Goal: Task Accomplishment & Management: Use online tool/utility

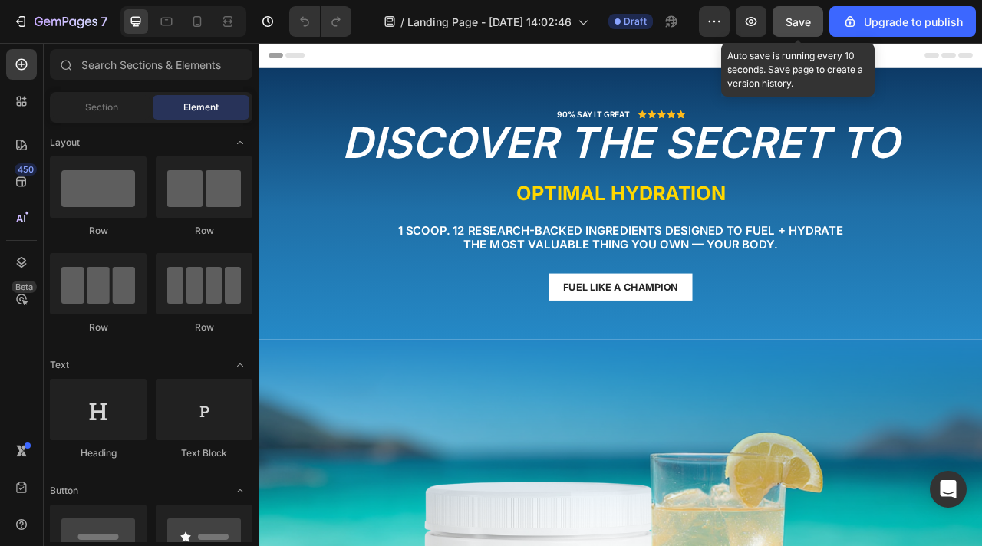
click at [781, 22] on button "Save" at bounding box center [798, 21] width 51 height 31
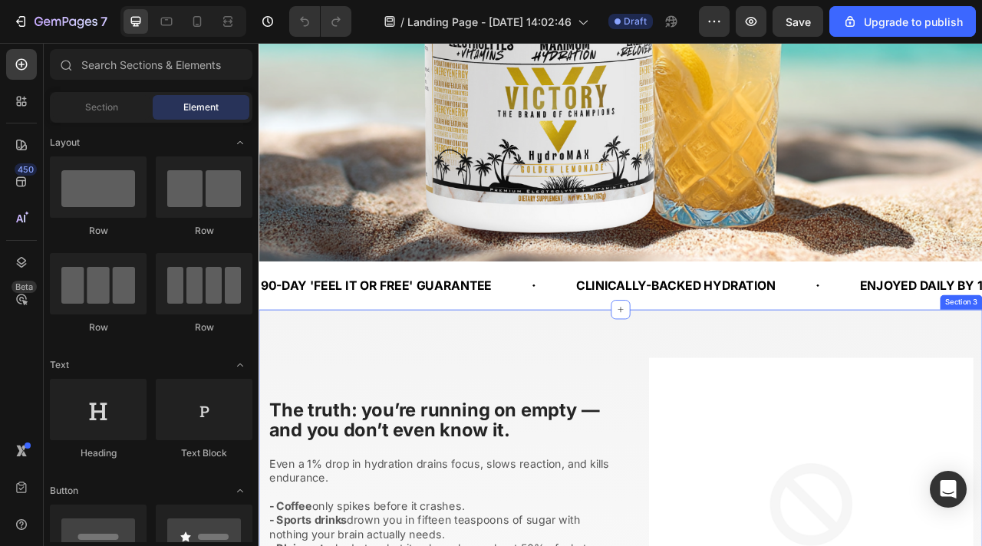
scroll to position [686, 0]
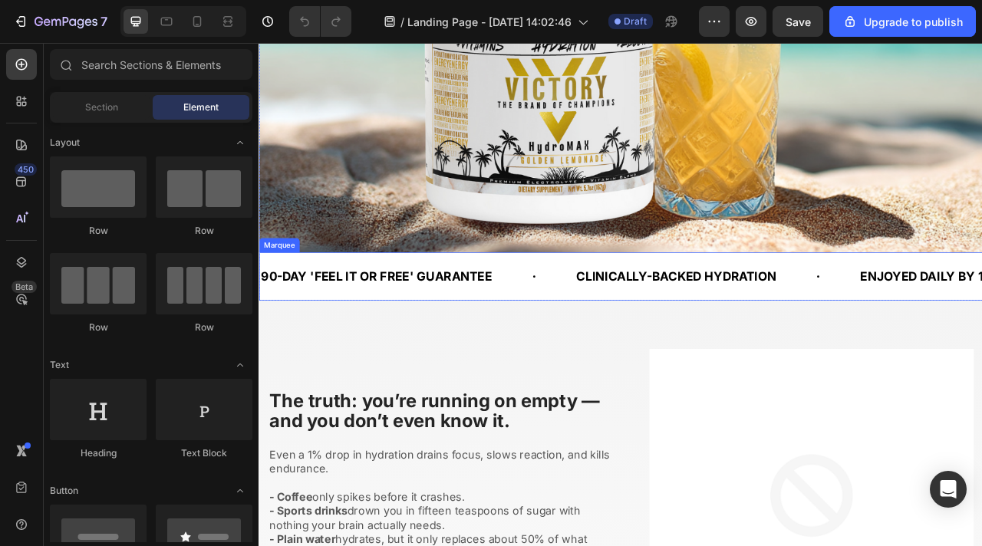
click at [571, 318] on div "90-DAY 'FEEL IT OR FREE' GUARANTEE Text Block CLINICALLY-BACKED HYDRATION Text …" at bounding box center [719, 339] width 921 height 61
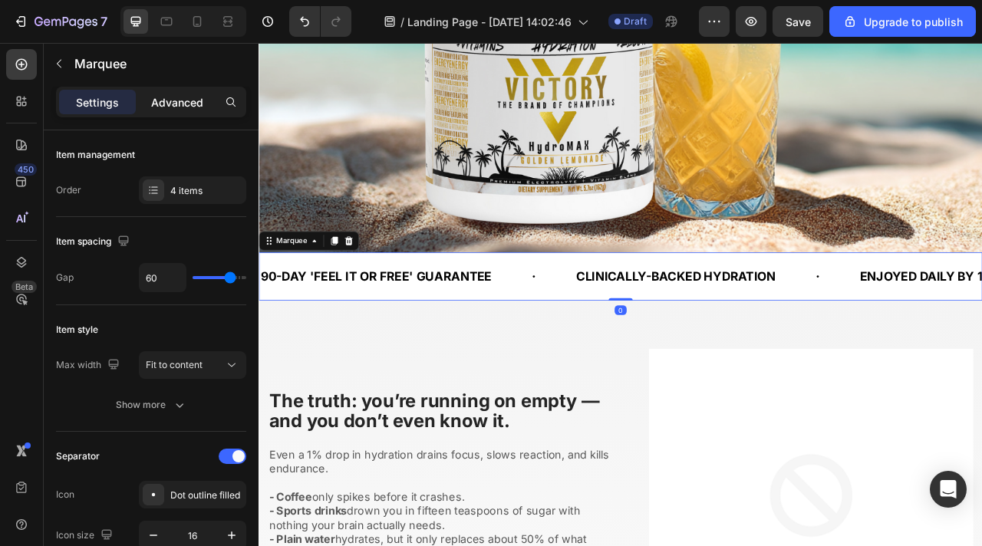
click at [180, 90] on div "Advanced" at bounding box center [177, 102] width 77 height 25
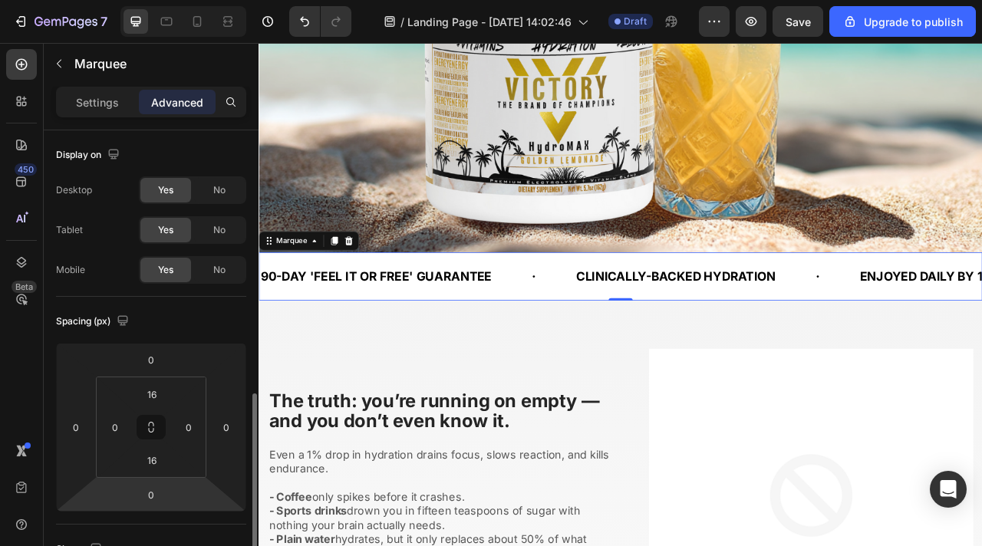
scroll to position [206, 0]
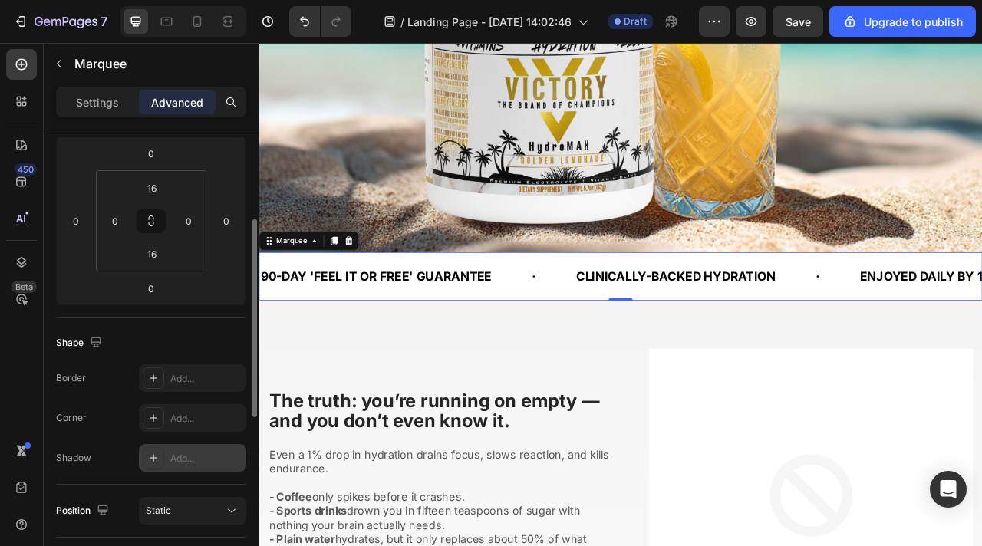
click at [178, 445] on div "Add..." at bounding box center [192, 458] width 107 height 28
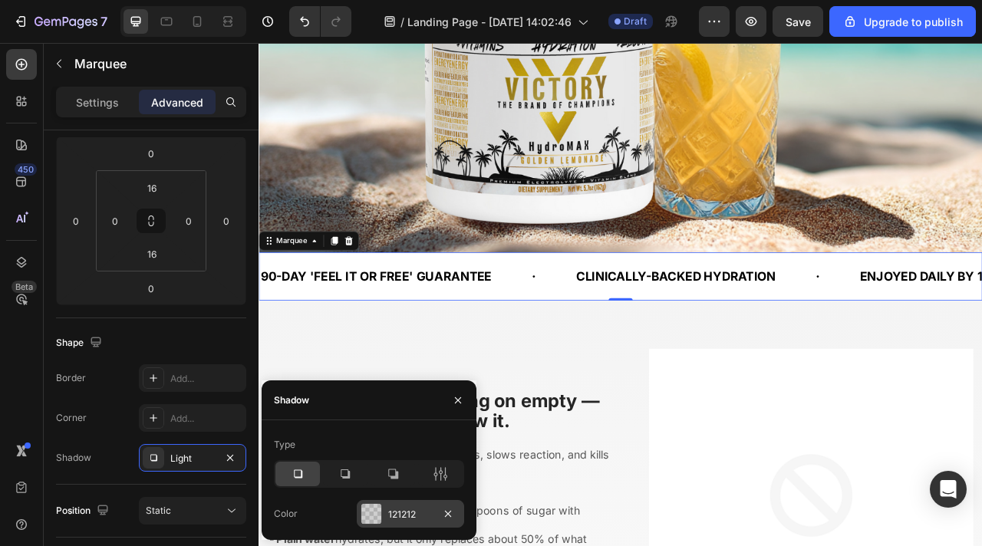
click at [380, 508] on div at bounding box center [371, 514] width 20 height 20
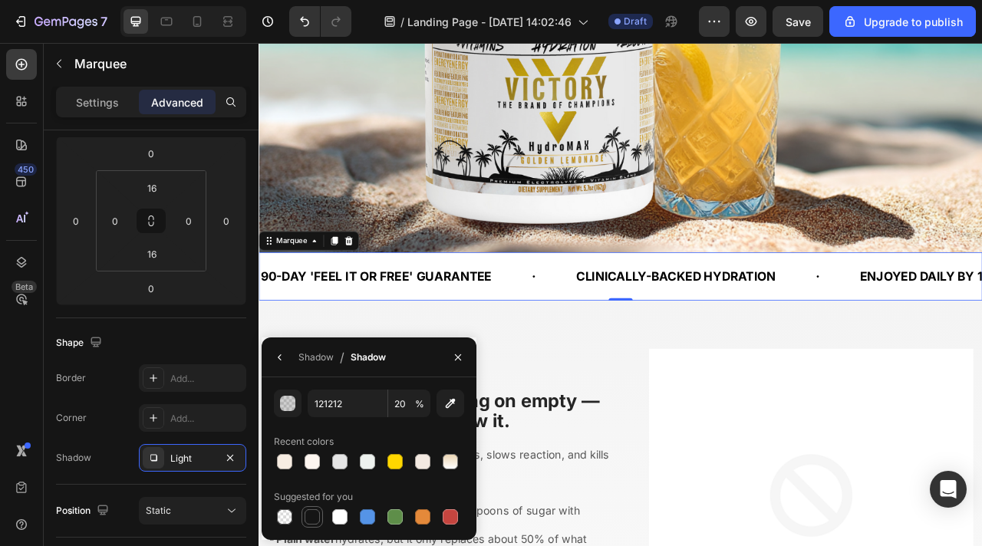
click at [314, 519] on div at bounding box center [312, 516] width 15 height 15
type input "151515"
type input "100"
click at [279, 371] on div "Shadow / Shadow" at bounding box center [327, 357] width 130 height 39
click at [279, 361] on icon "button" at bounding box center [280, 357] width 12 height 12
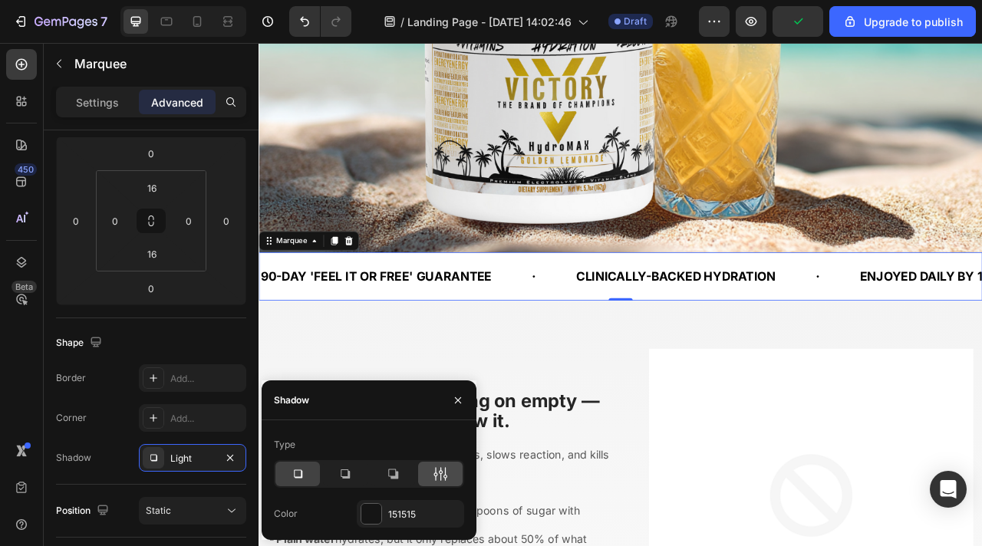
click at [450, 480] on div at bounding box center [440, 474] width 45 height 25
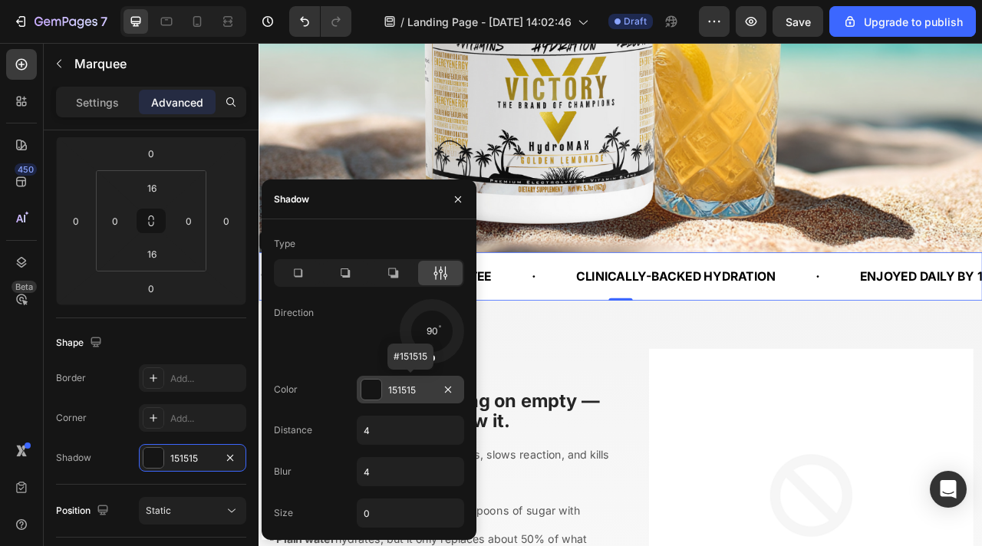
drag, startPoint x: 453, startPoint y: 357, endPoint x: 430, endPoint y: 394, distance: 44.1
click at [430, 394] on div "Type Direction 90 Color 151515 #151515 Distance 4 Blur 4 Size 0" at bounding box center [369, 380] width 215 height 296
click at [417, 432] on input "4" at bounding box center [411, 431] width 106 height 28
type input "80"
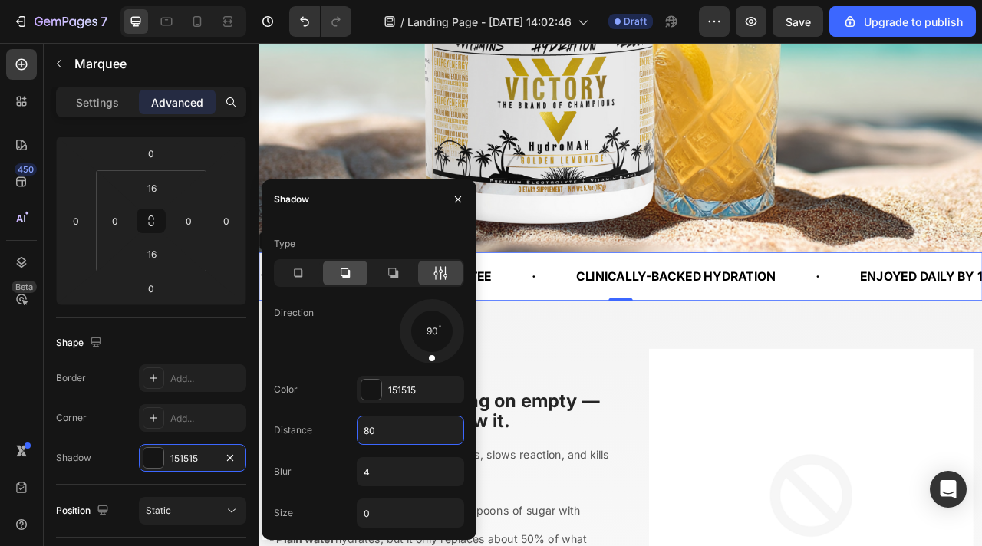
click at [348, 279] on icon at bounding box center [345, 272] width 15 height 15
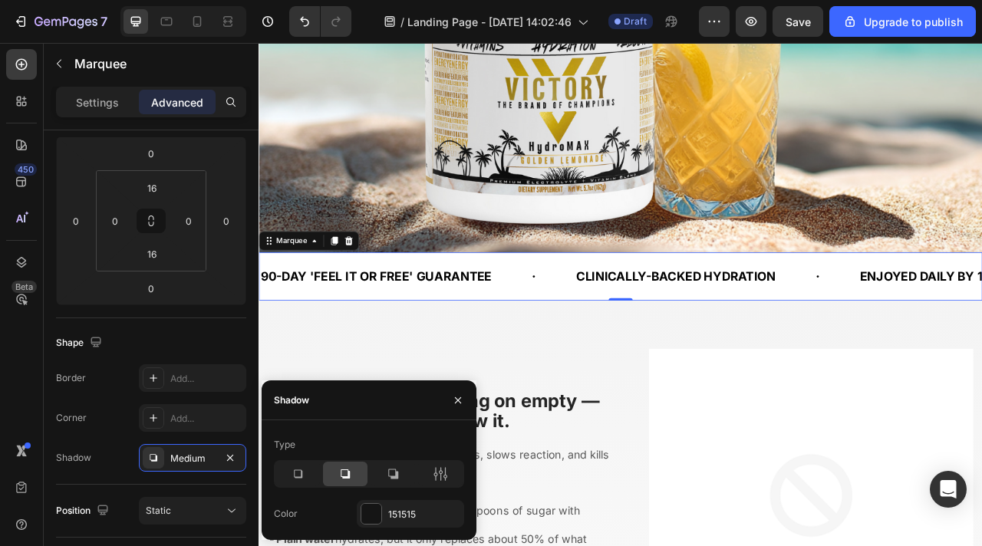
click at [387, 486] on div at bounding box center [369, 474] width 190 height 28
click at [391, 476] on icon at bounding box center [393, 475] width 10 height 10
click at [296, 483] on div at bounding box center [297, 474] width 45 height 25
click at [453, 516] on icon "button" at bounding box center [448, 514] width 12 height 12
click at [456, 405] on icon "button" at bounding box center [458, 400] width 12 height 12
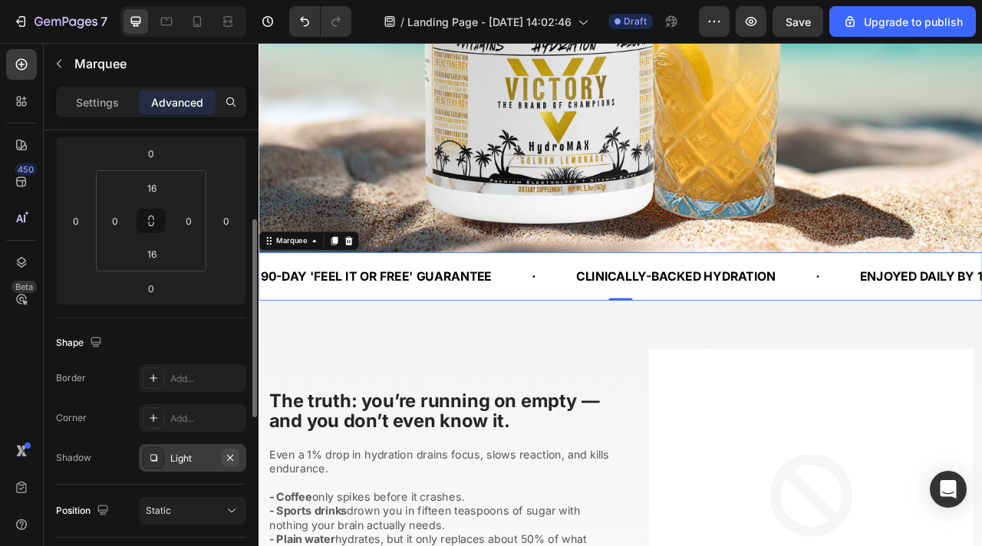
click at [233, 459] on icon "button" at bounding box center [230, 458] width 12 height 12
click at [199, 413] on div "Add..." at bounding box center [206, 419] width 72 height 14
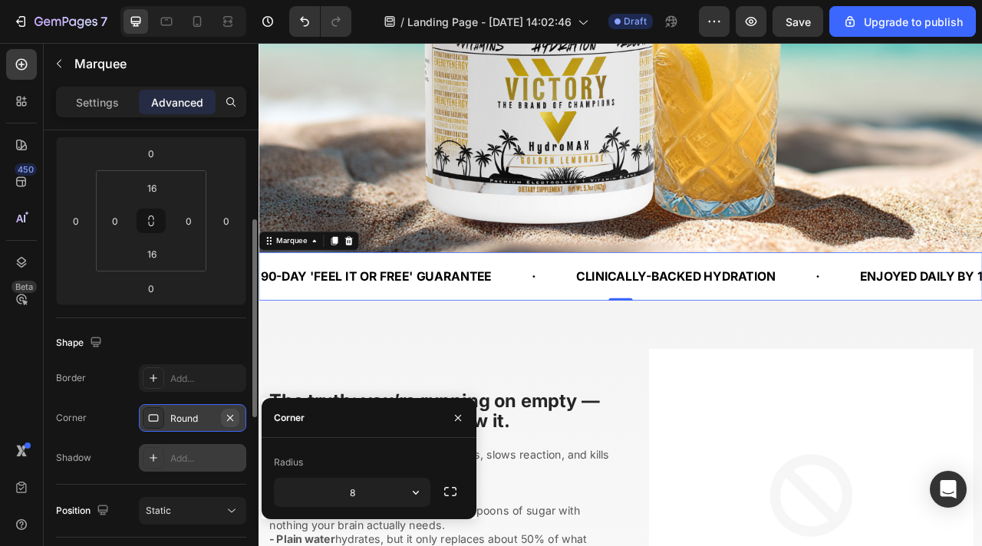
click at [237, 420] on button "button" at bounding box center [230, 418] width 18 height 18
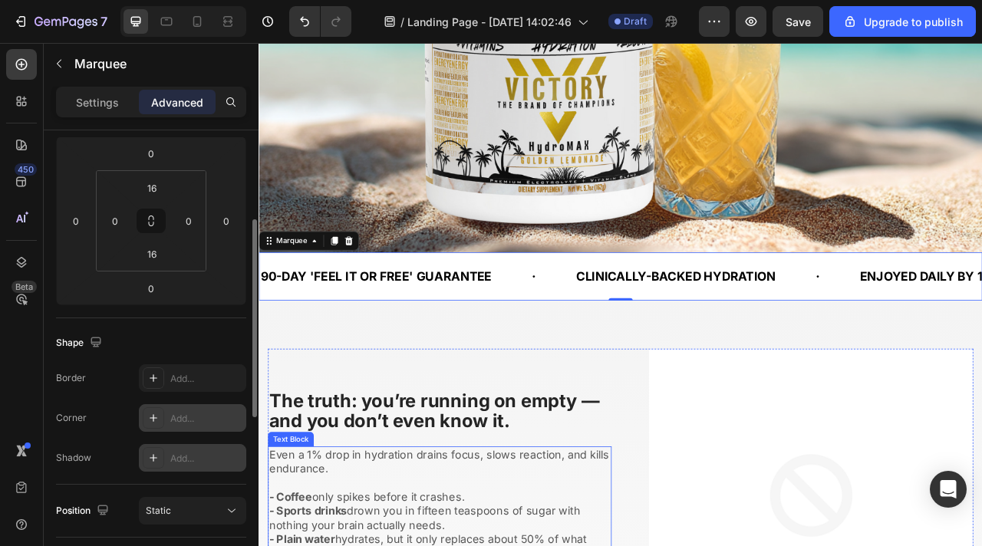
scroll to position [1018, 0]
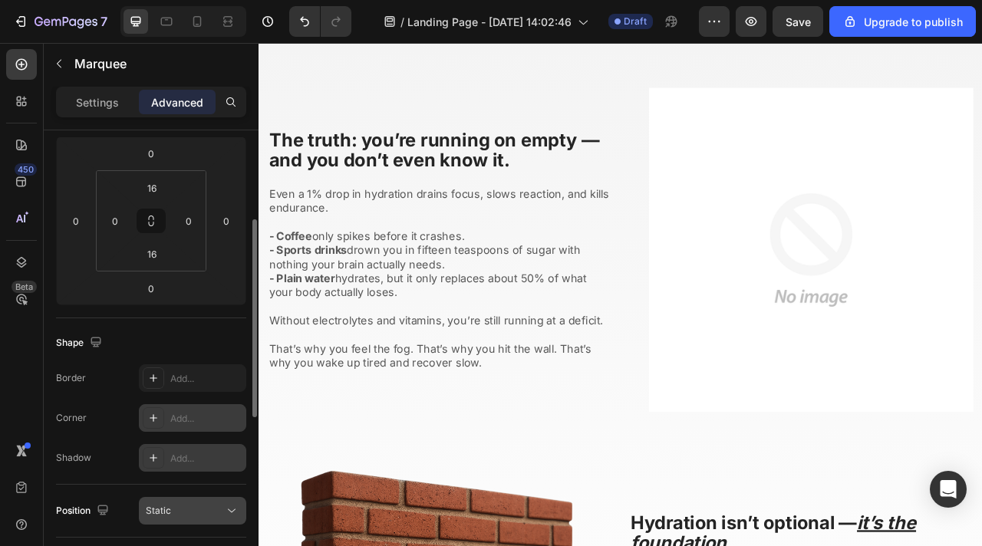
click at [238, 518] on icon at bounding box center [231, 510] width 15 height 15
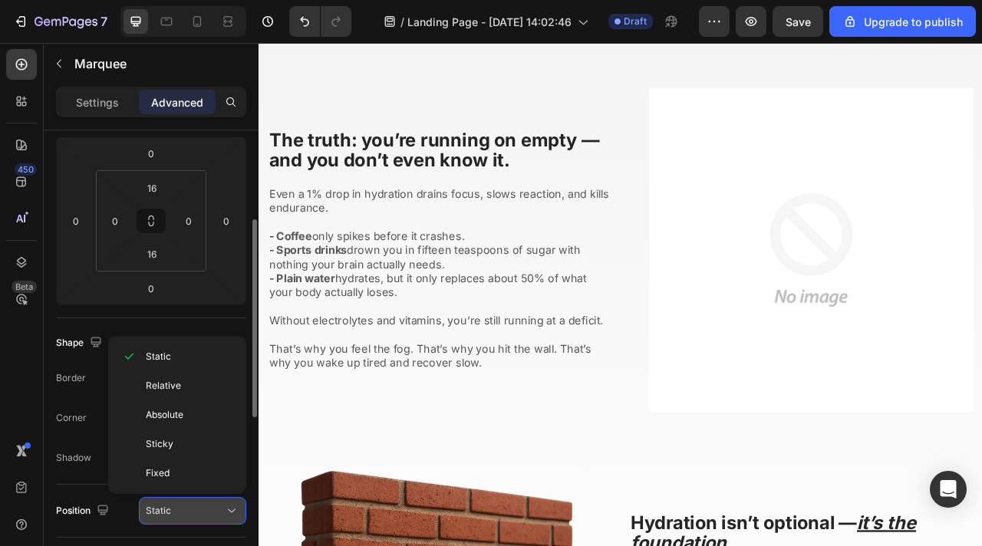
click at [239, 517] on button "Static" at bounding box center [192, 511] width 107 height 28
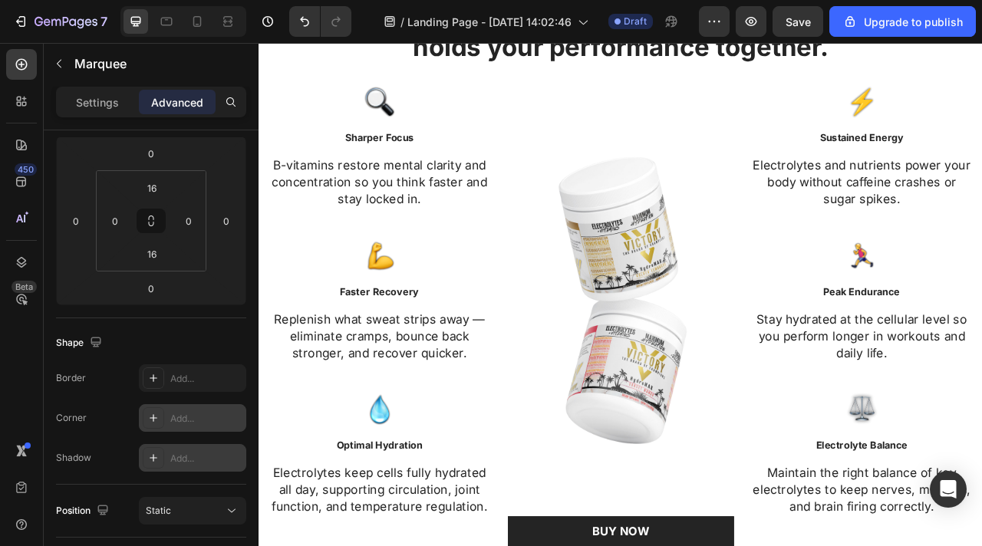
scroll to position [2364, 0]
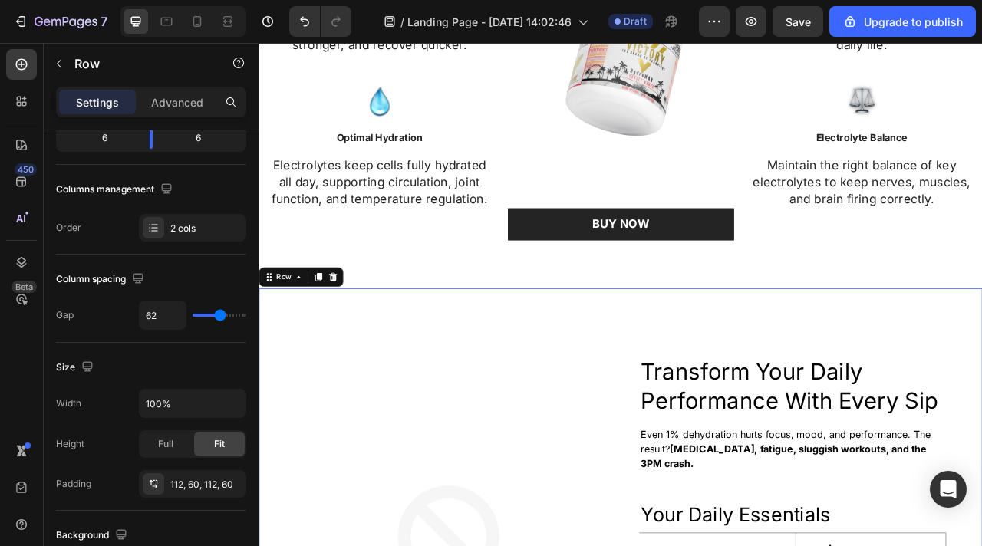
scroll to position [0, 0]
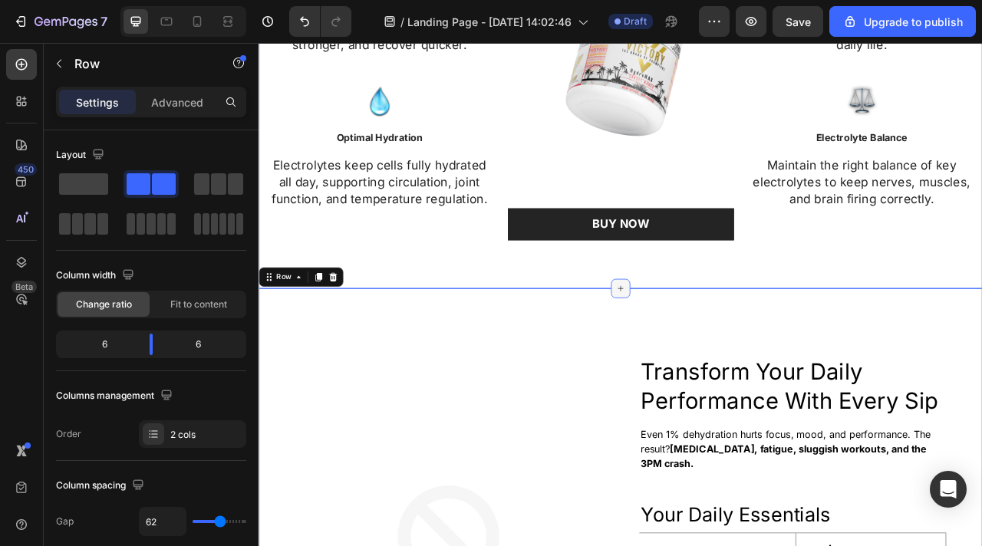
click at [722, 350] on icon at bounding box center [719, 355] width 12 height 12
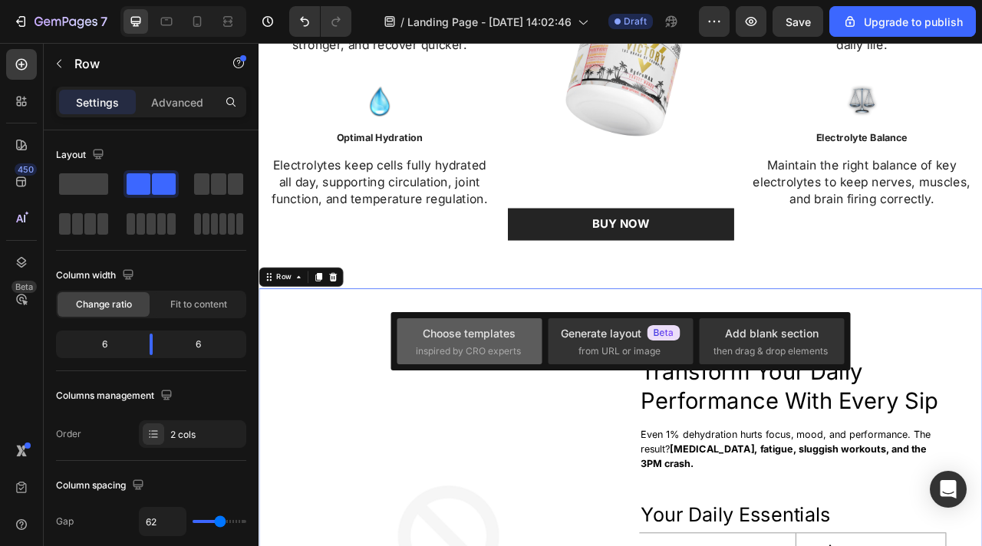
click at [496, 331] on div "Choose templates" at bounding box center [469, 333] width 93 height 16
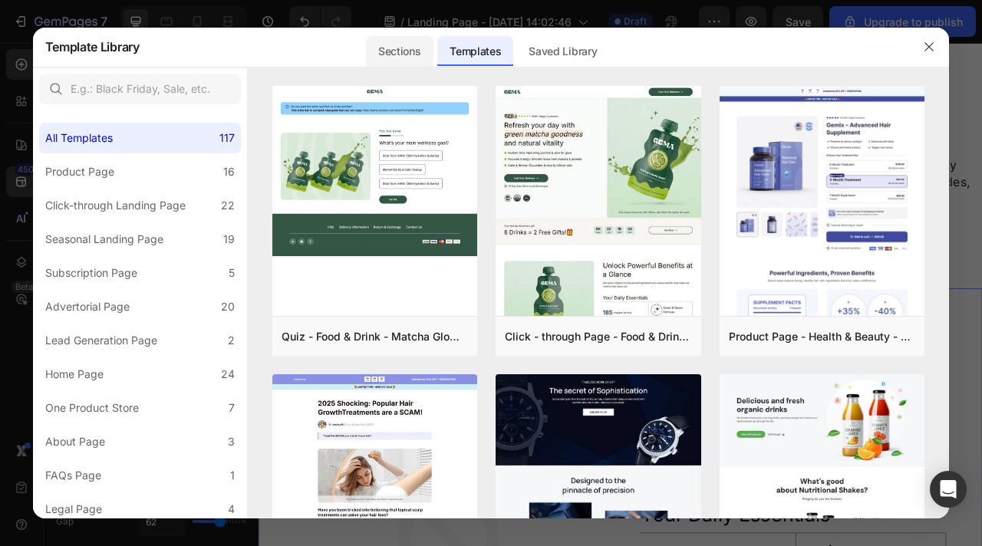
click at [405, 49] on div "Sections" at bounding box center [399, 51] width 67 height 31
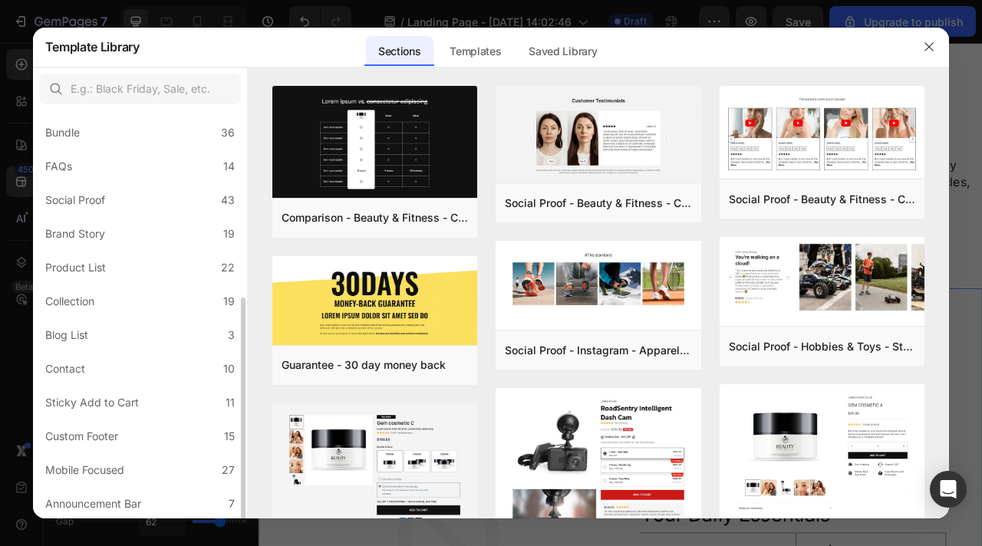
scroll to position [257, 0]
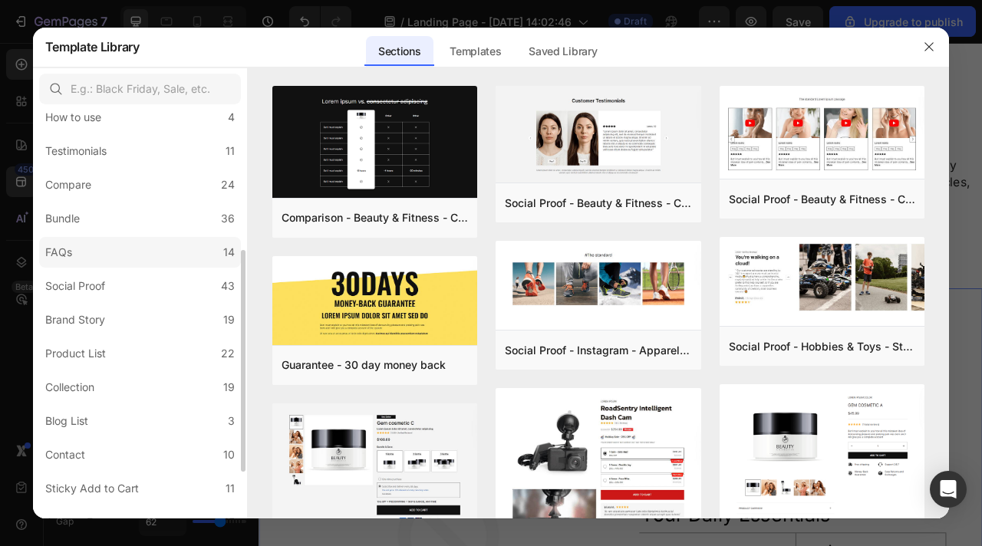
click at [117, 256] on label "FAQs 14" at bounding box center [140, 252] width 202 height 31
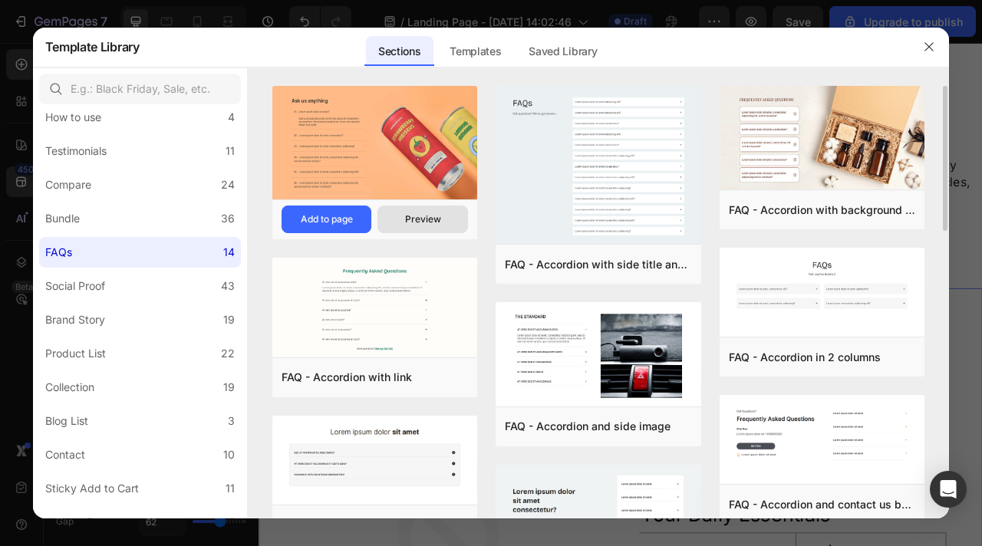
click at [405, 214] on div "Preview" at bounding box center [423, 220] width 36 height 14
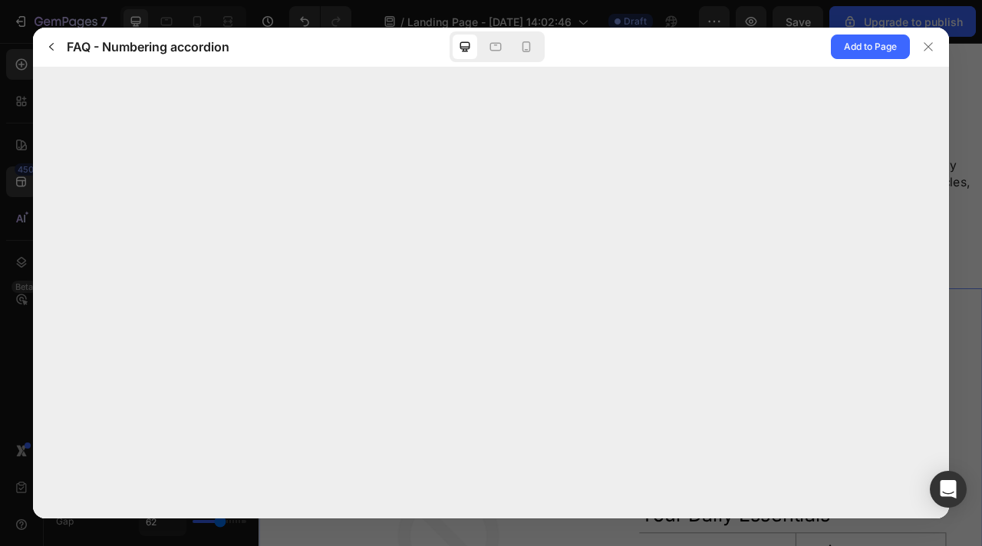
click at [529, 59] on div at bounding box center [497, 46] width 95 height 31
click at [525, 47] on icon at bounding box center [526, 46] width 15 height 15
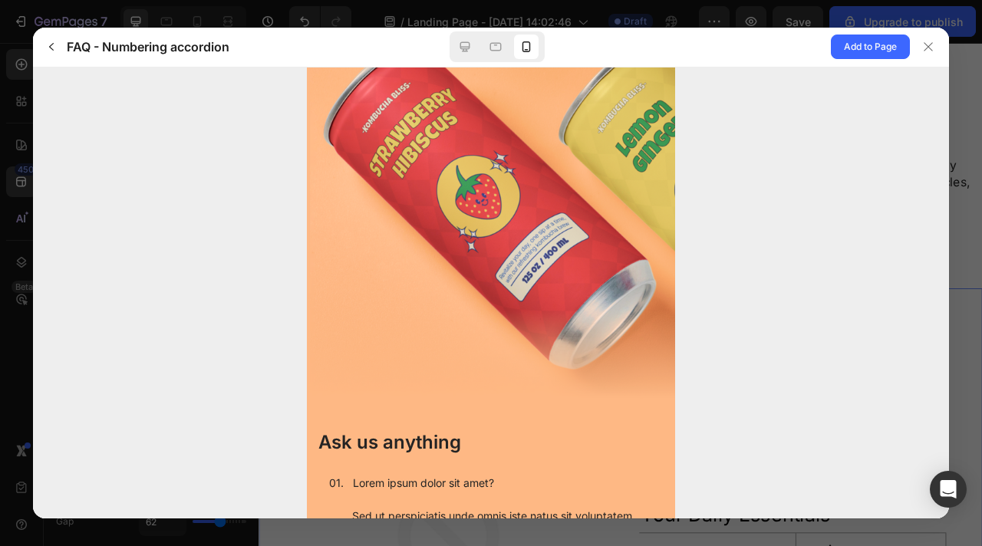
scroll to position [482, 0]
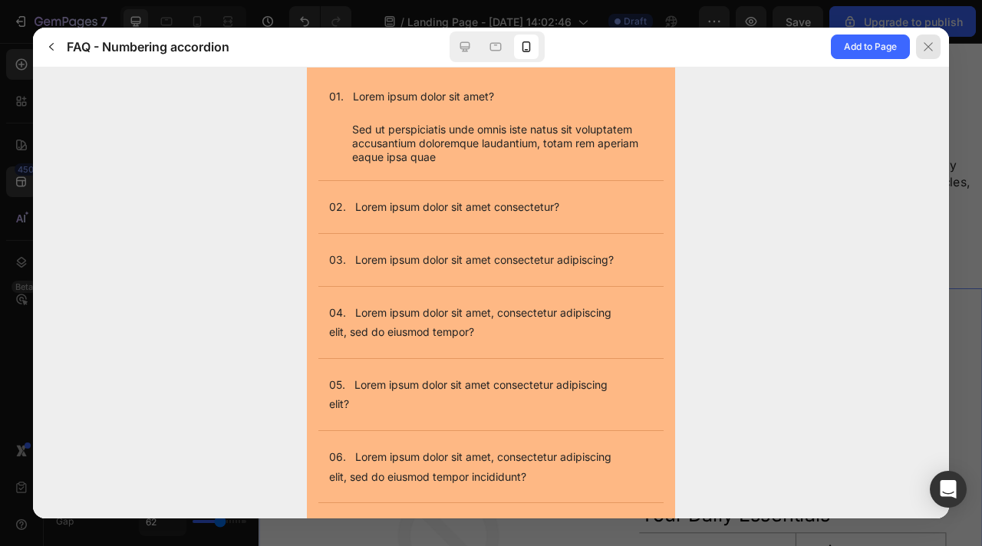
click at [928, 42] on icon at bounding box center [928, 47] width 12 height 12
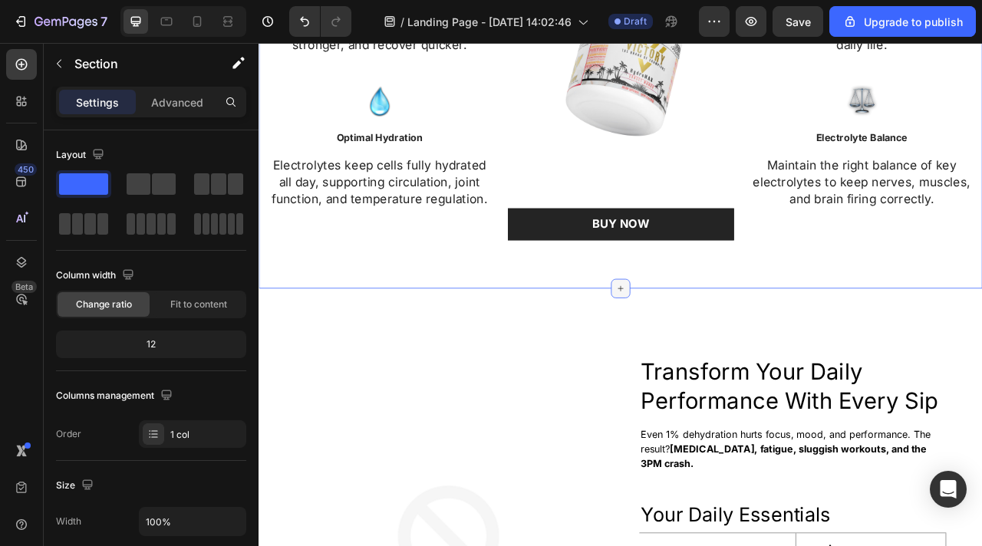
click at [721, 353] on icon at bounding box center [719, 355] width 12 height 12
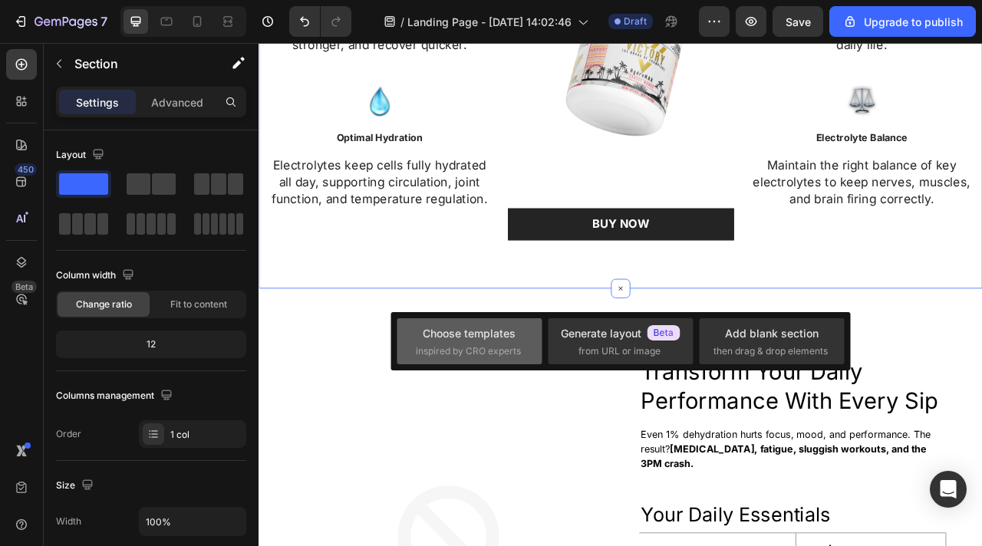
click at [503, 341] on div "Choose templates" at bounding box center [469, 333] width 93 height 16
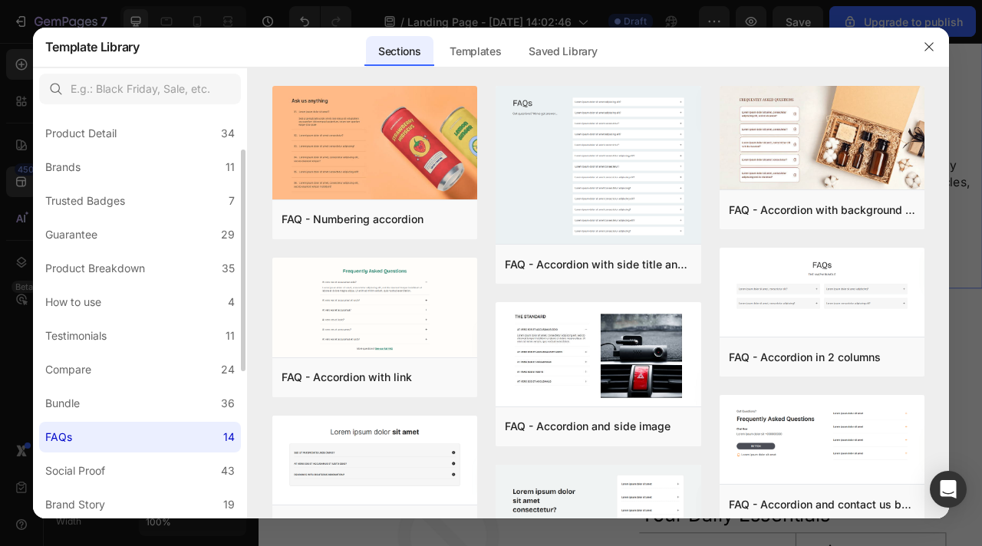
scroll to position [106, 0]
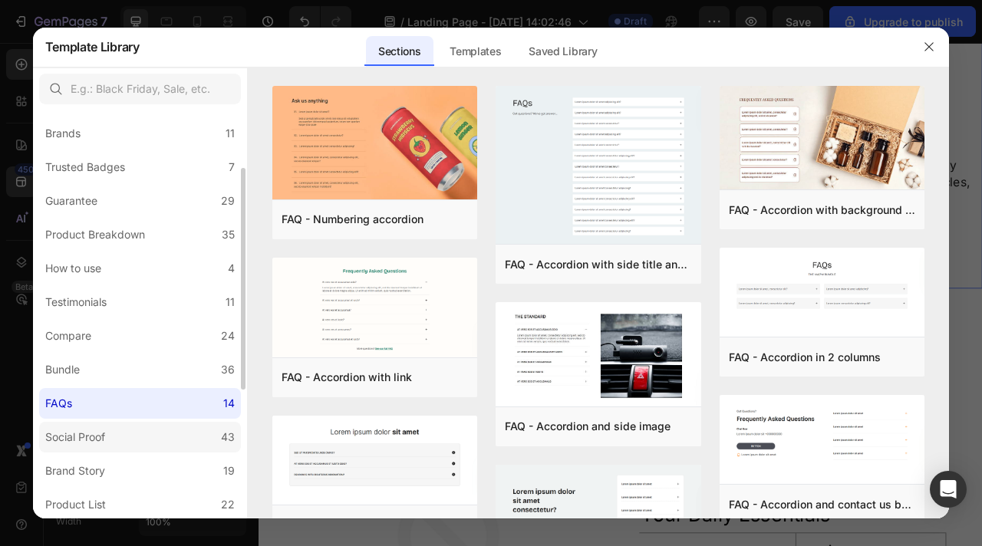
click at [186, 427] on label "Social Proof 43" at bounding box center [140, 437] width 202 height 31
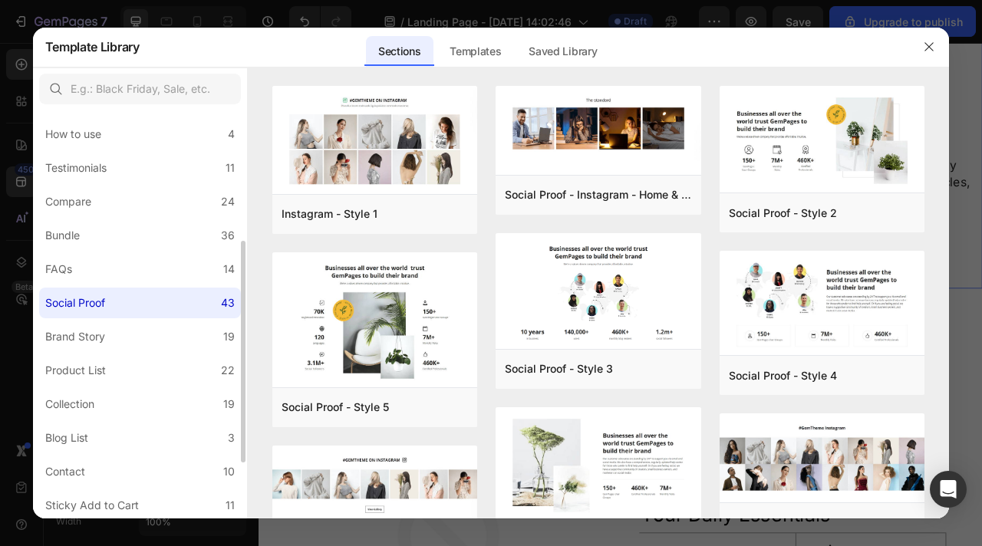
scroll to position [242, 0]
click at [173, 330] on label "Brand Story 19" at bounding box center [140, 334] width 202 height 31
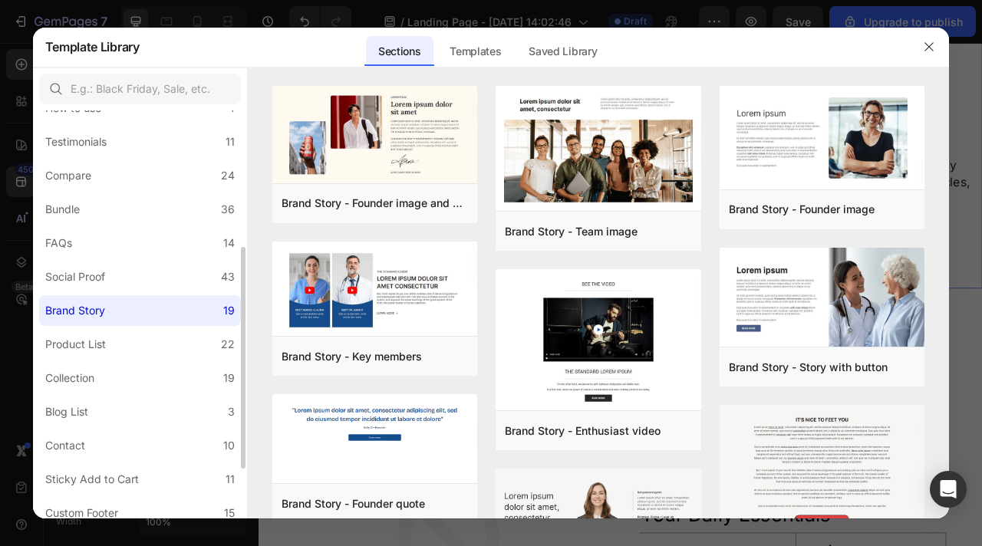
scroll to position [268, 0]
click at [173, 371] on label "Collection 19" at bounding box center [140, 376] width 202 height 31
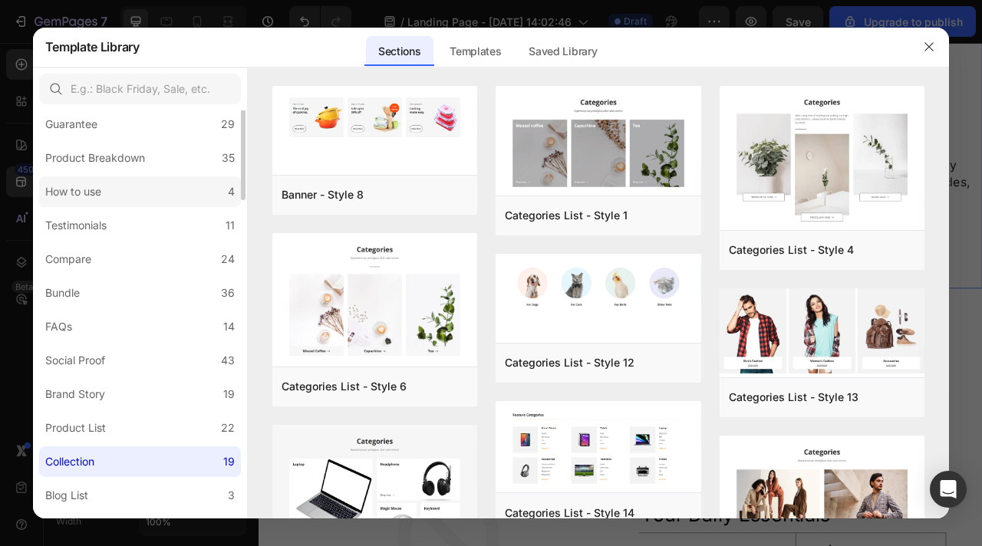
scroll to position [0, 0]
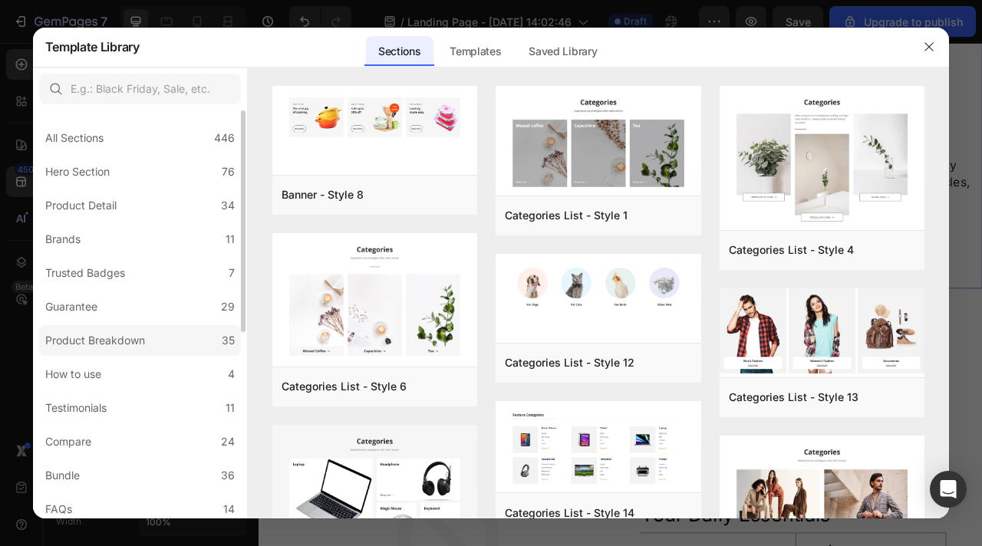
click at [104, 345] on div "Product Breakdown" at bounding box center [95, 340] width 100 height 18
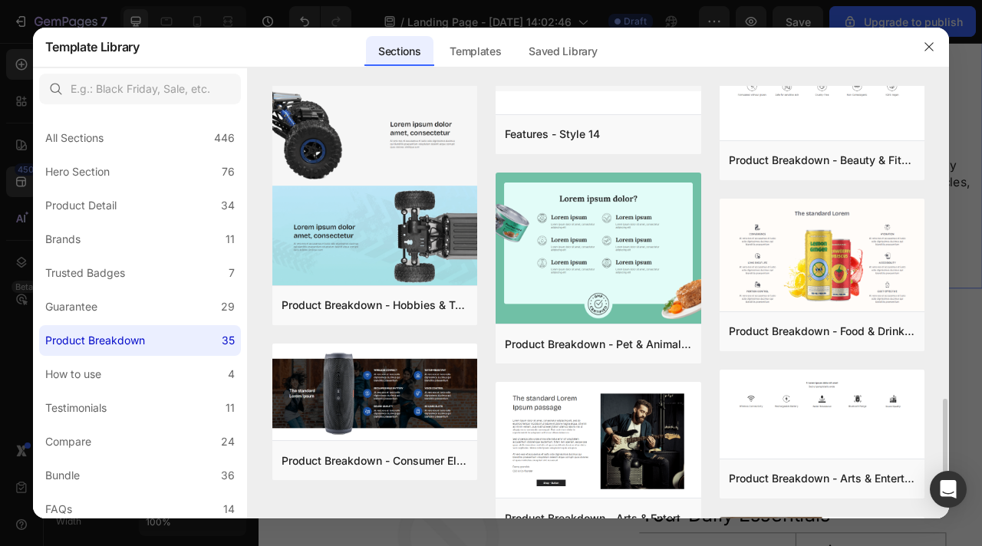
scroll to position [1513, 0]
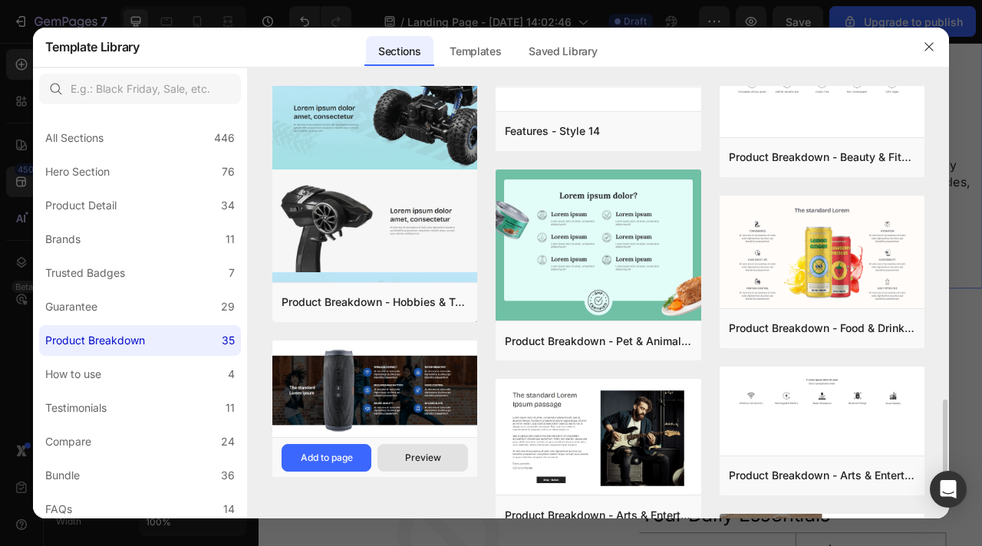
click at [417, 461] on div "Preview" at bounding box center [423, 458] width 36 height 14
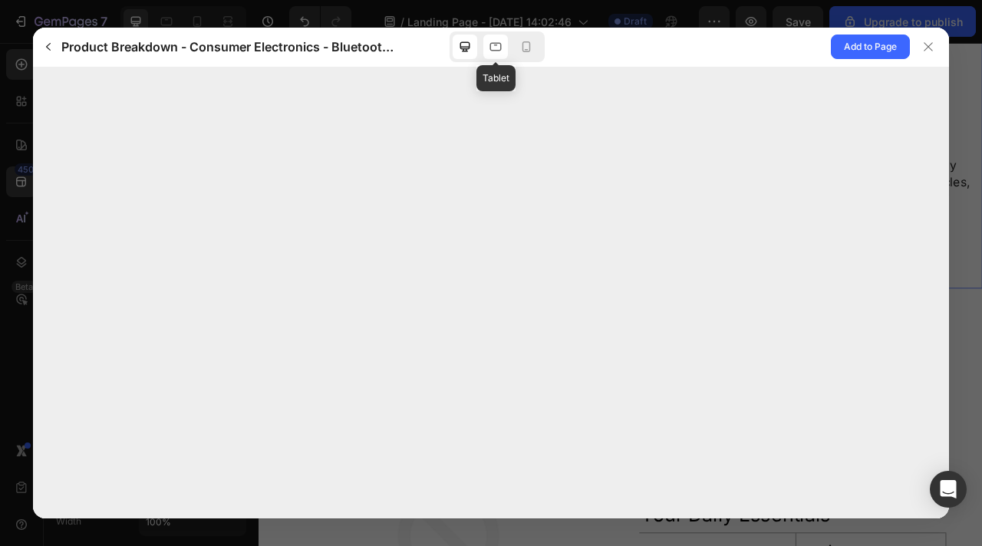
click at [491, 50] on icon at bounding box center [496, 47] width 12 height 8
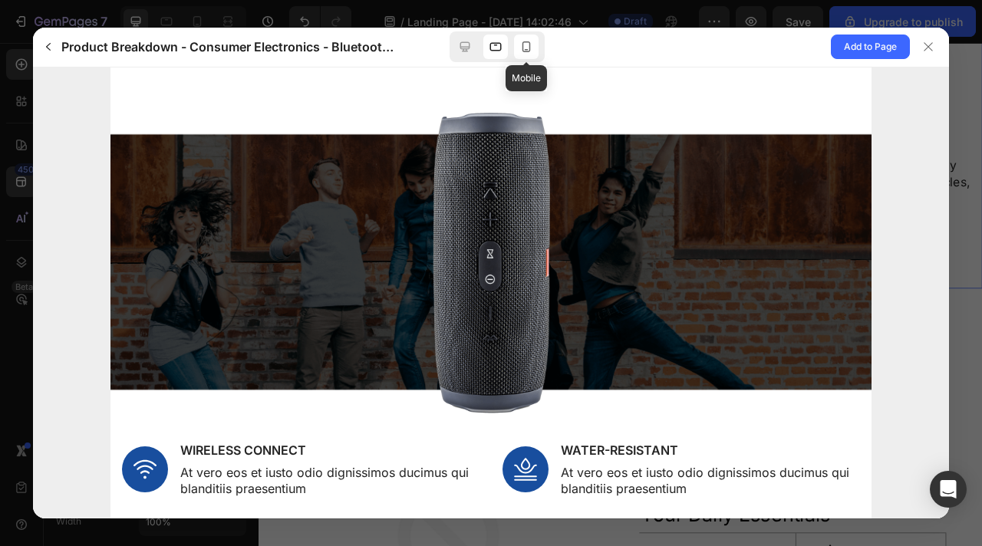
scroll to position [0, 0]
click at [536, 41] on div at bounding box center [526, 47] width 25 height 25
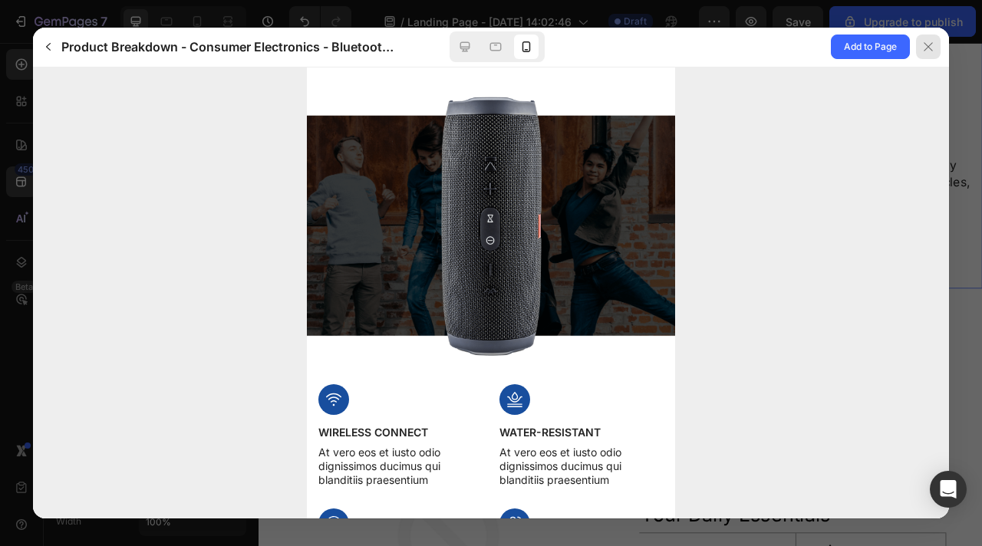
click at [929, 51] on icon at bounding box center [928, 47] width 12 height 12
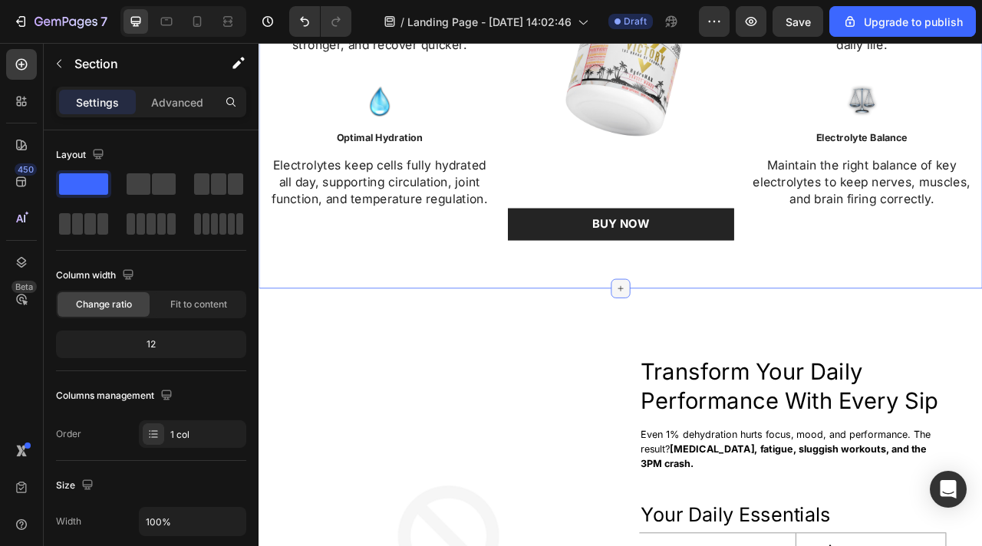
click at [721, 353] on icon at bounding box center [719, 355] width 12 height 12
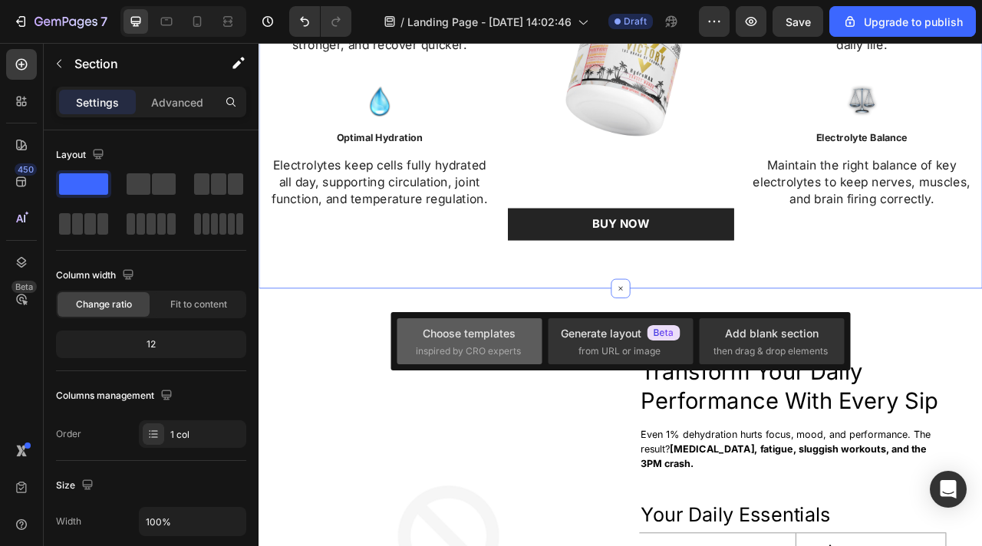
click at [496, 334] on div "Choose templates" at bounding box center [469, 333] width 93 height 16
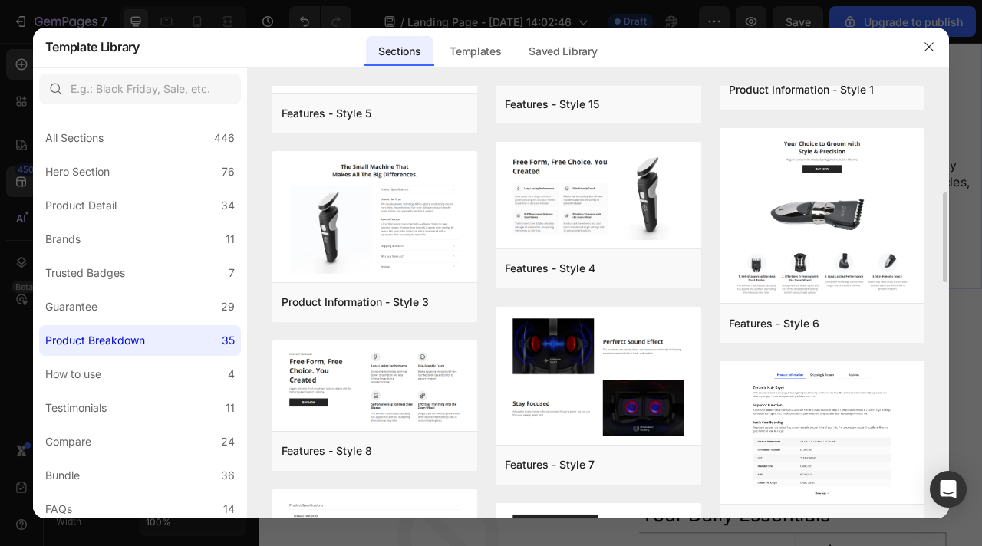
scroll to position [793, 0]
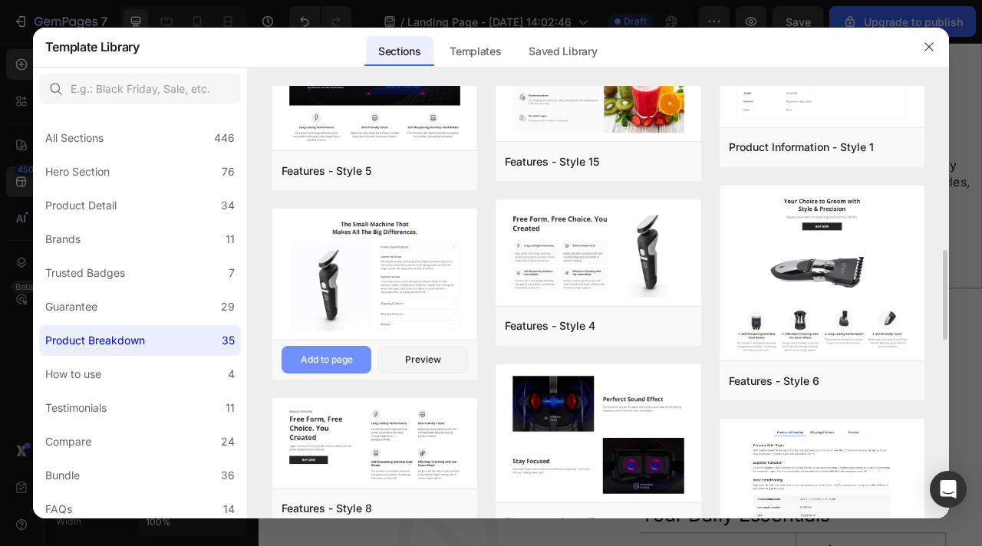
click at [343, 357] on div "Add to page" at bounding box center [327, 360] width 52 height 14
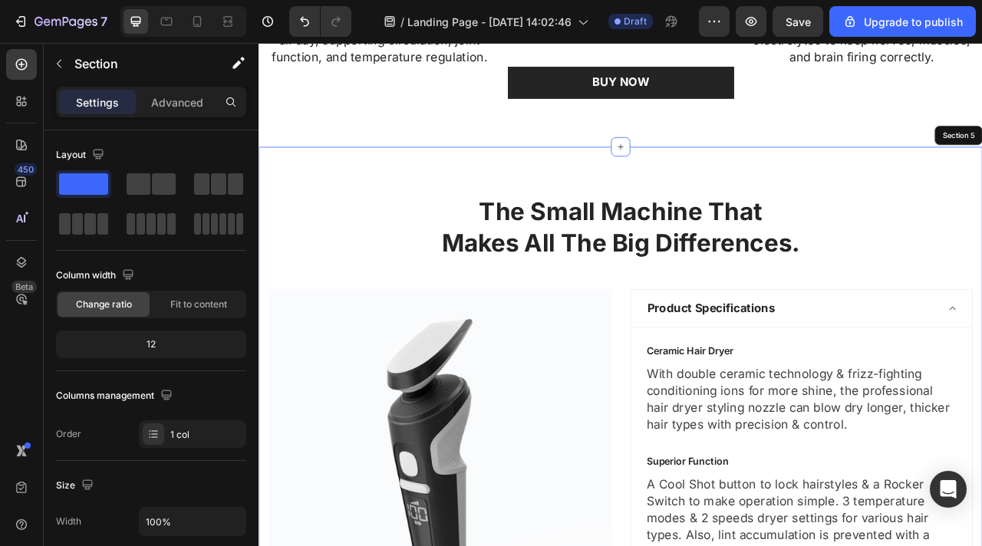
scroll to position [2676, 0]
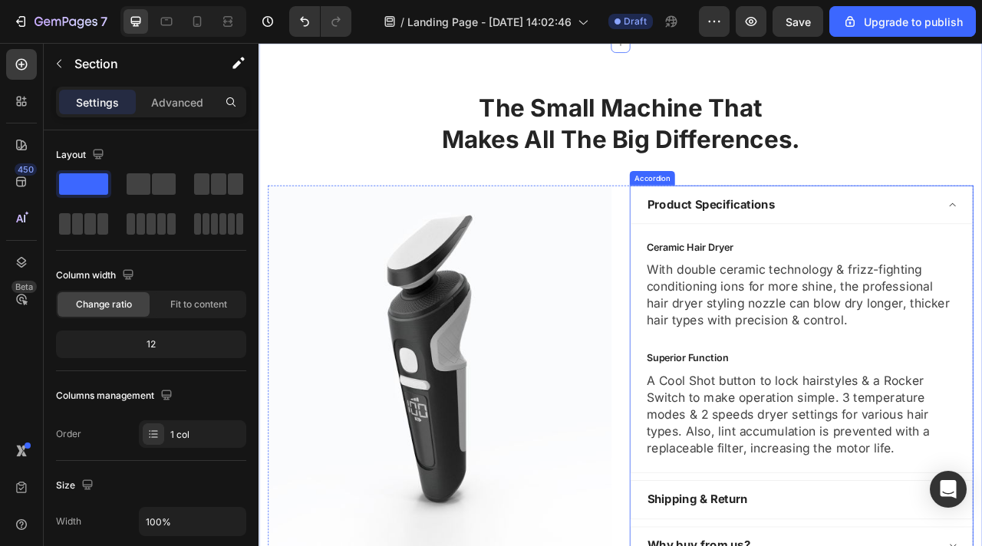
click at [981, 249] on div "Product Specifications" at bounding box center [949, 249] width 434 height 49
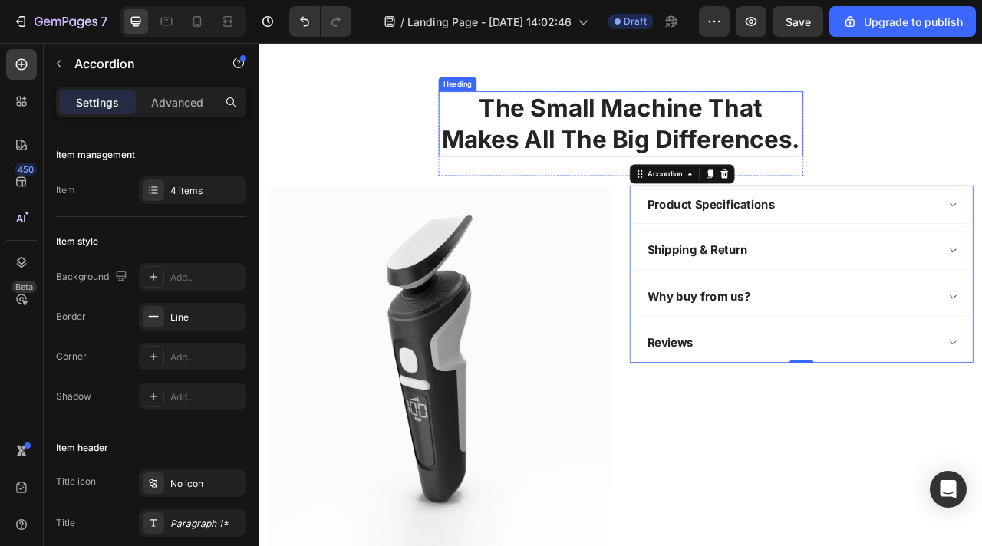
click at [665, 165] on p "The Small Machine That Makes All The Big Differences." at bounding box center [719, 146] width 461 height 80
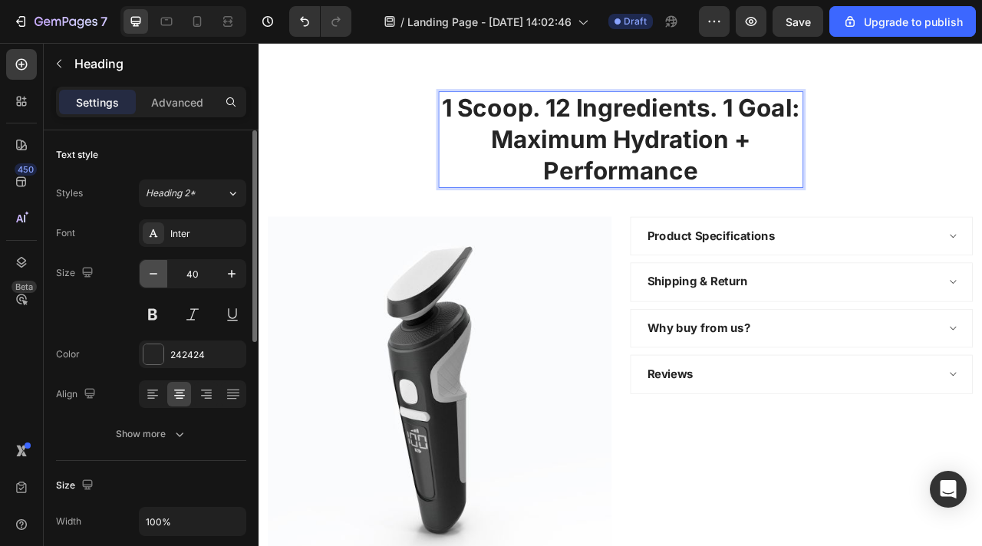
click at [160, 265] on button "button" at bounding box center [154, 274] width 28 height 28
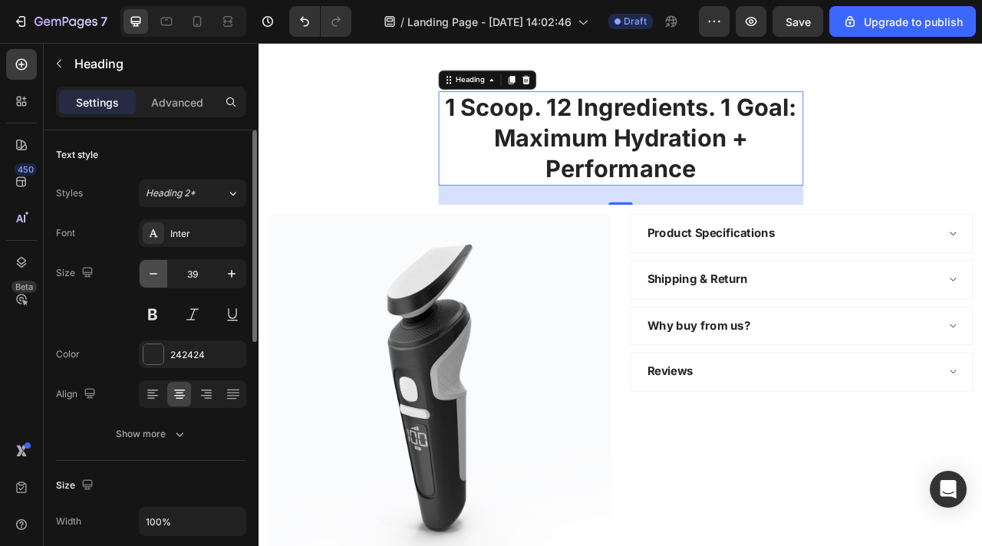
click at [160, 265] on button "button" at bounding box center [154, 274] width 28 height 28
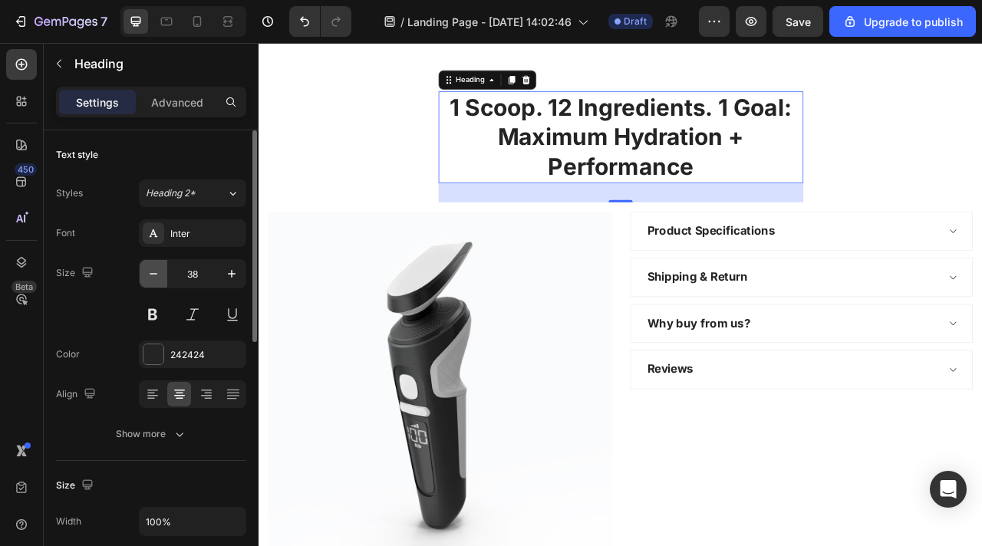
click at [160, 265] on button "button" at bounding box center [154, 274] width 28 height 28
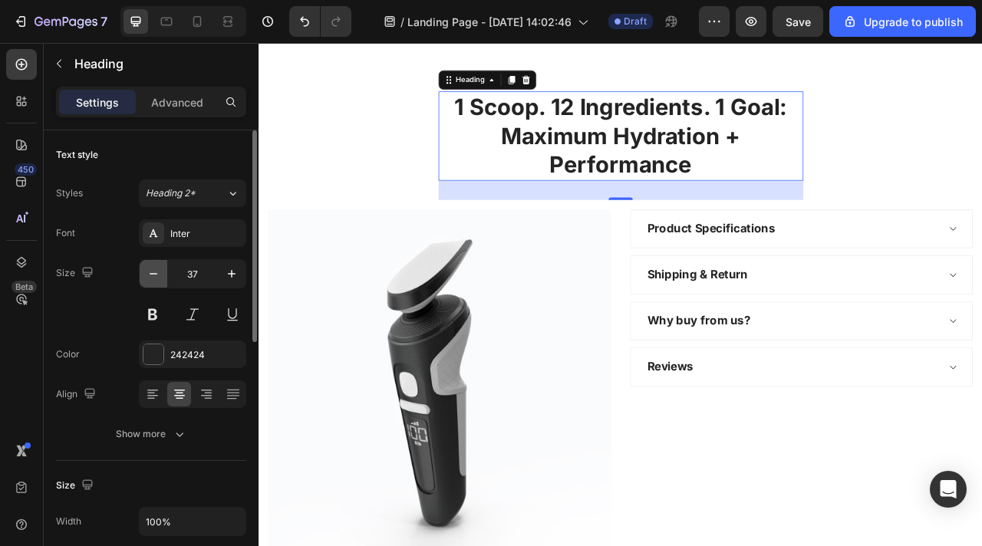
click at [160, 265] on button "button" at bounding box center [154, 274] width 28 height 28
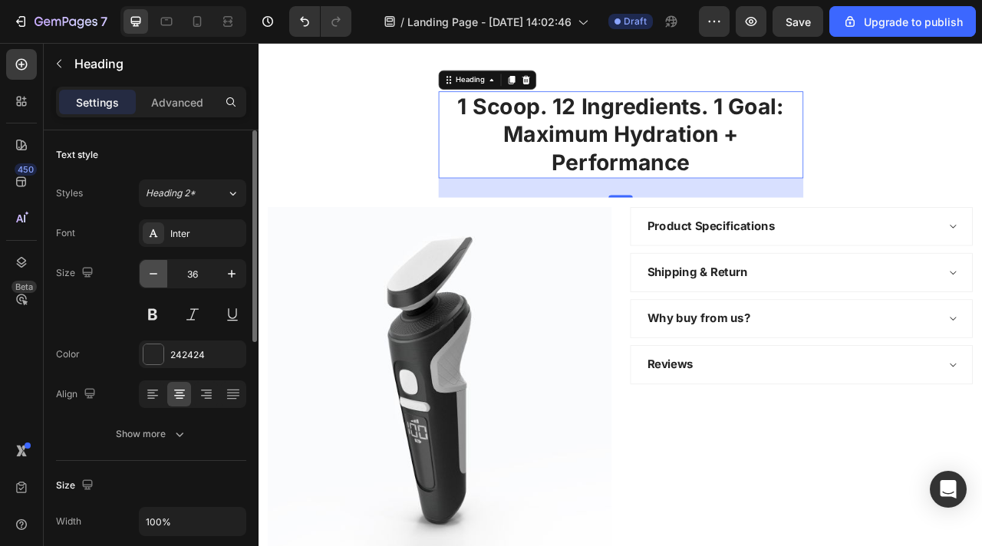
type input "35"
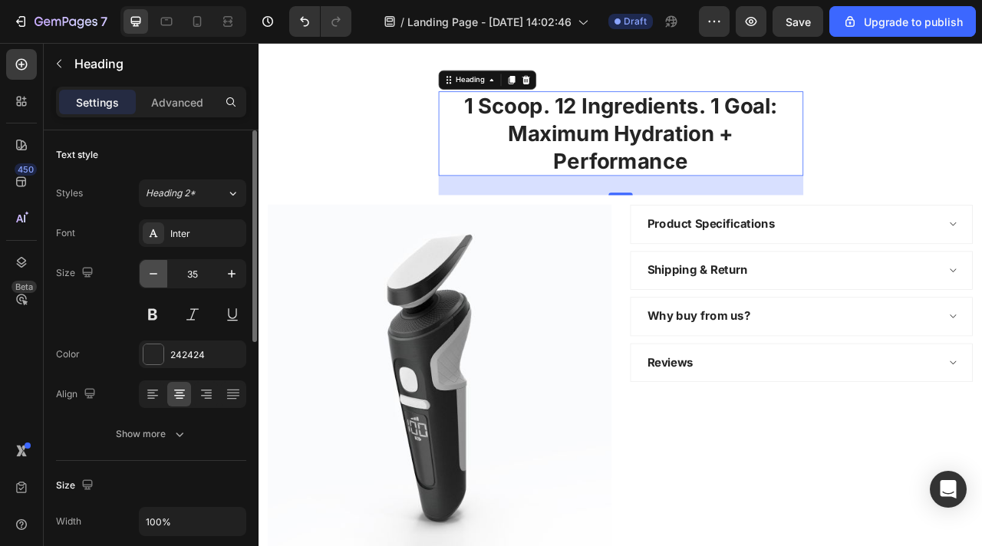
click at [158, 269] on icon "button" at bounding box center [153, 273] width 15 height 15
click at [479, 147] on div "1 Scoop. 12 Ingredients. 1 Goal: Maximum Hydration + Performance Heading 32 Row…" at bounding box center [719, 406] width 898 height 605
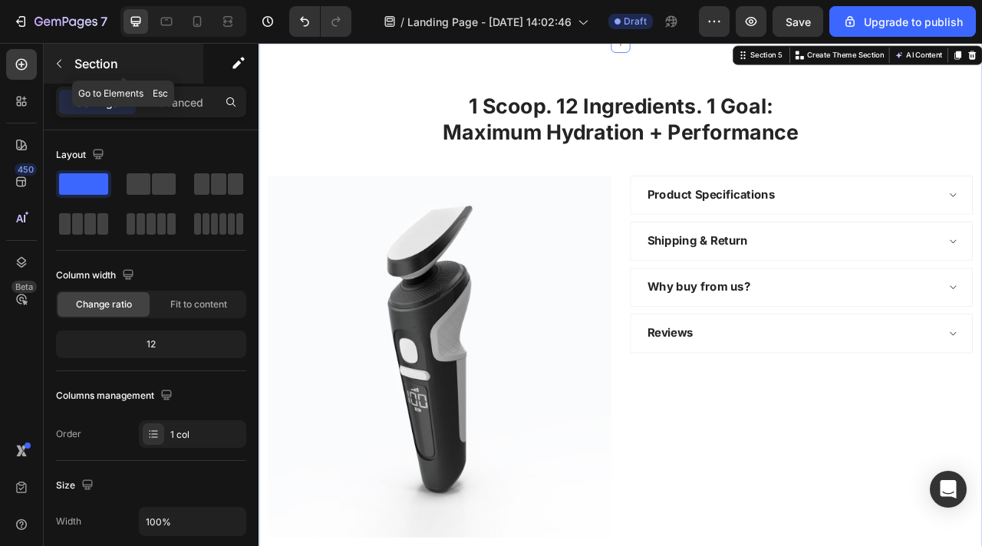
click at [59, 68] on icon "button" at bounding box center [59, 64] width 12 height 12
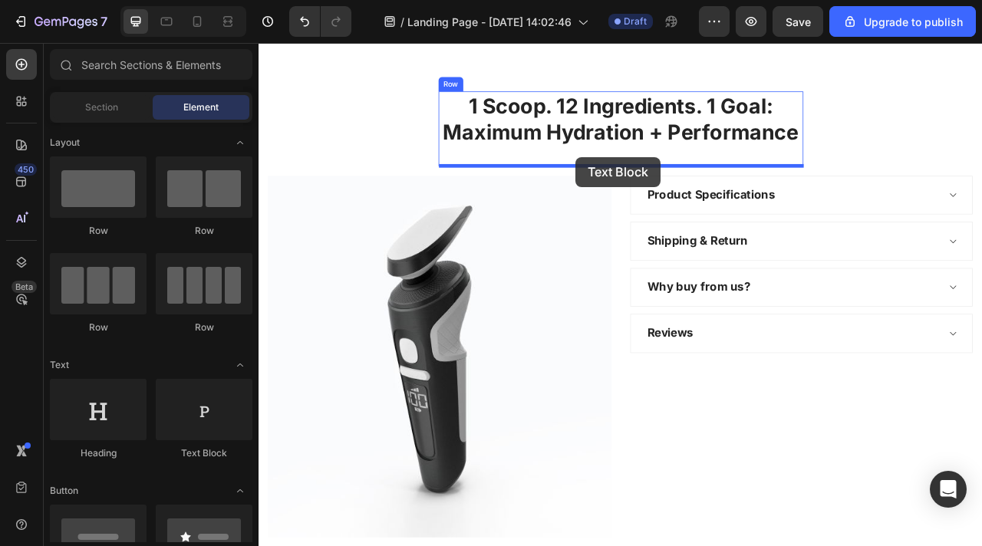
drag, startPoint x: 450, startPoint y: 453, endPoint x: 661, endPoint y: 188, distance: 339.1
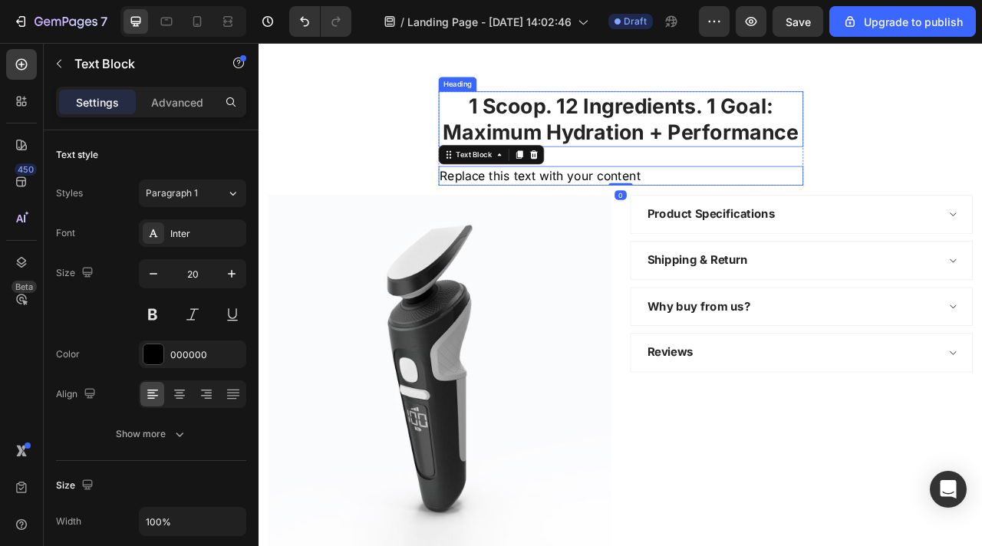
click at [654, 173] on p "1 Scoop. 12 Ingredients. 1 Goal: Maximum Hydration + Performance" at bounding box center [719, 140] width 461 height 68
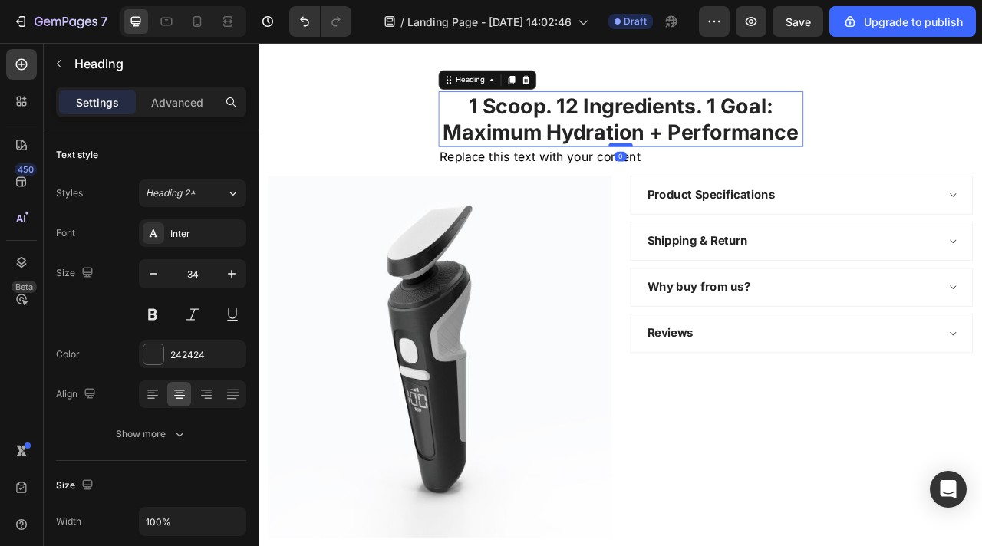
drag, startPoint x: 717, startPoint y: 196, endPoint x: 715, endPoint y: 172, distance: 24.6
click at [715, 172] on div at bounding box center [719, 172] width 31 height 5
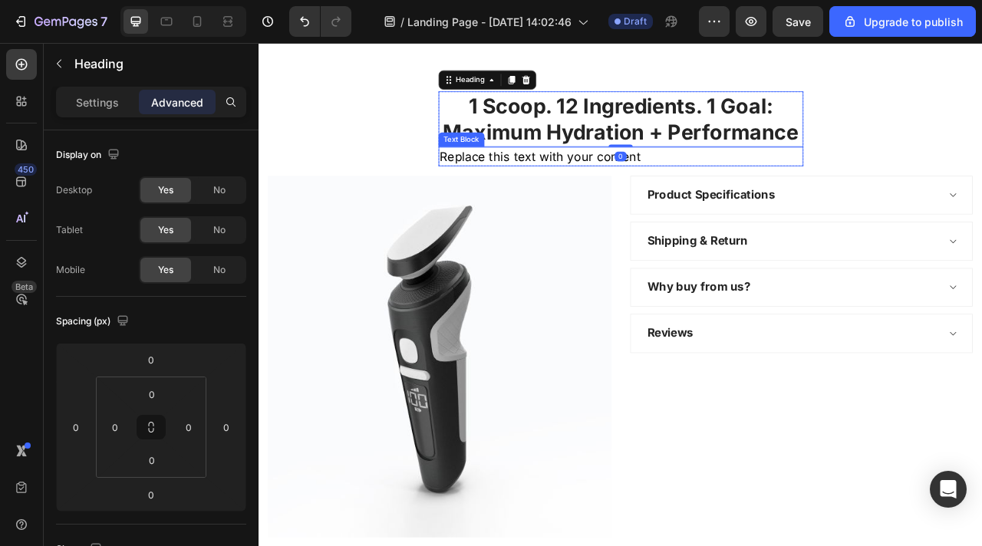
click at [657, 182] on div "Replace this text with your content" at bounding box center [719, 187] width 464 height 25
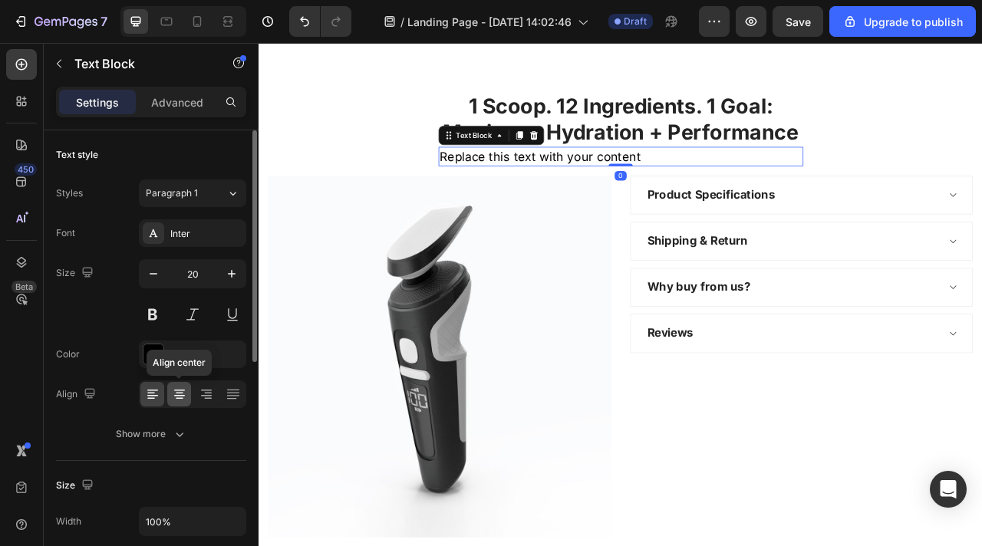
click at [173, 397] on icon at bounding box center [179, 394] width 15 height 15
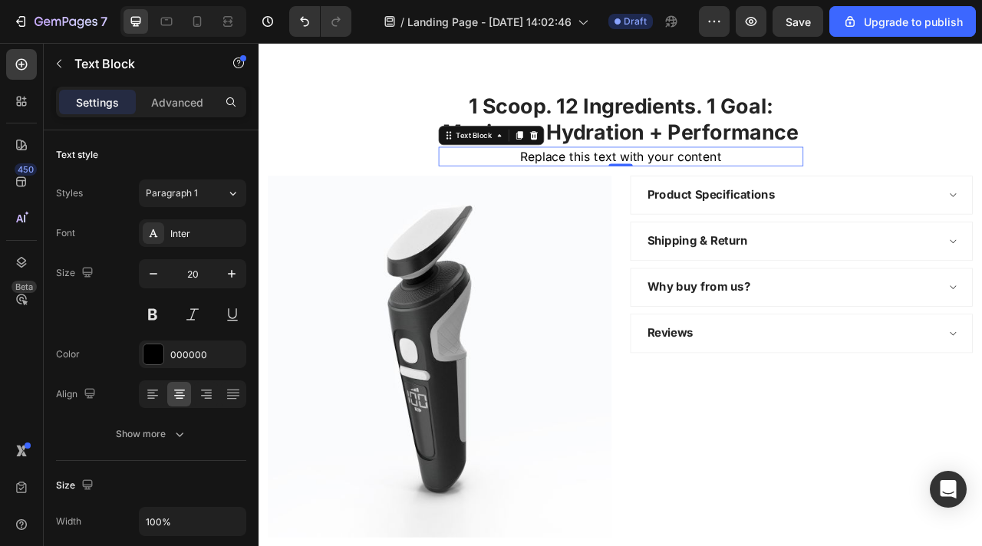
click at [639, 190] on div "Replace this text with your content" at bounding box center [719, 187] width 464 height 25
click at [639, 190] on p "Replace this text with your content" at bounding box center [719, 186] width 461 height 21
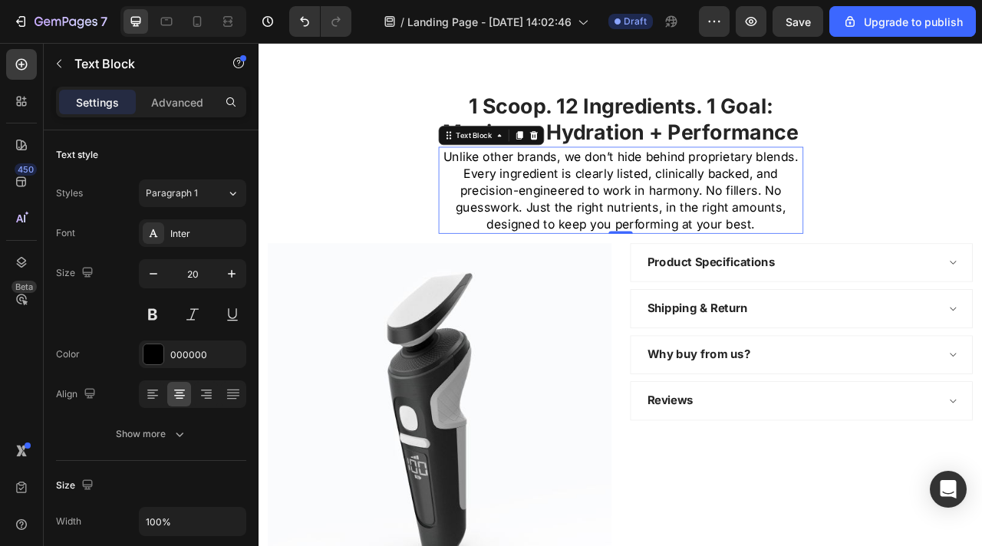
scroll to position [2355, 0]
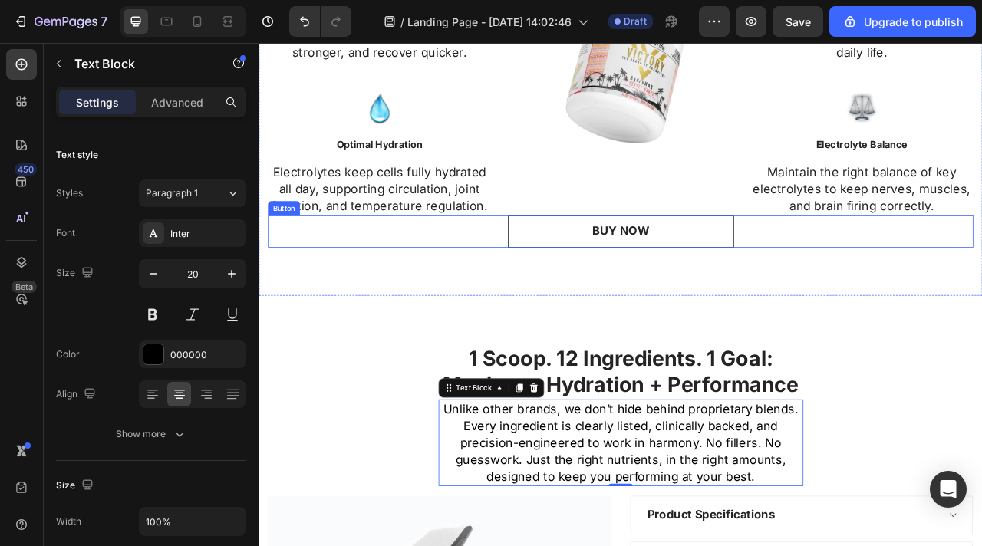
click at [648, 298] on link "BUY NOW" at bounding box center [719, 282] width 288 height 41
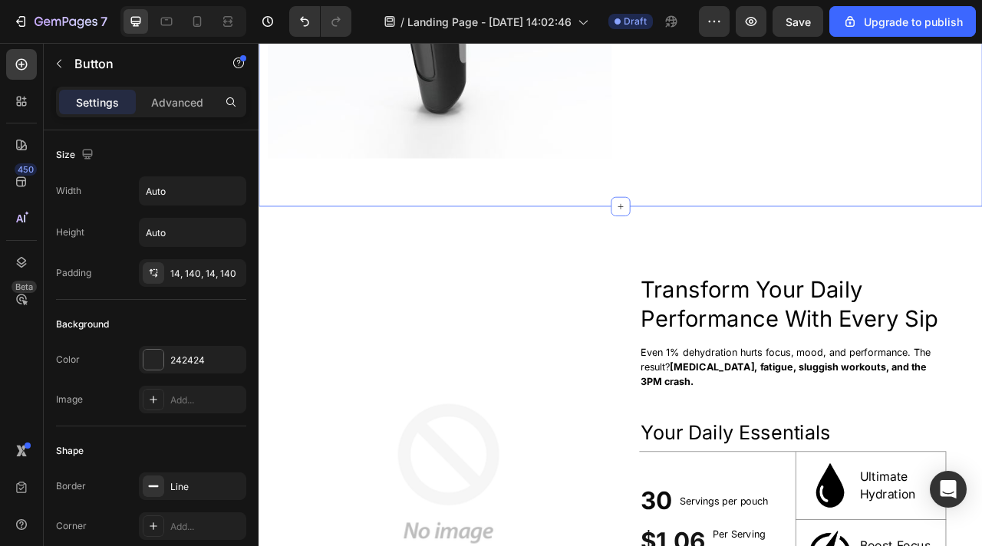
scroll to position [3247, 0]
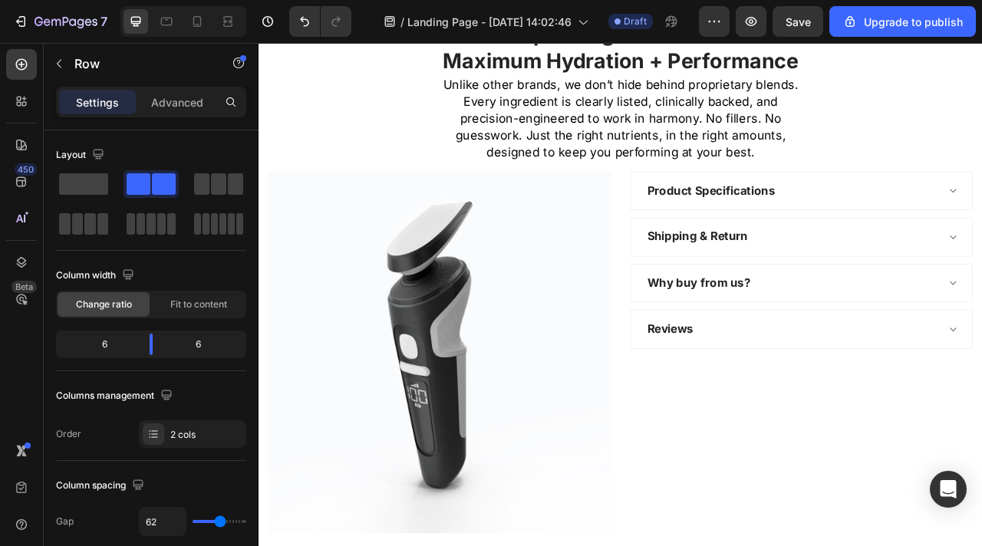
scroll to position [2705, 0]
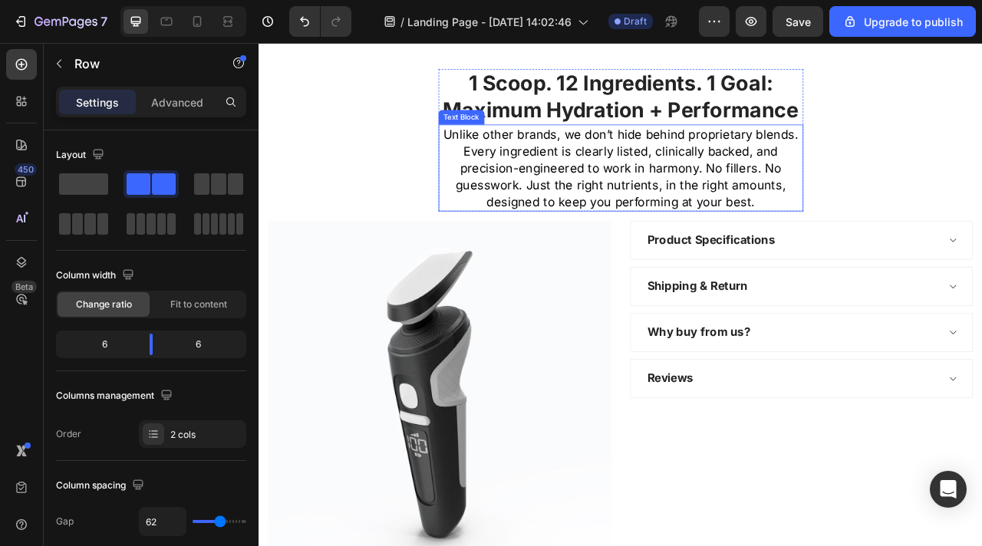
click at [770, 219] on p "Unlike other brands, we don’t hide behind proprietary blends. Every ingredient …" at bounding box center [719, 201] width 461 height 107
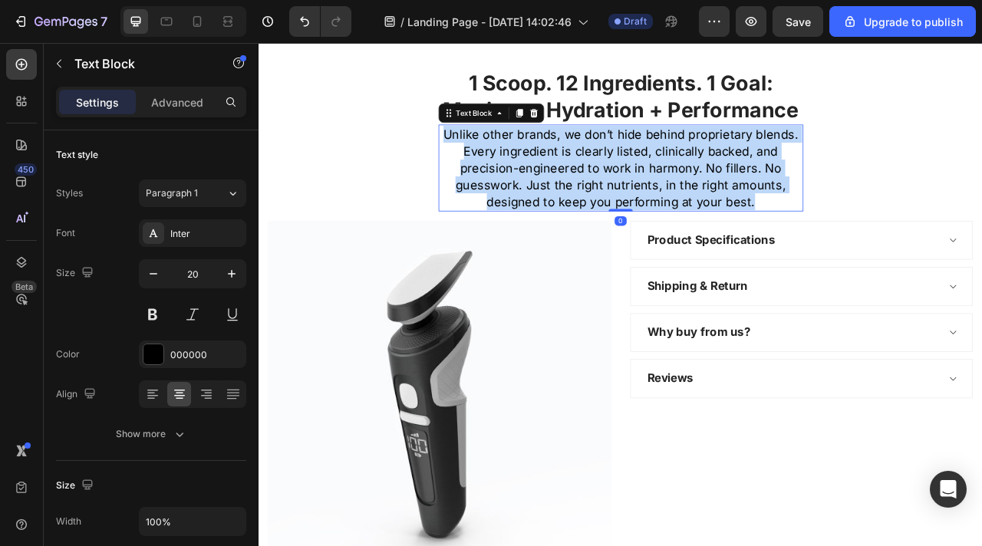
click at [770, 219] on p "Unlike other brands, we don’t hide behind proprietary blends. Every ingredient …" at bounding box center [719, 201] width 461 height 107
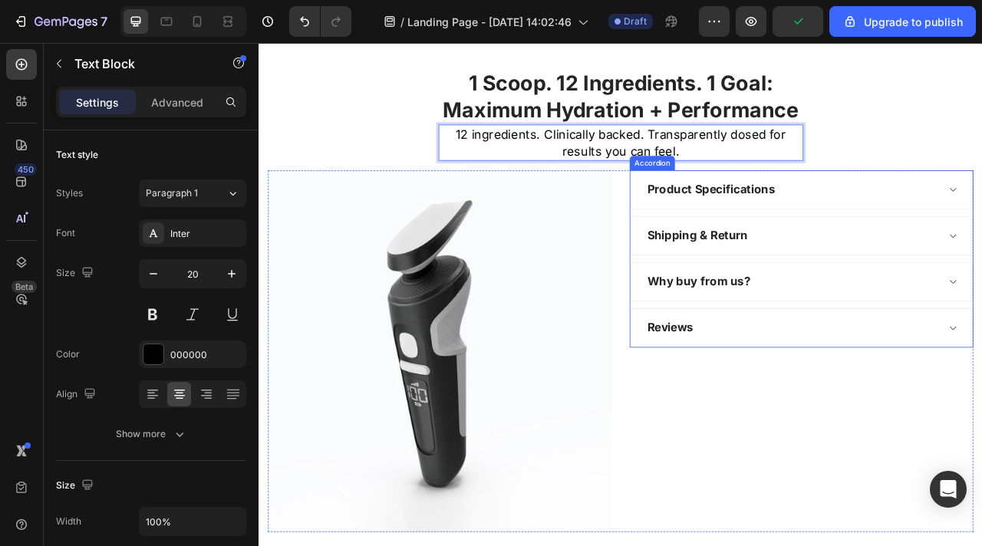
click at [782, 221] on div "Product Specifications" at bounding box center [833, 229] width 167 height 27
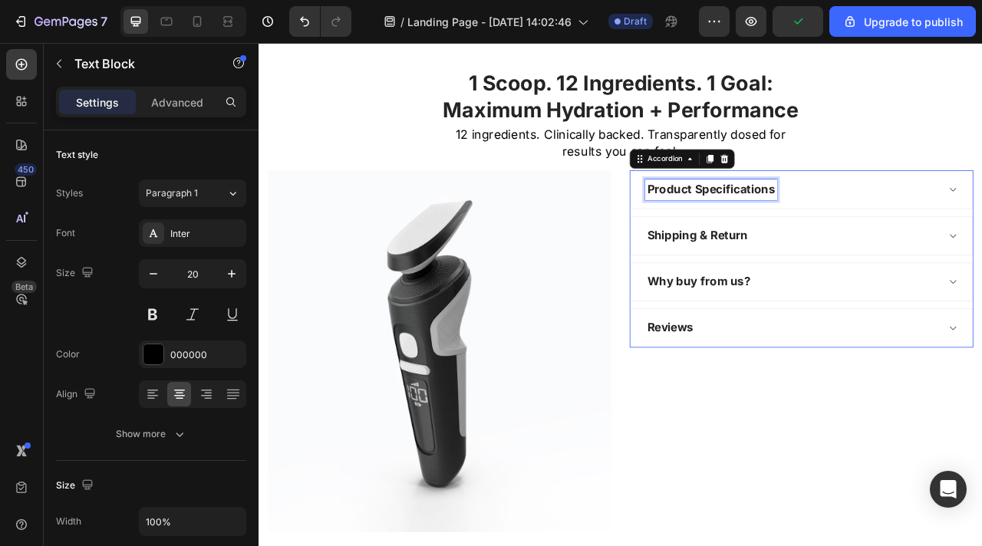
click at [782, 221] on p "Product Specifications" at bounding box center [834, 230] width 163 height 22
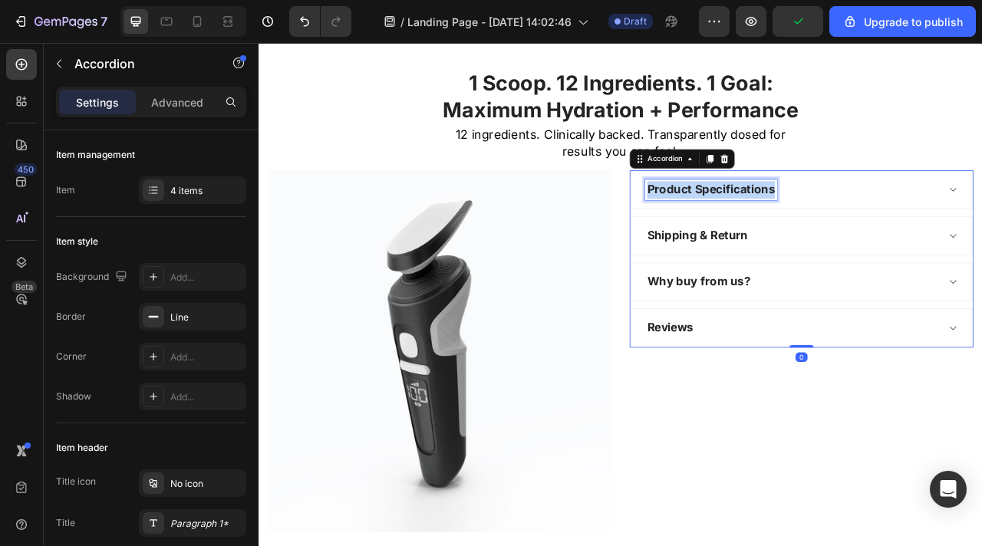
click at [782, 221] on p "Product Specifications" at bounding box center [834, 230] width 163 height 22
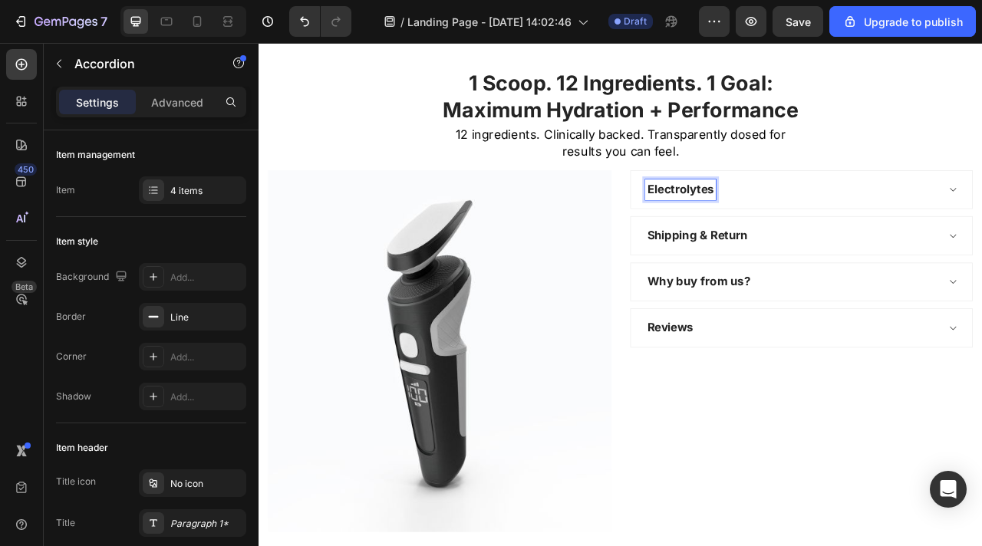
click at [834, 281] on p "Shipping & Return" at bounding box center [817, 288] width 128 height 22
click at [835, 279] on p "Shipping & Return" at bounding box center [817, 288] width 128 height 22
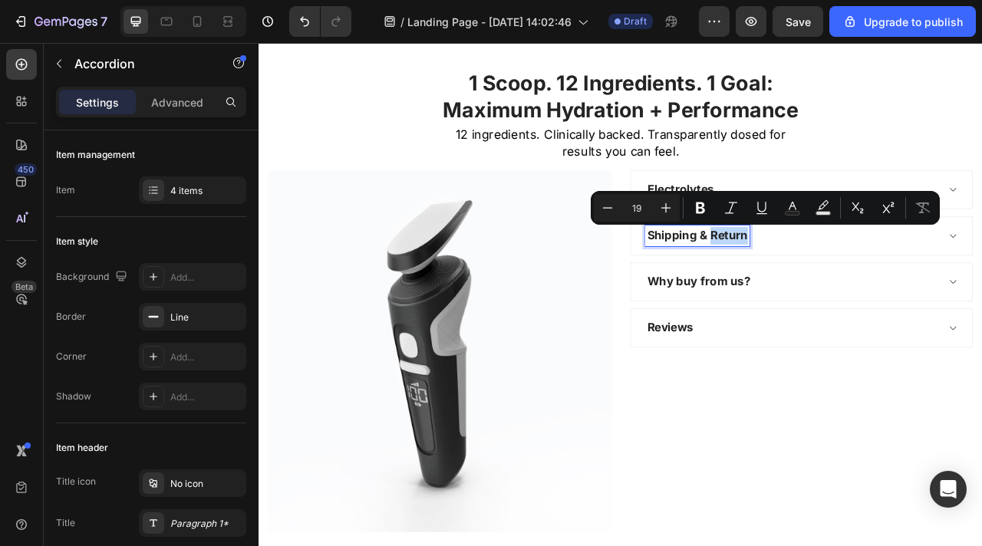
click at [833, 281] on p "Shipping & Return" at bounding box center [817, 288] width 128 height 22
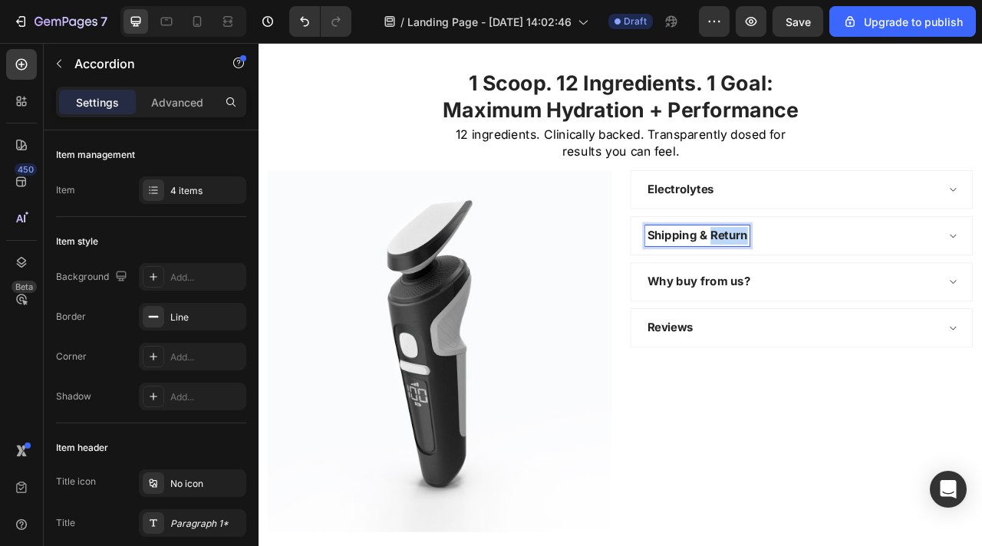
click at [833, 281] on p "Shipping & Return" at bounding box center [817, 288] width 128 height 22
click at [823, 338] on p "Why buy from us?" at bounding box center [819, 347] width 132 height 22
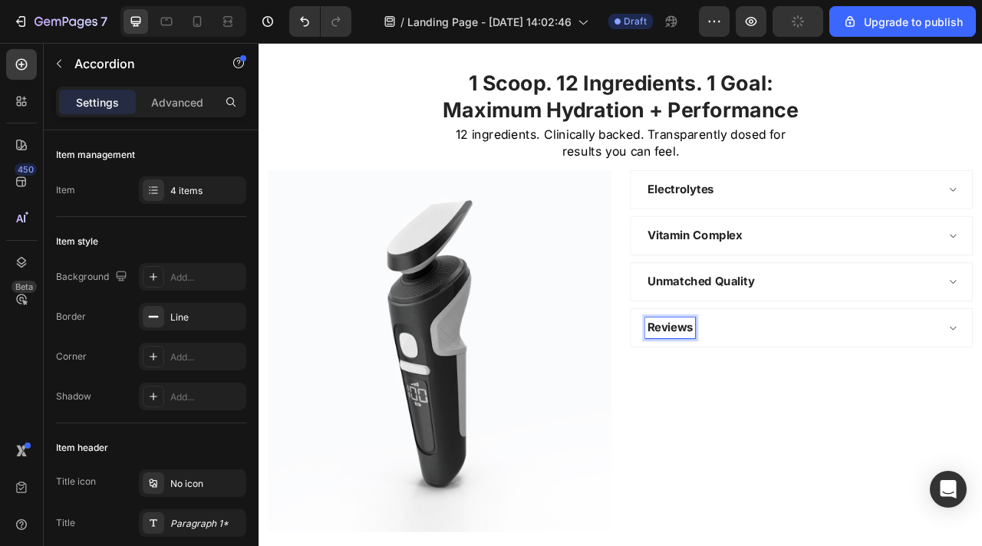
click at [806, 407] on p "Reviews" at bounding box center [782, 405] width 59 height 22
click at [981, 405] on div "Full Supplement Label" at bounding box center [936, 405] width 373 height 27
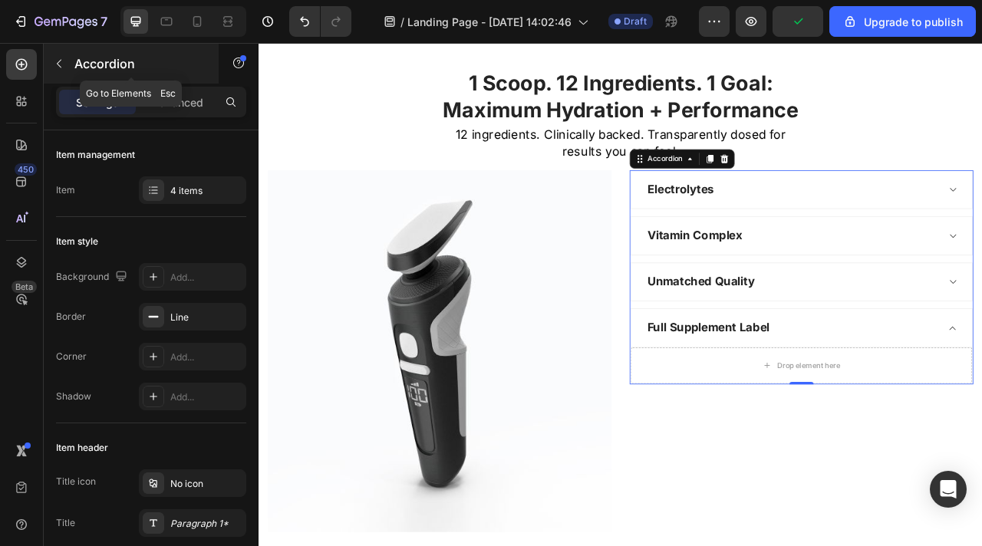
click at [54, 67] on icon "button" at bounding box center [59, 64] width 12 height 12
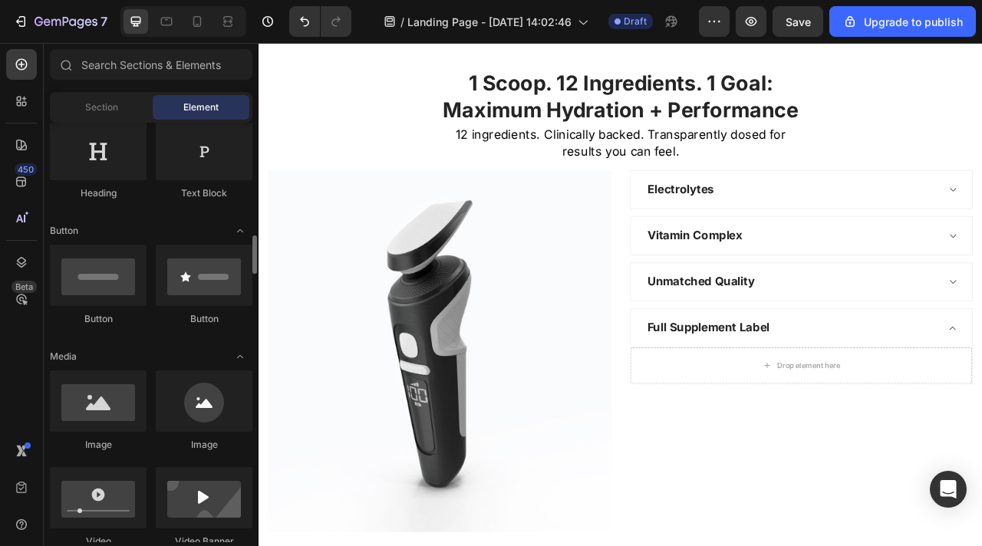
scroll to position [357, 0]
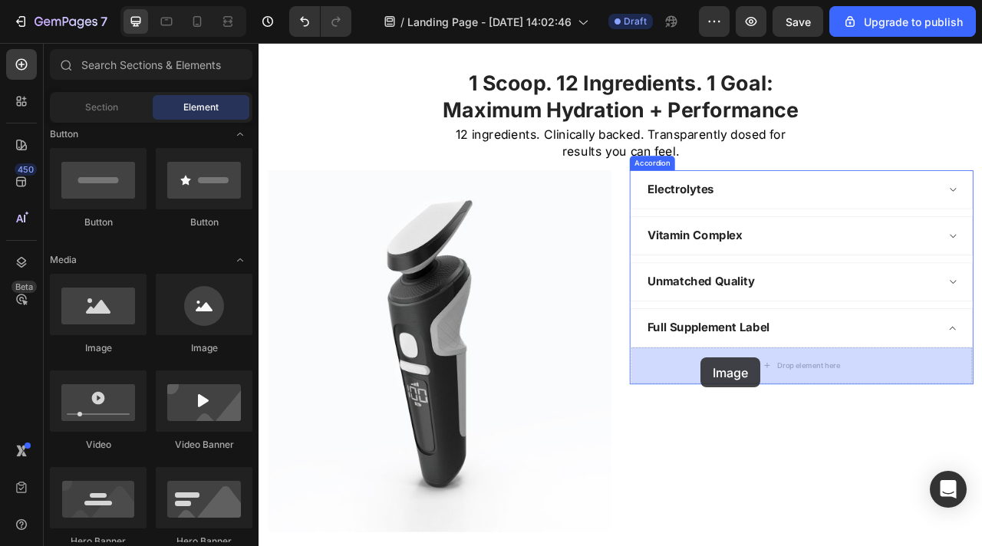
drag, startPoint x: 366, startPoint y: 338, endPoint x: 821, endPoint y: 446, distance: 467.5
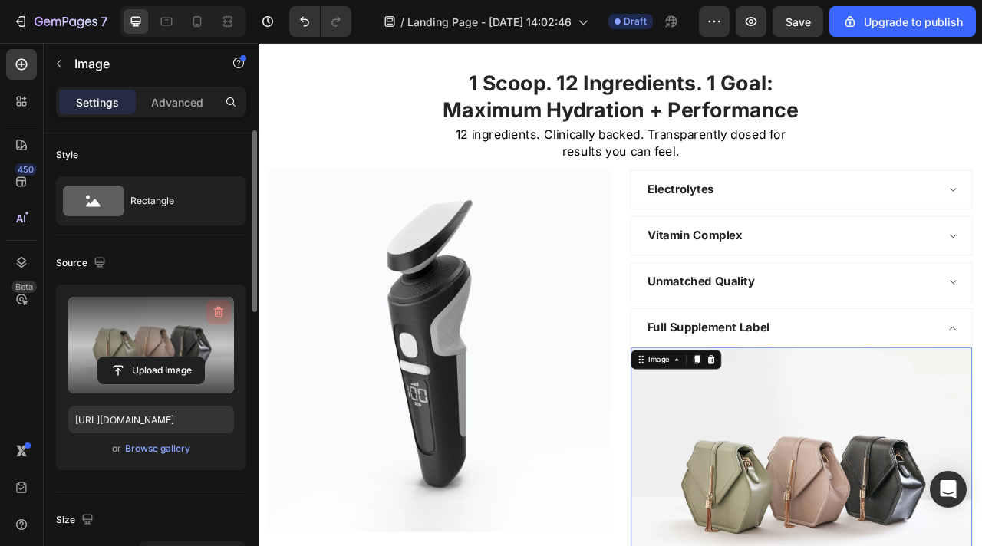
click at [212, 312] on icon "button" at bounding box center [218, 312] width 15 height 15
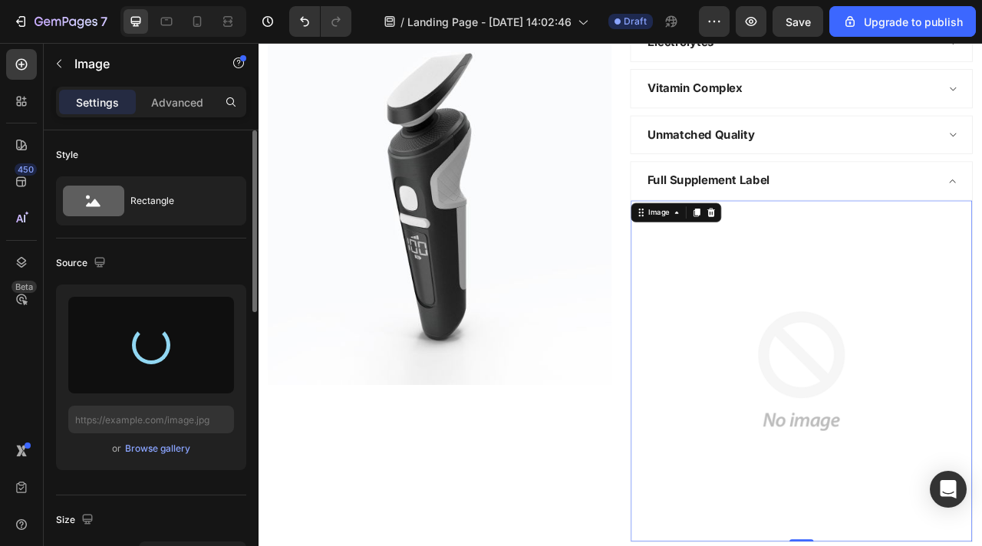
scroll to position [2932, 0]
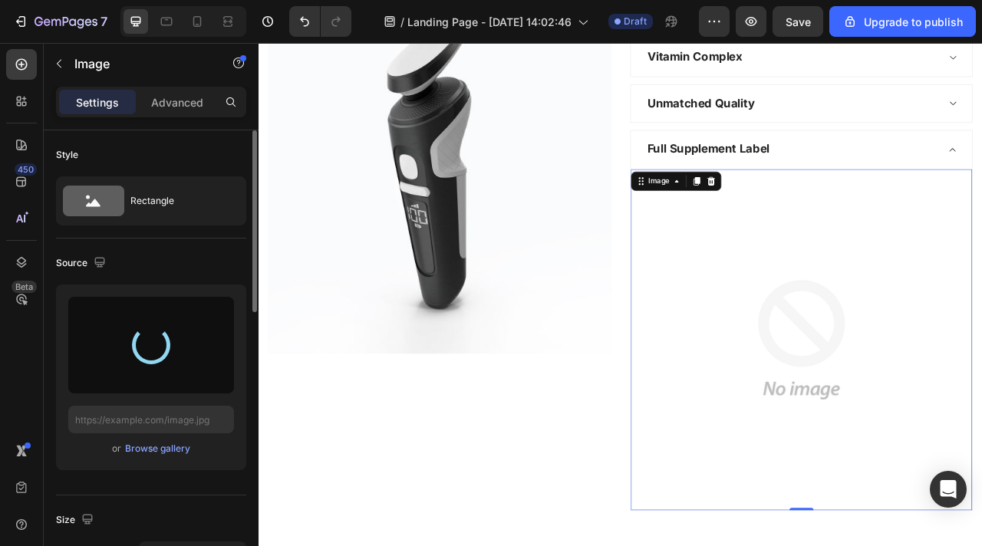
type input "[URL][DOMAIN_NAME]"
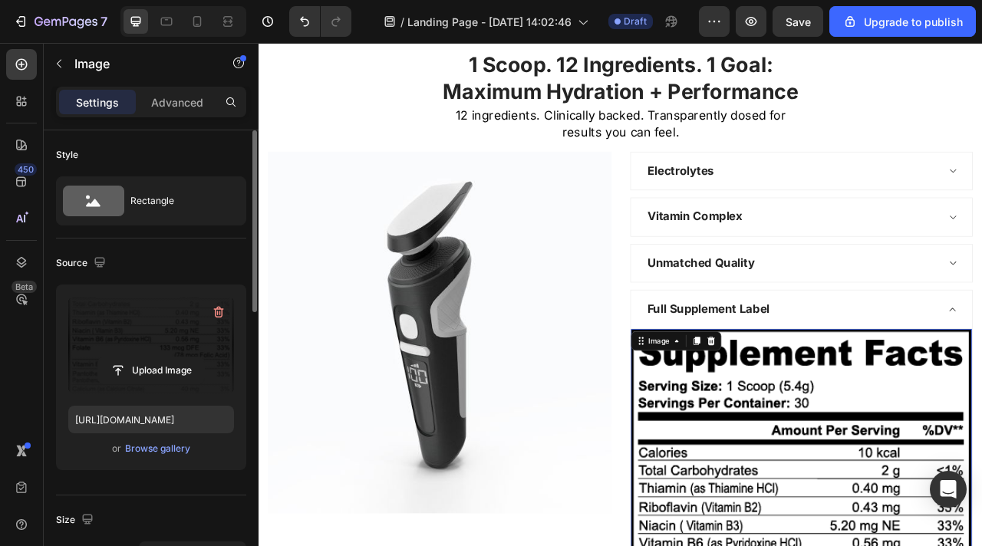
scroll to position [2711, 0]
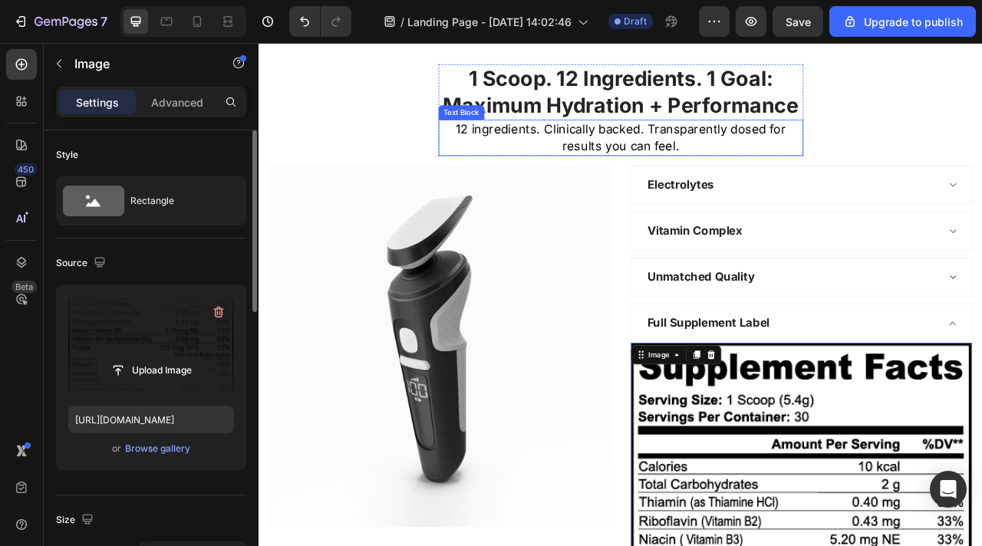
click at [627, 160] on p "12 ingredients. Clinically backed. Transparently dosed for results you can feel." at bounding box center [719, 163] width 461 height 43
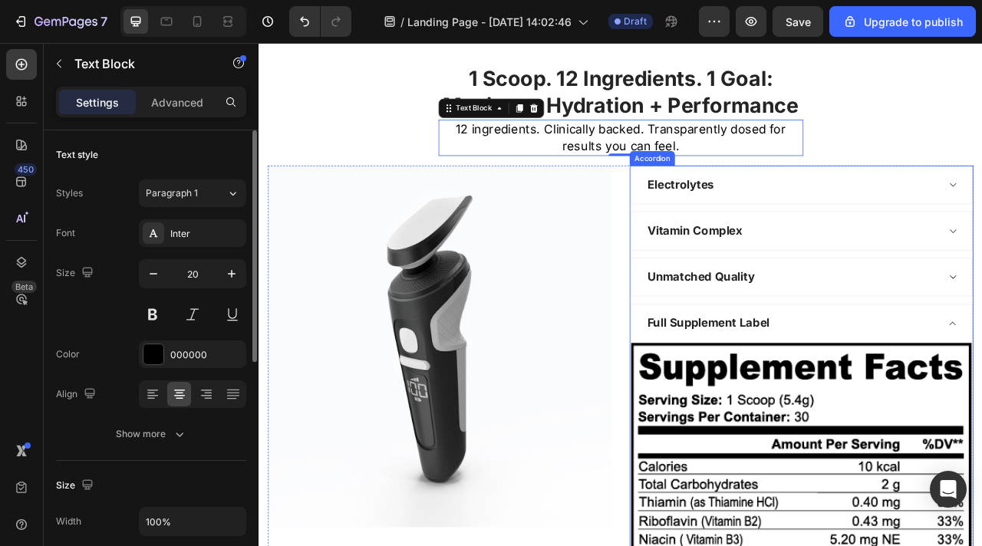
click at [981, 403] on div "Full Supplement Label" at bounding box center [949, 399] width 434 height 49
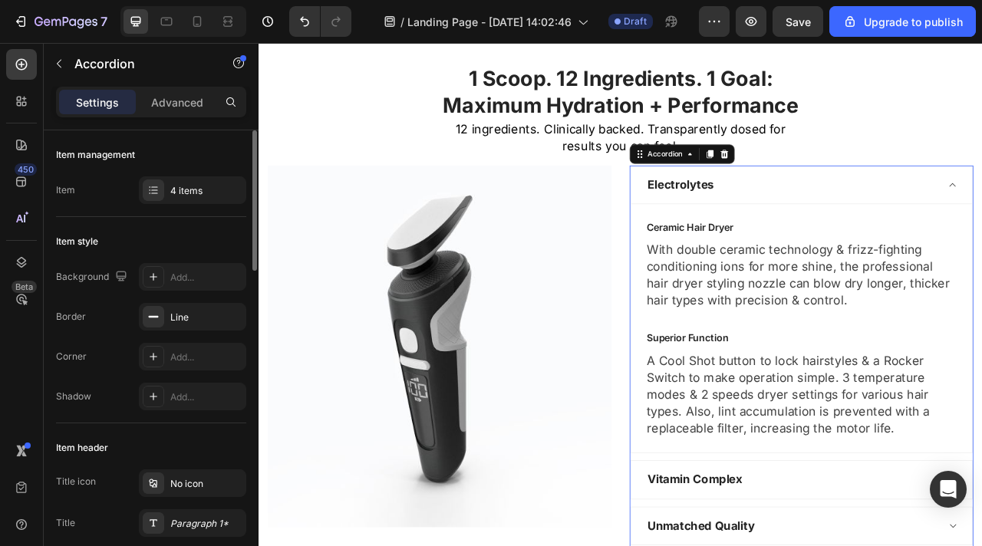
click at [859, 232] on div "Electrolytes" at bounding box center [936, 223] width 373 height 27
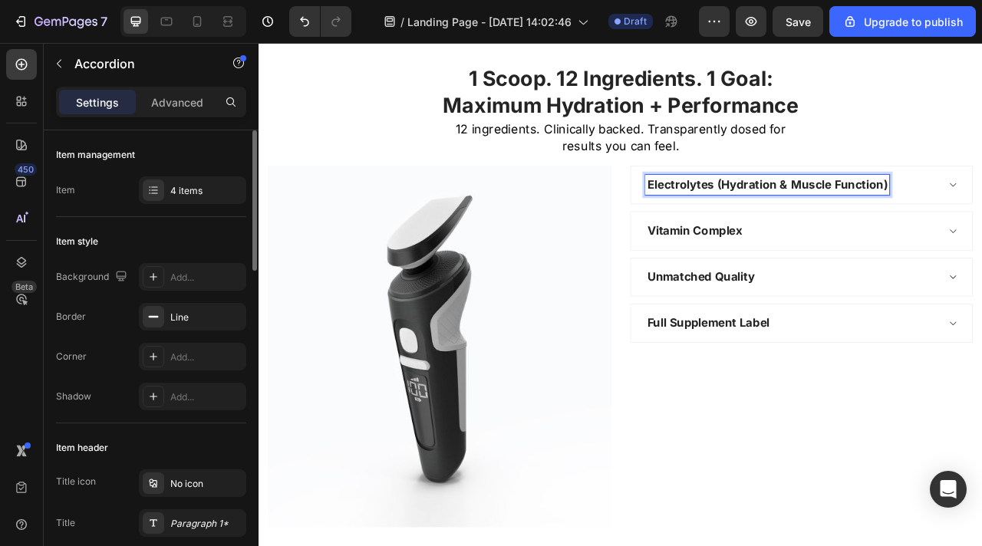
click at [868, 282] on p "Vitamin Complex" at bounding box center [813, 282] width 121 height 22
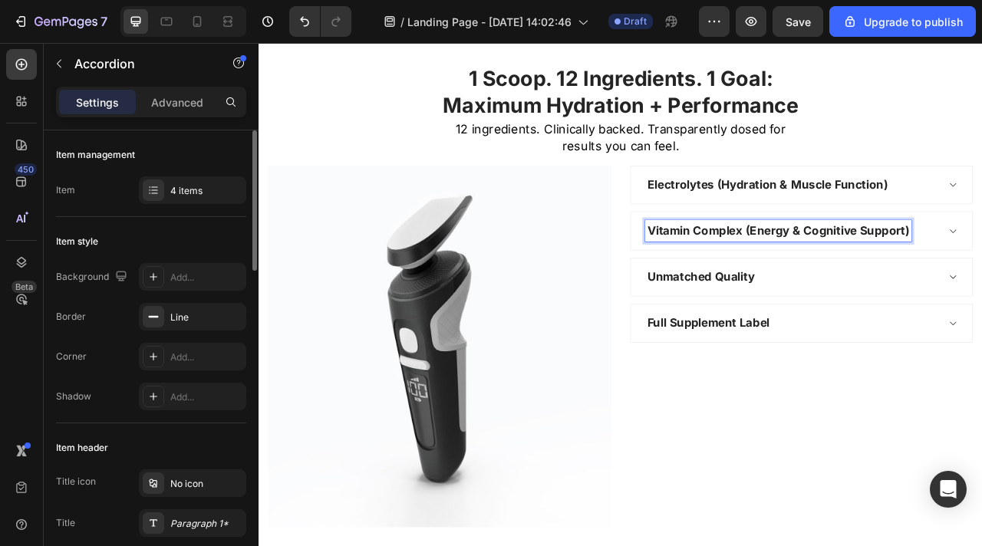
click at [756, 279] on p "Vitamin Complex (Energy & Cognitive Support)" at bounding box center [920, 282] width 334 height 22
click at [981, 401] on div "Full Supplement Label" at bounding box center [936, 399] width 373 height 27
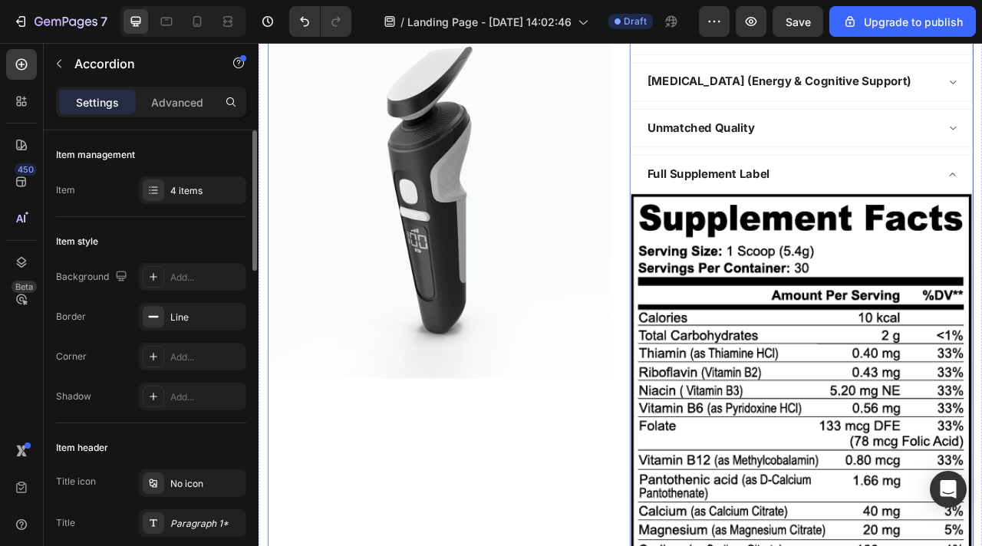
scroll to position [2854, 0]
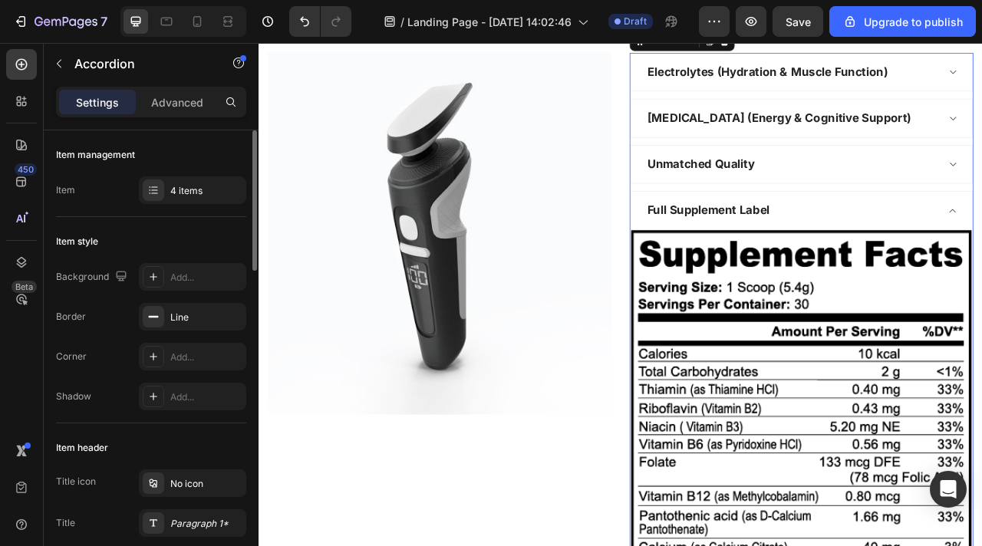
click at [972, 272] on div "Full Supplement Label" at bounding box center [949, 256] width 434 height 49
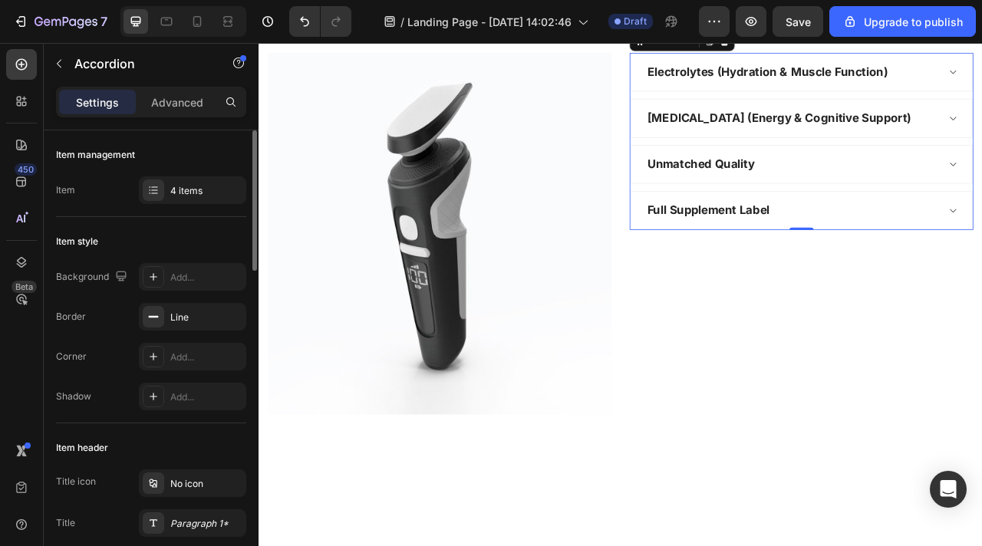
click at [981, 91] on div "Electrolytes (Hydration & Muscle Function)" at bounding box center [936, 80] width 373 height 27
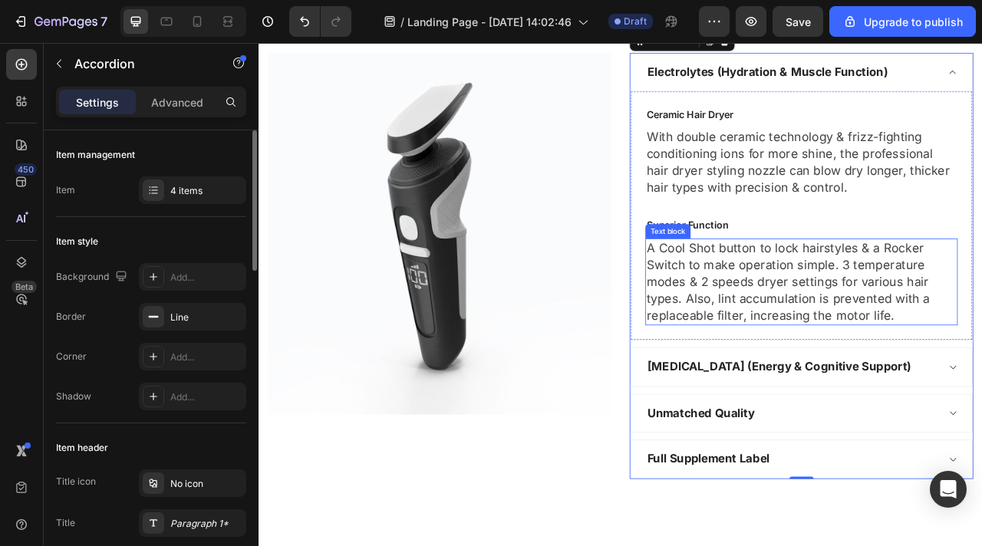
click at [981, 362] on p "A Cool Shot button to lock hairstyles & a Rocker Switch to make operation simpl…" at bounding box center [949, 346] width 394 height 107
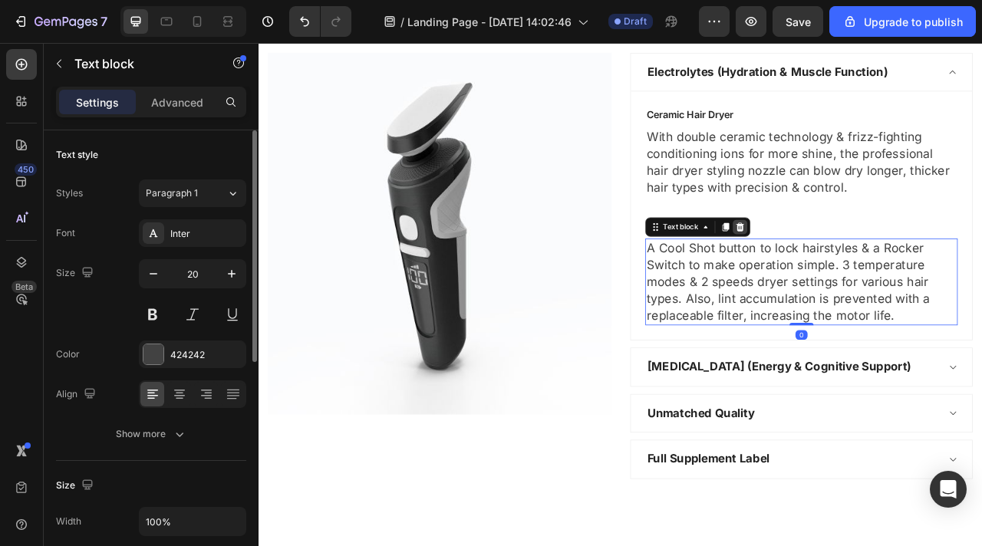
click at [874, 280] on icon at bounding box center [871, 277] width 10 height 11
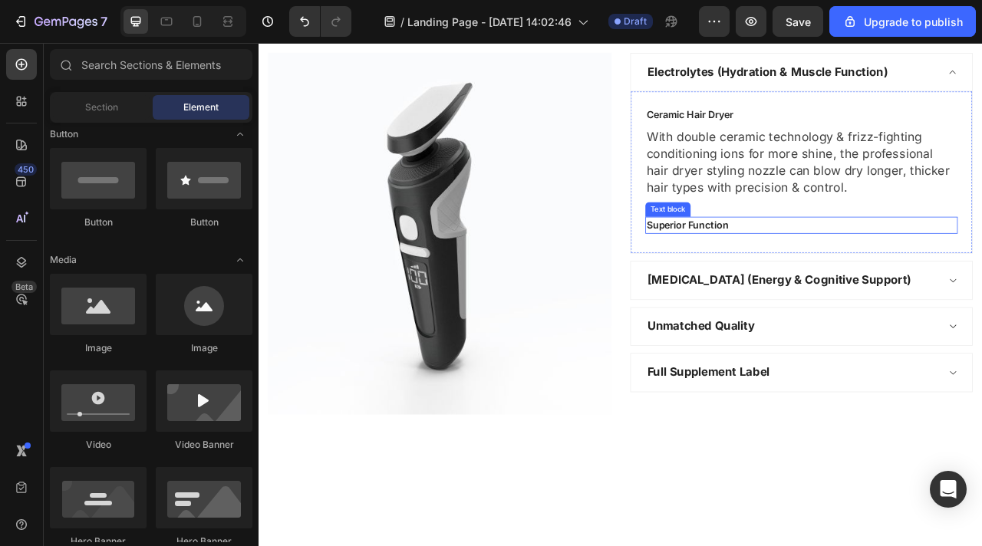
click at [859, 273] on p "Superior Function" at bounding box center [949, 274] width 394 height 18
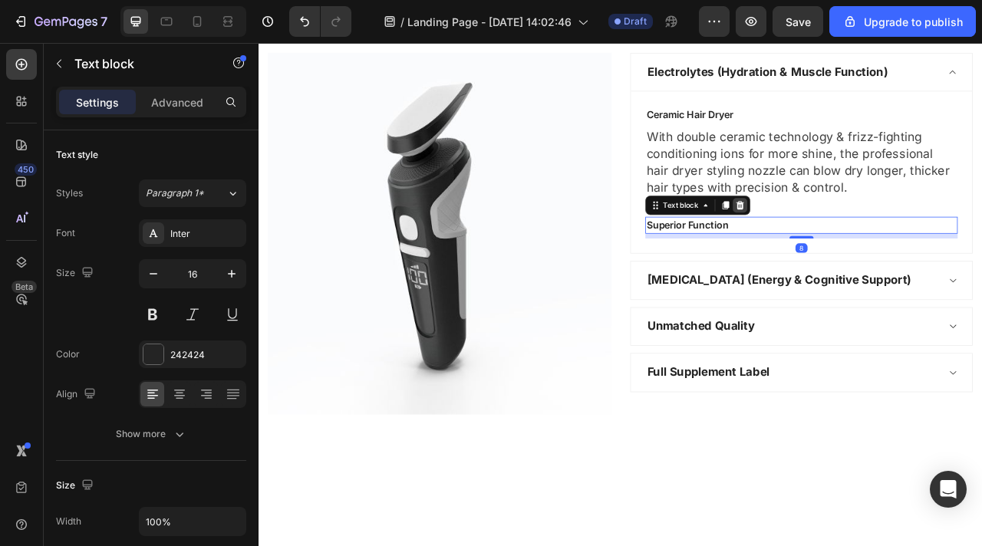
click at [875, 247] on icon at bounding box center [871, 249] width 12 height 12
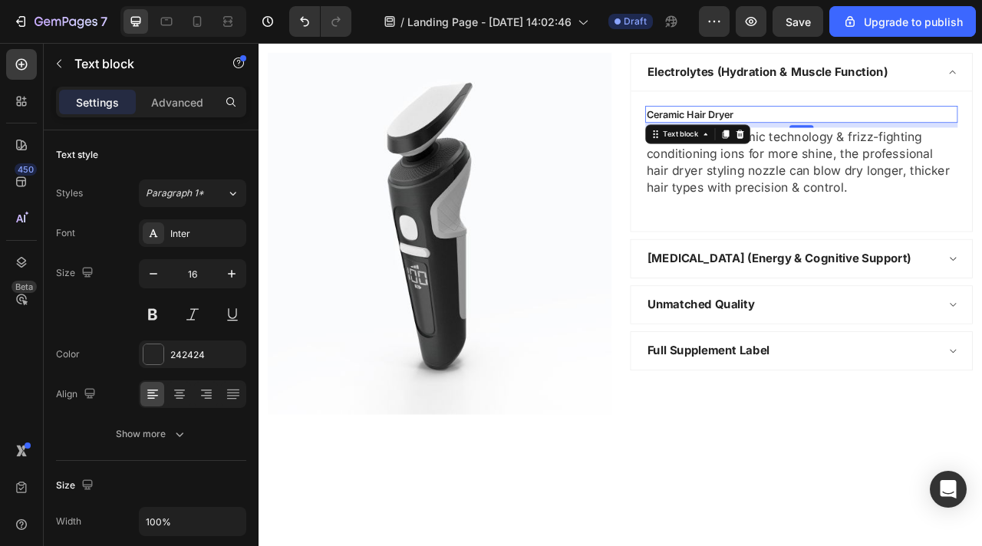
click at [839, 143] on div "Ceramic Hair Dryer Text block 0" at bounding box center [948, 133] width 397 height 21
click at [862, 190] on p "With double ceramic technology & frizz-fighting conditioning ions for more shin…" at bounding box center [949, 195] width 394 height 86
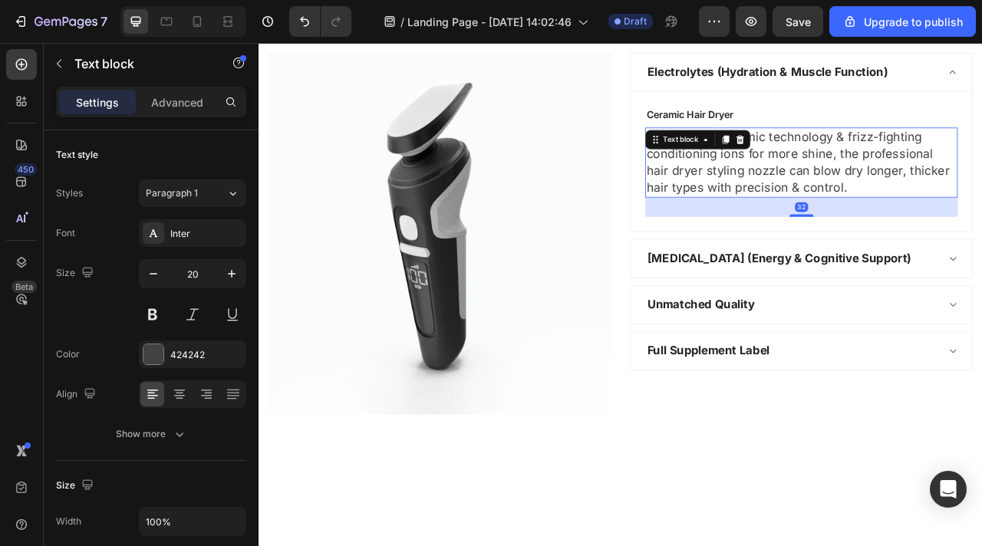
click at [862, 190] on p "With double ceramic technology & frizz-fighting conditioning ions for more shin…" at bounding box center [949, 195] width 394 height 86
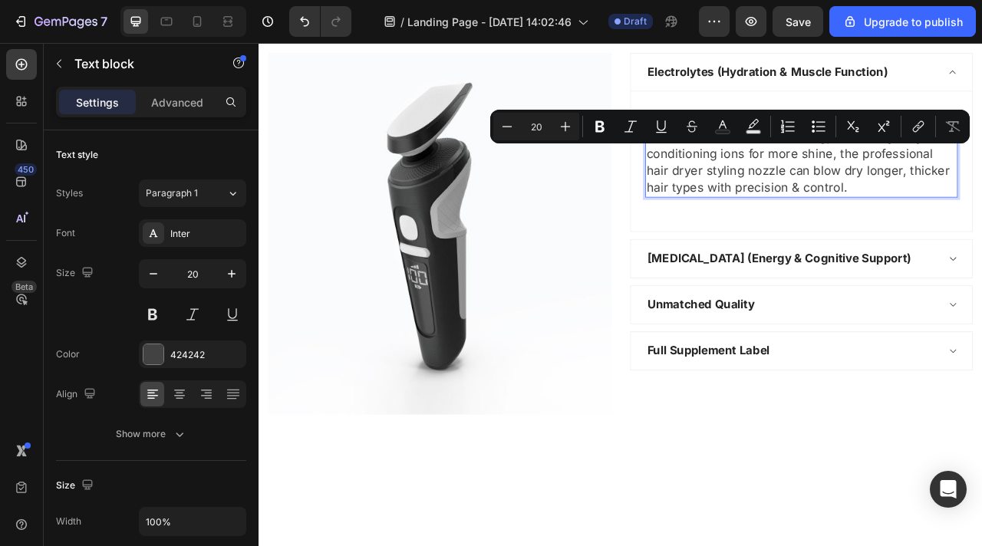
click at [981, 236] on p "With double ceramic technology & frizz-fighting conditioning ions for more shin…" at bounding box center [949, 195] width 394 height 86
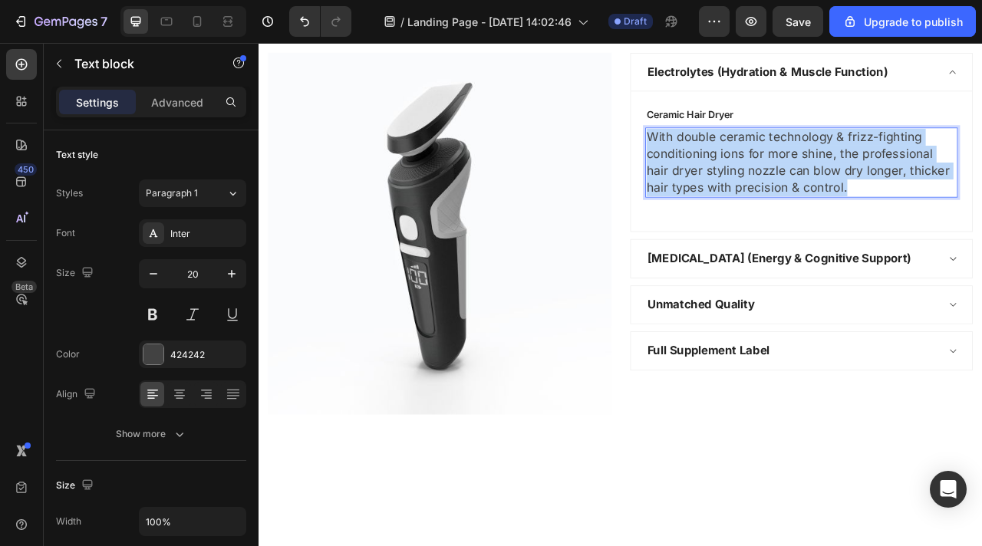
drag, startPoint x: 995, startPoint y: 232, endPoint x: 712, endPoint y: 157, distance: 293.1
click at [712, 157] on div "Image Electrolytes (Hydration & Muscle Function) Ceramic Hair Dryer Text block …" at bounding box center [719, 285] width 898 height 460
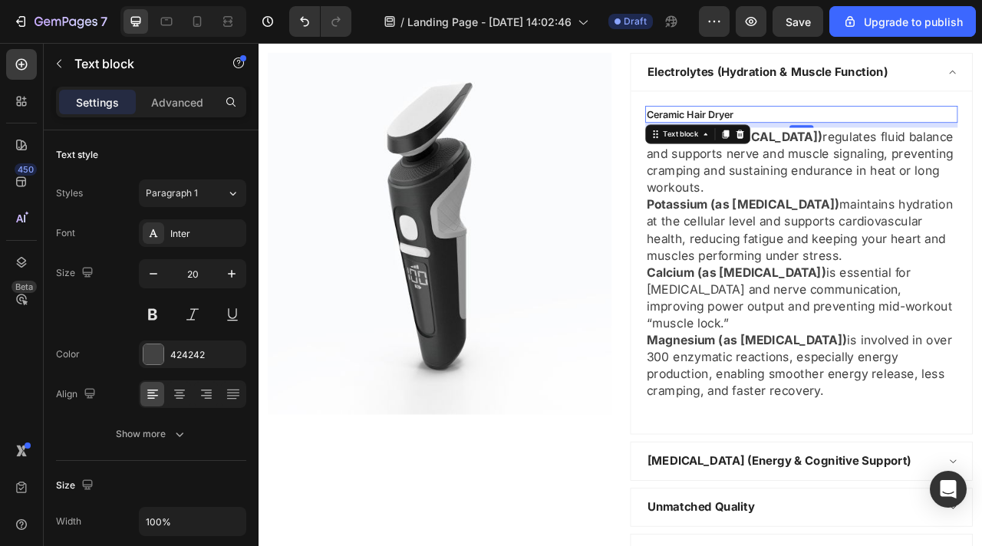
click at [867, 142] on p "Ceramic Hair Dryer" at bounding box center [949, 133] width 394 height 18
click at [875, 167] on div at bounding box center [871, 159] width 18 height 18
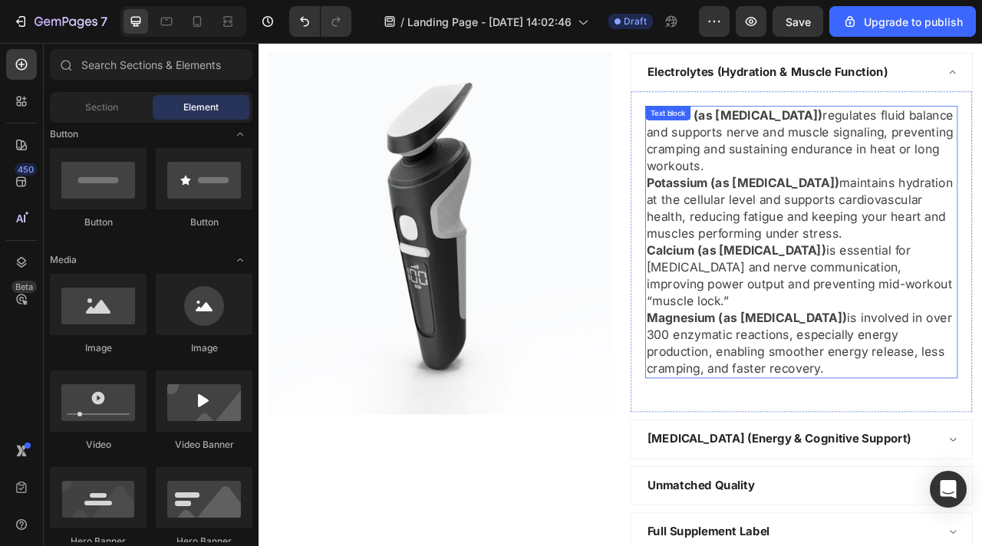
click at [853, 202] on p "Sodium (as [MEDICAL_DATA]) regulates fluid balance and supports nerve and muscl…" at bounding box center [949, 167] width 394 height 86
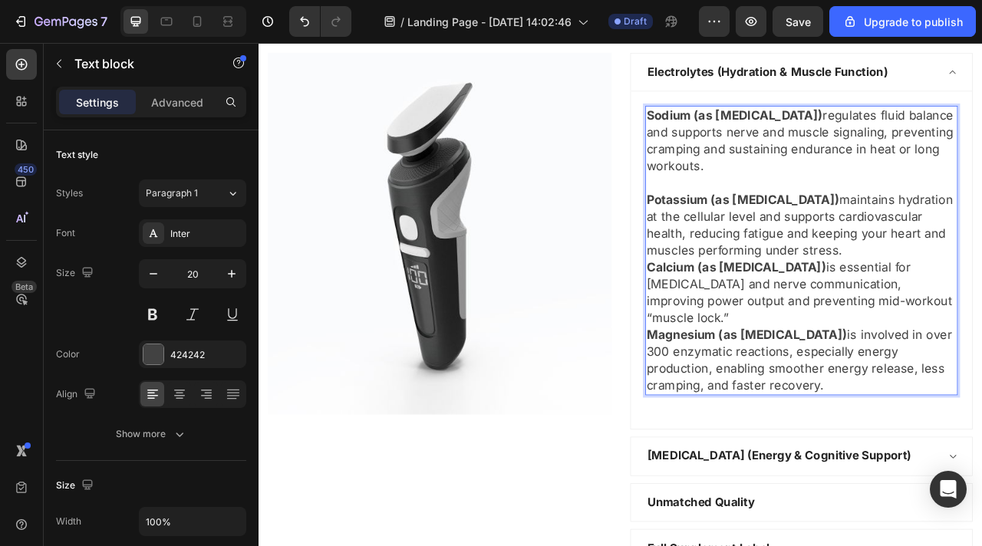
click at [981, 312] on p "Potassium (as [MEDICAL_DATA]) maintains hydration at the cellular level and sup…" at bounding box center [949, 275] width 394 height 86
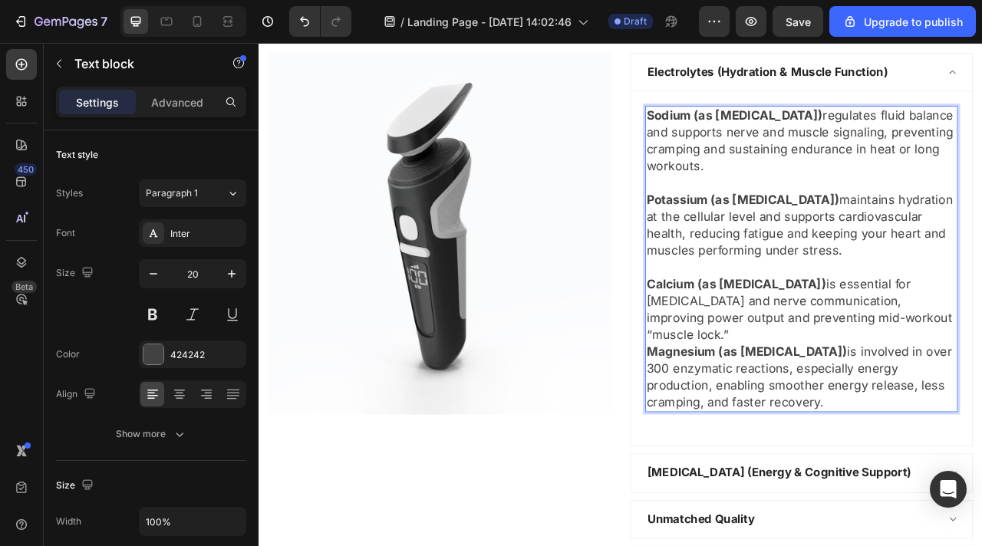
click at [903, 420] on p "Calcium (as [MEDICAL_DATA]) is essential for [MEDICAL_DATA] and nerve communica…" at bounding box center [949, 382] width 394 height 86
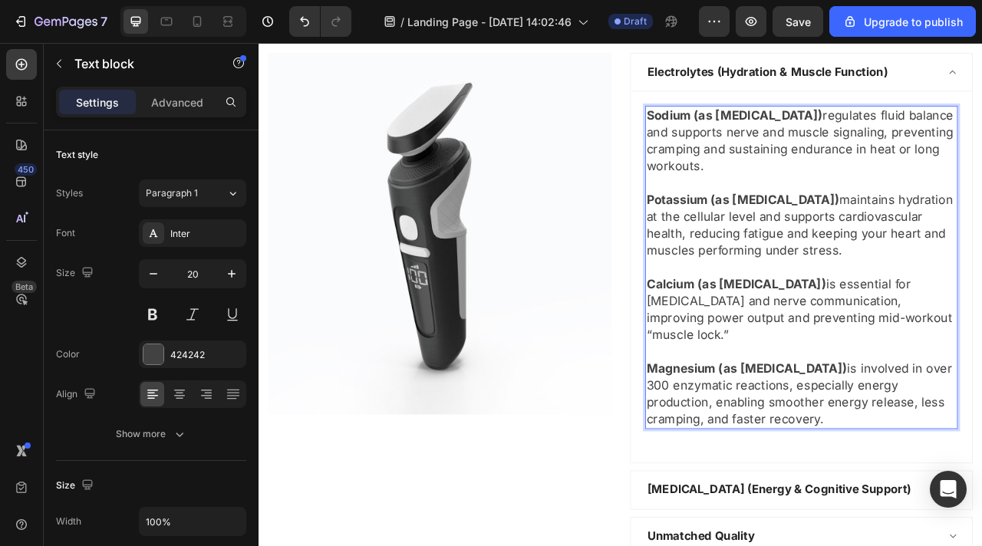
click at [968, 351] on p "Calcium (as [MEDICAL_DATA]) is essential for [MEDICAL_DATA] and nerve communica…" at bounding box center [949, 382] width 394 height 86
click at [981, 458] on p "Magnesium (as [MEDICAL_DATA]) is involved in over 300 enzymatic reactions, espe…" at bounding box center [949, 490] width 394 height 86
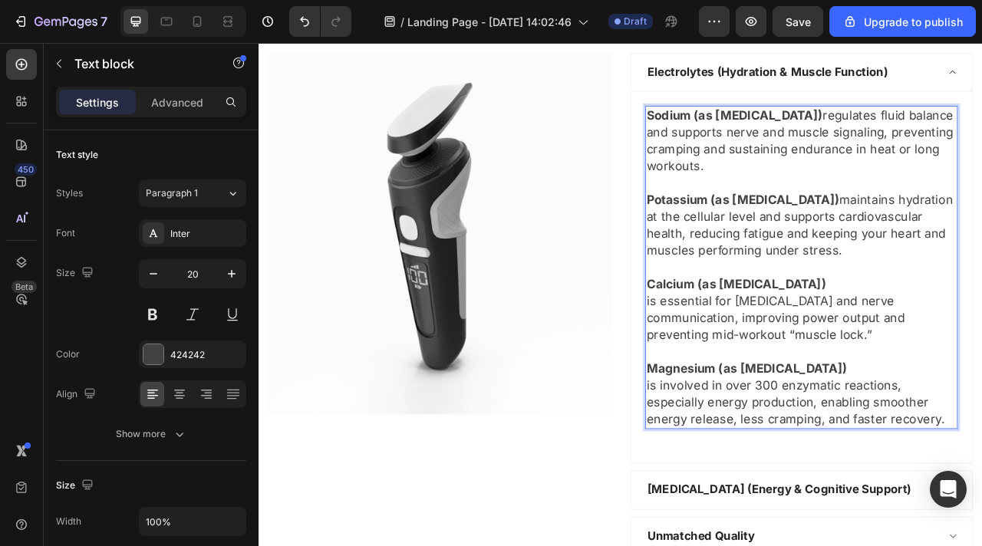
click at [981, 248] on p "Potassium (as [MEDICAL_DATA]) maintains hydration at the cellular level and sup…" at bounding box center [949, 275] width 394 height 86
click at [961, 137] on p "Sodium (as [MEDICAL_DATA]) regulates fluid balance and supports nerve and muscl…" at bounding box center [949, 167] width 394 height 86
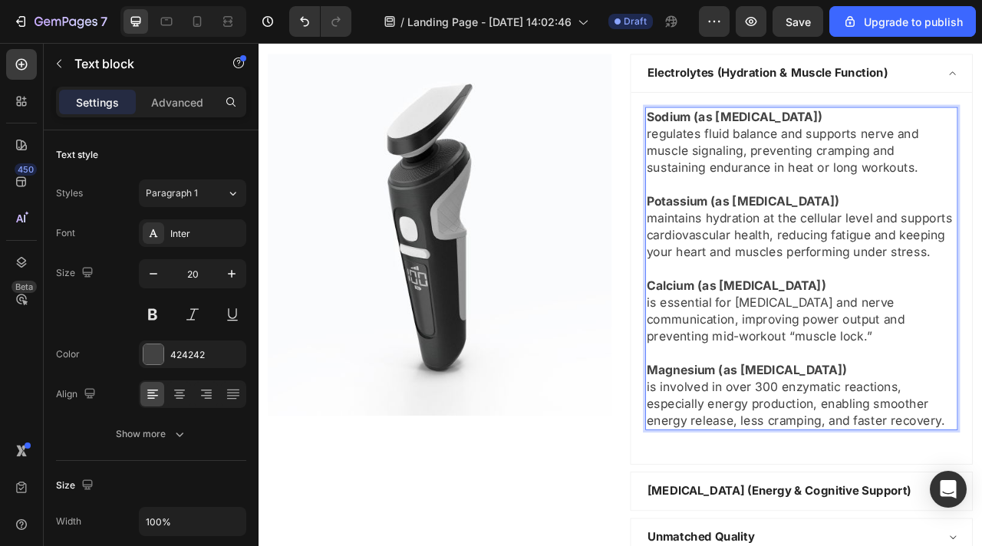
scroll to position [2779, 0]
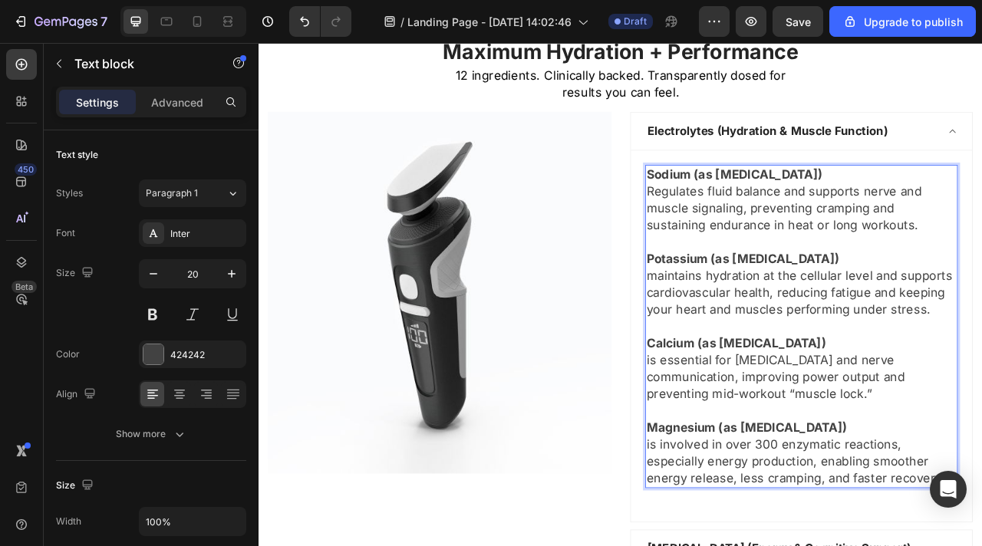
click at [762, 342] on p "maintains hydration at the cellular level and supports cardiovascular health, r…" at bounding box center [949, 360] width 394 height 64
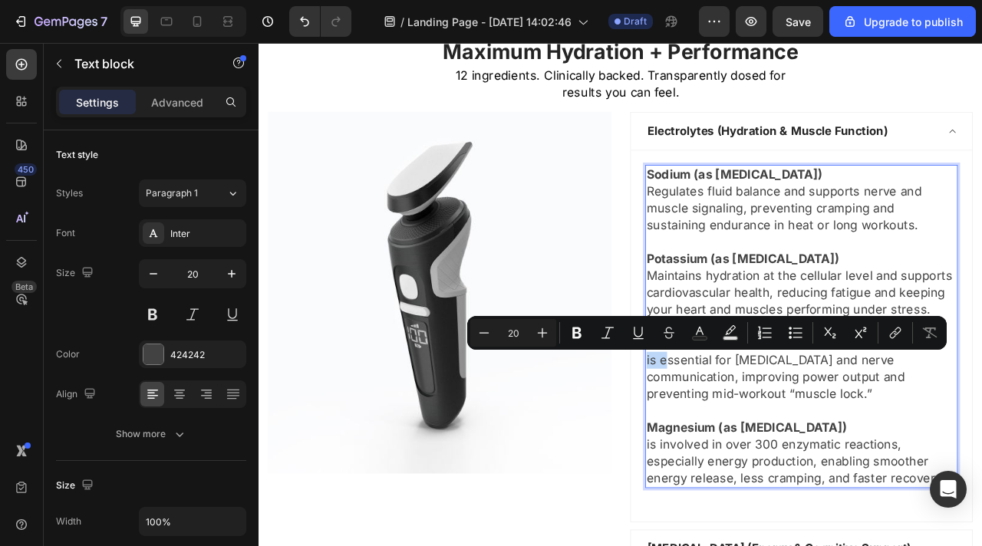
drag, startPoint x: 776, startPoint y: 449, endPoint x: 750, endPoint y: 452, distance: 27.0
click at [750, 452] on div "Sodium (as [MEDICAL_DATA]) Regulates fluid balance and supports nerve and muscl…" at bounding box center [948, 403] width 397 height 411
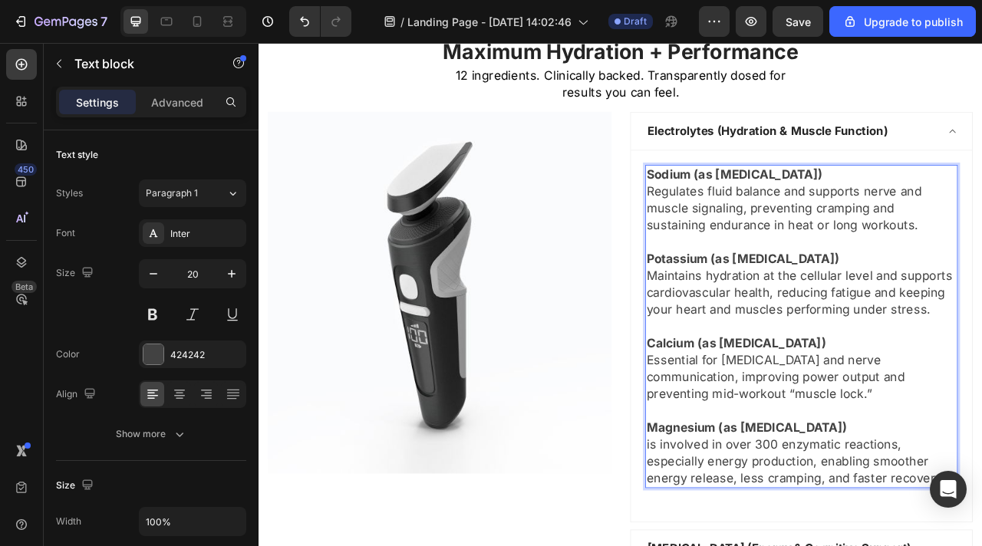
scroll to position [2806, 0]
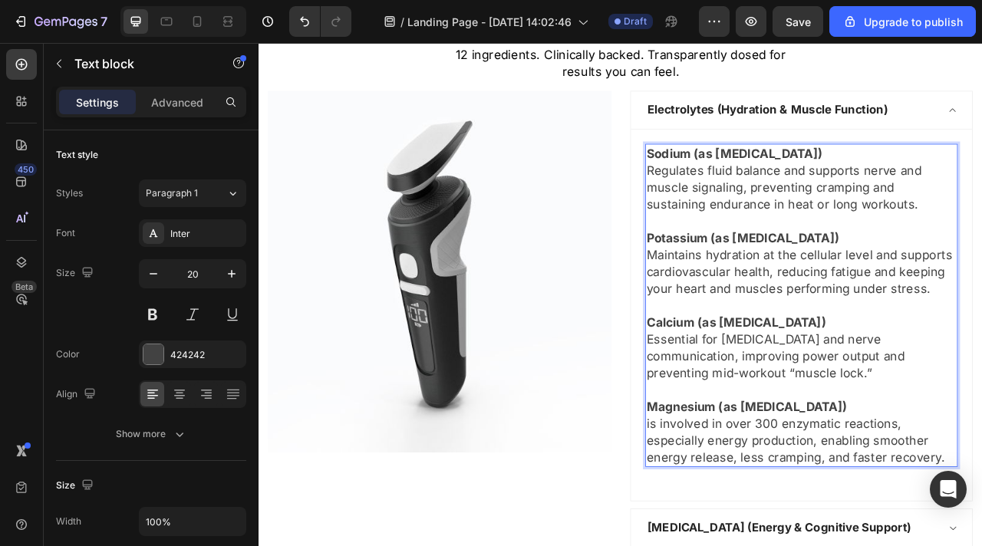
click at [776, 528] on p "is involved in over 300 enzymatic reactions, especially energy production, enab…" at bounding box center [949, 548] width 394 height 64
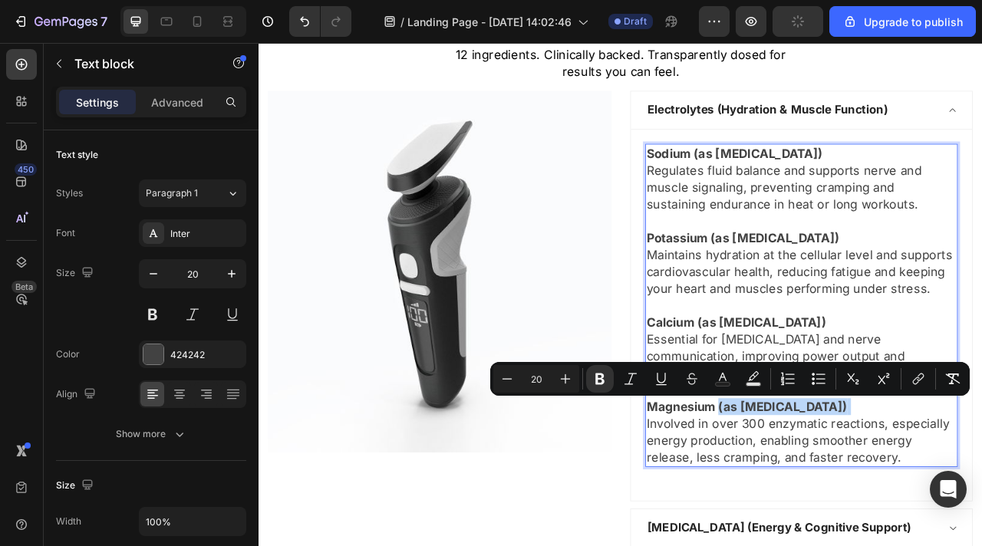
drag, startPoint x: 1034, startPoint y: 498, endPoint x: 842, endPoint y: 500, distance: 191.8
click at [842, 500] on p "Magnesium (as [MEDICAL_DATA])" at bounding box center [949, 505] width 394 height 21
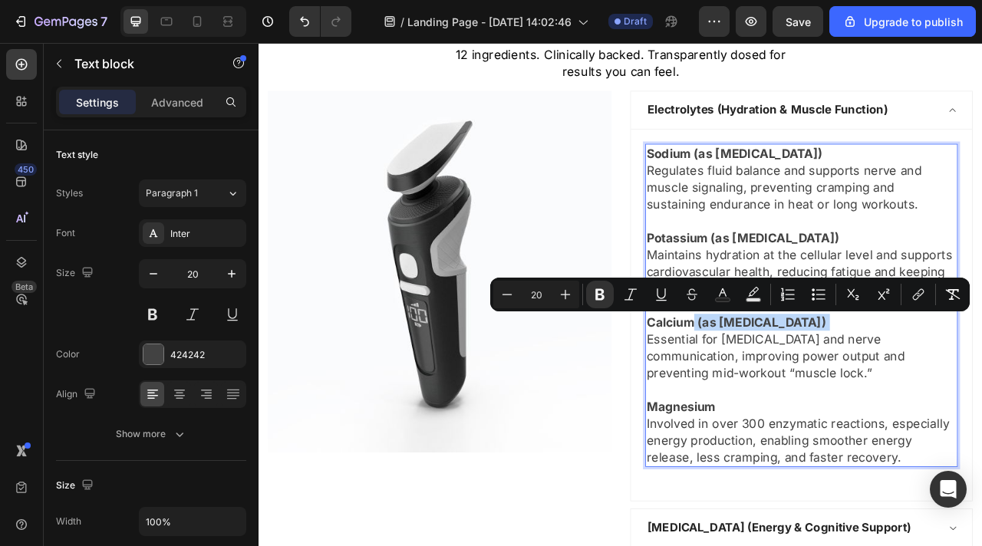
drag, startPoint x: 978, startPoint y: 394, endPoint x: 813, endPoint y: 394, distance: 165.0
click at [813, 394] on p "Calcium (as [MEDICAL_DATA])" at bounding box center [949, 397] width 394 height 21
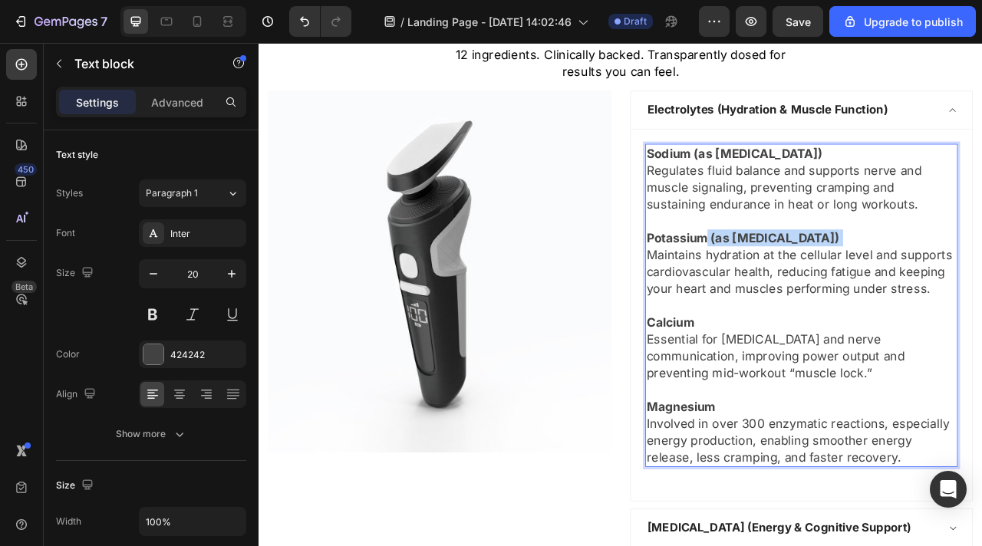
drag, startPoint x: 1017, startPoint y: 289, endPoint x: 829, endPoint y: 291, distance: 188.8
click at [829, 291] on p "Potassium (as [MEDICAL_DATA])" at bounding box center [949, 290] width 394 height 21
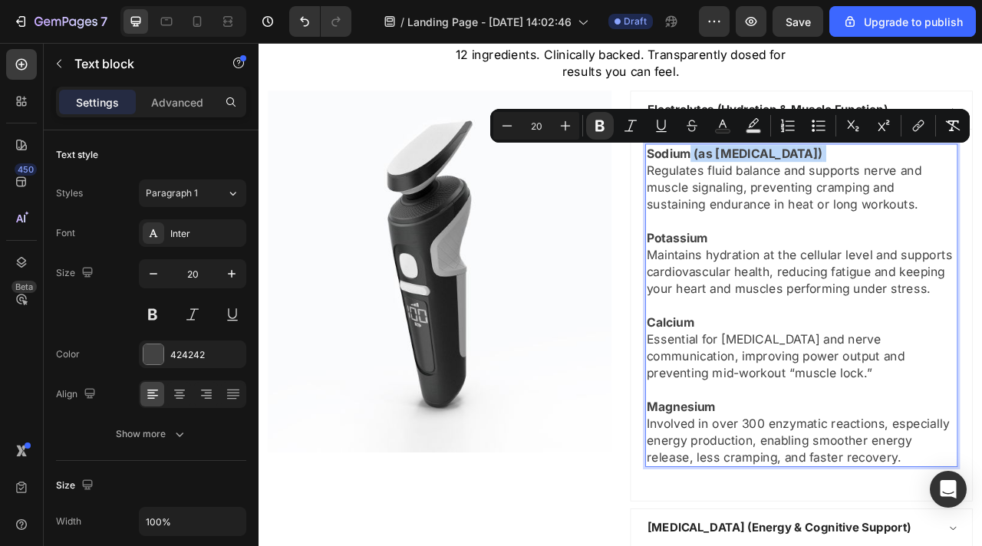
drag, startPoint x: 981, startPoint y: 186, endPoint x: 806, endPoint y: 183, distance: 175.7
click at [806, 183] on p "Sodium (as [MEDICAL_DATA])" at bounding box center [949, 183] width 394 height 21
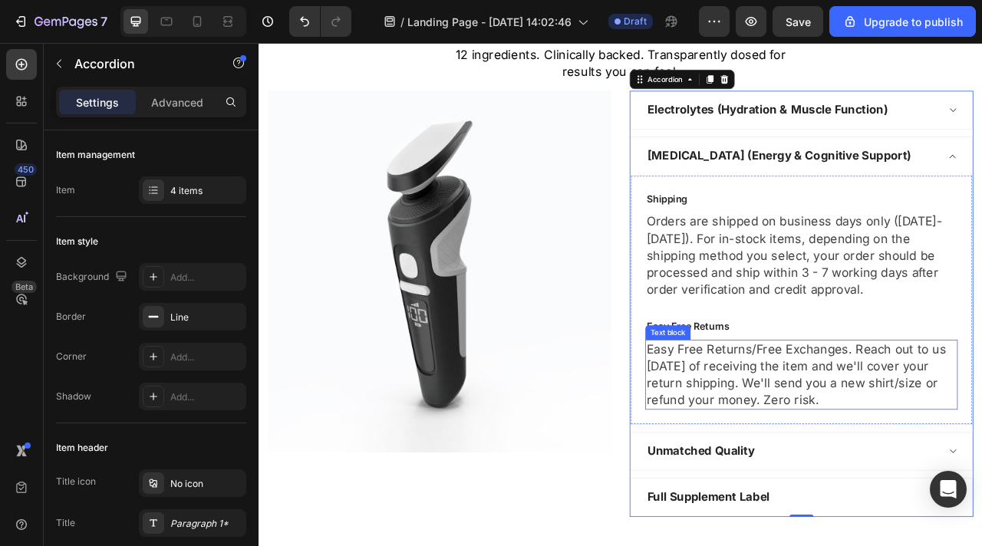
click at [888, 439] on p "Easy Free Returns/Free Exchanges. Reach out to us [DATE] of receiving the item …" at bounding box center [949, 465] width 394 height 86
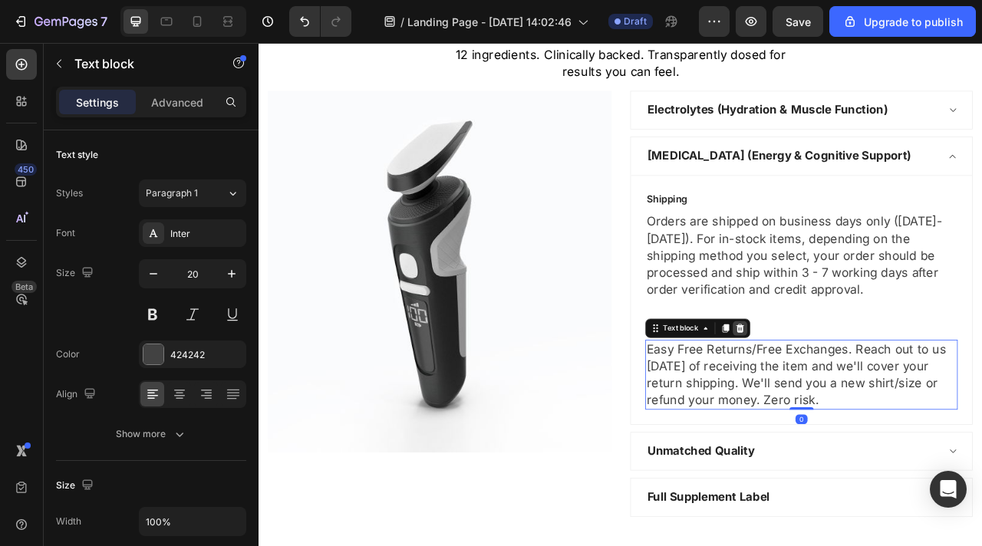
click at [876, 404] on icon at bounding box center [871, 406] width 12 height 12
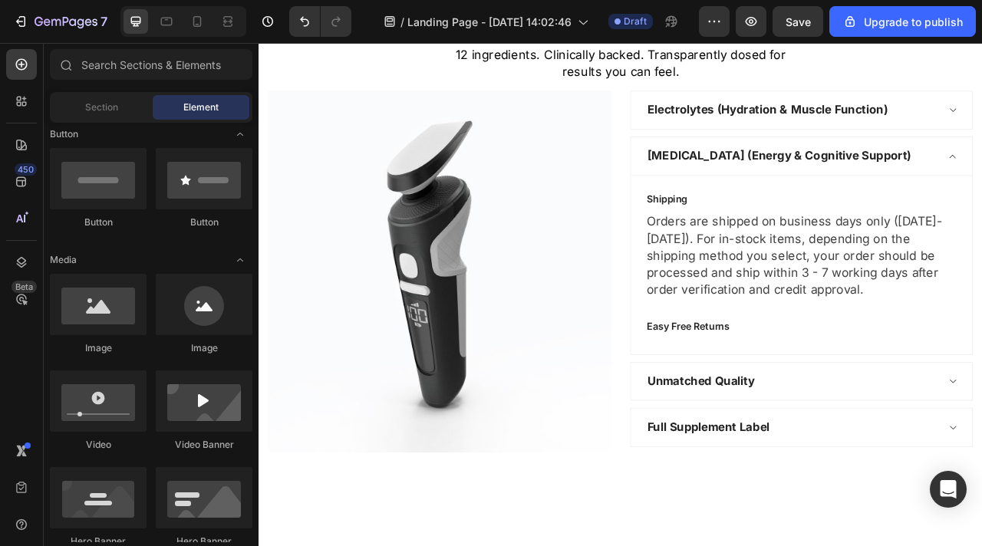
click at [876, 404] on p "Easy Free Returns" at bounding box center [949, 403] width 394 height 18
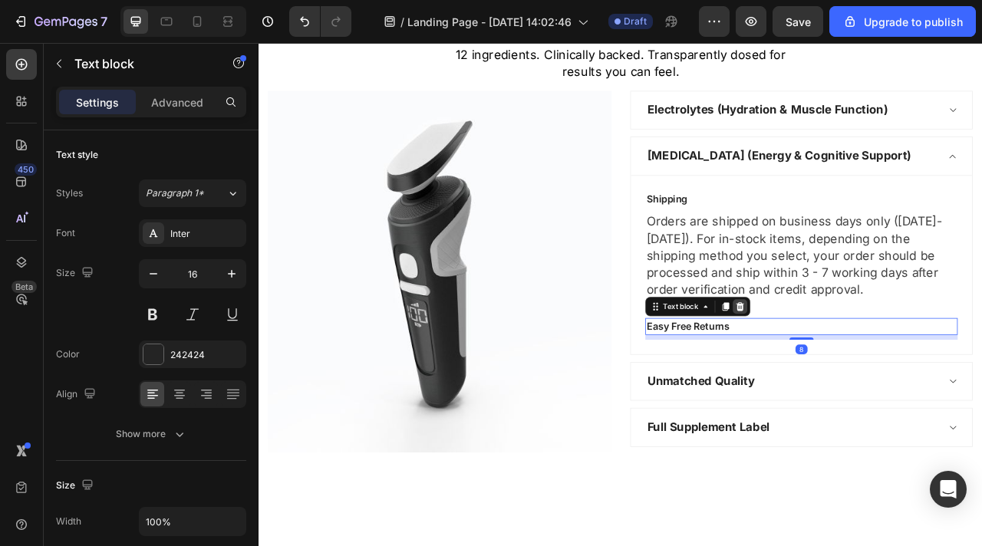
click at [876, 379] on icon at bounding box center [871, 378] width 12 height 12
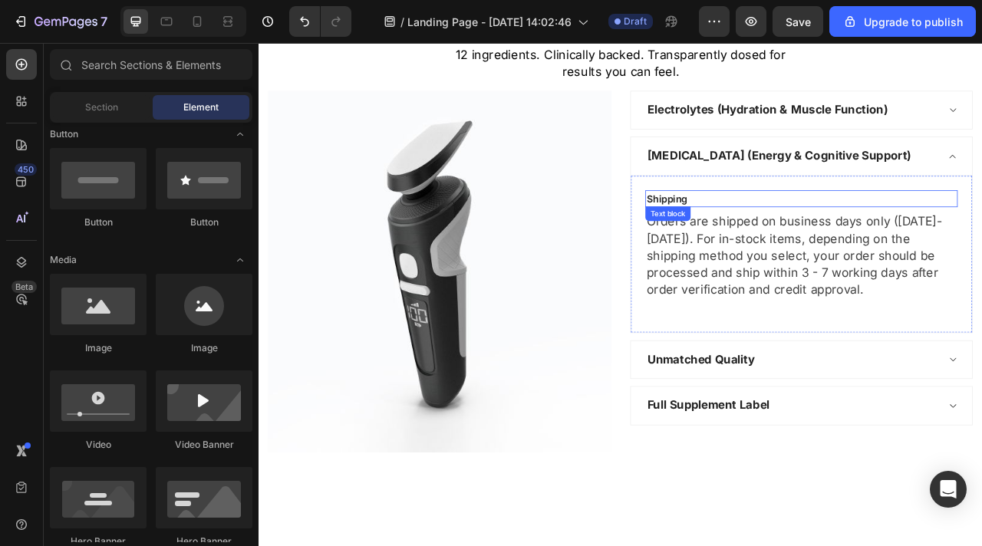
click at [805, 239] on p "Shipping" at bounding box center [949, 241] width 394 height 18
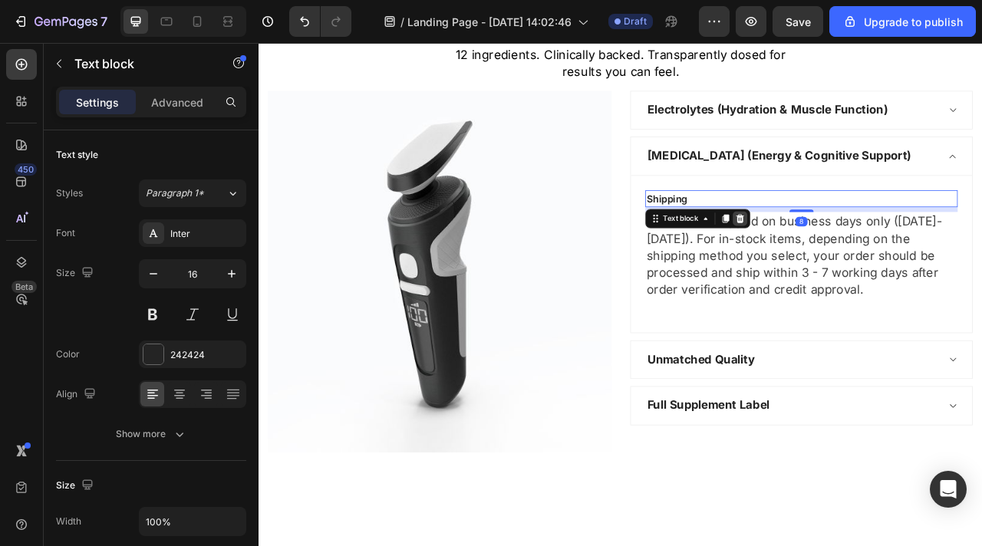
click at [873, 269] on icon at bounding box center [871, 266] width 10 height 11
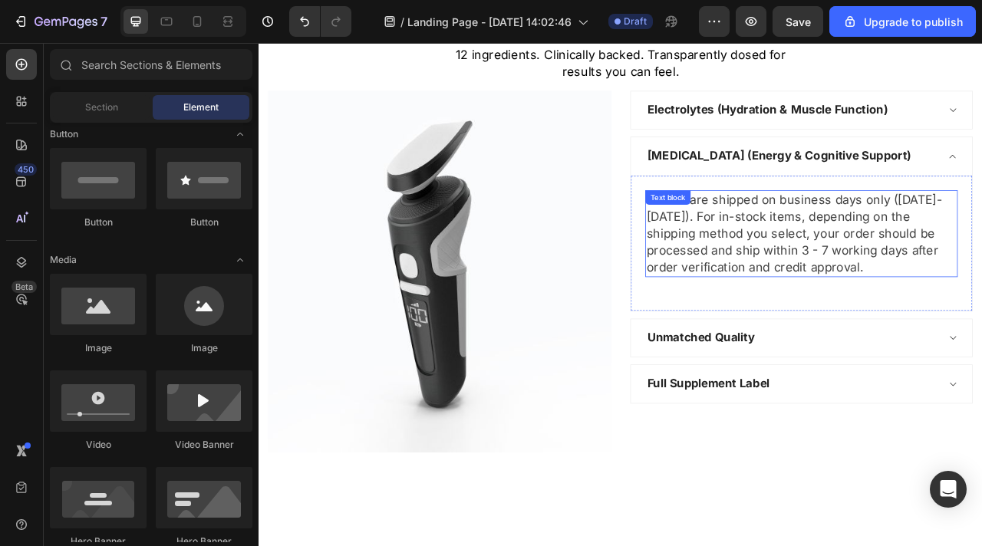
click at [840, 269] on p "Orders are shipped on business days only ([DATE]-[DATE]). For in-stock items, d…" at bounding box center [949, 285] width 394 height 107
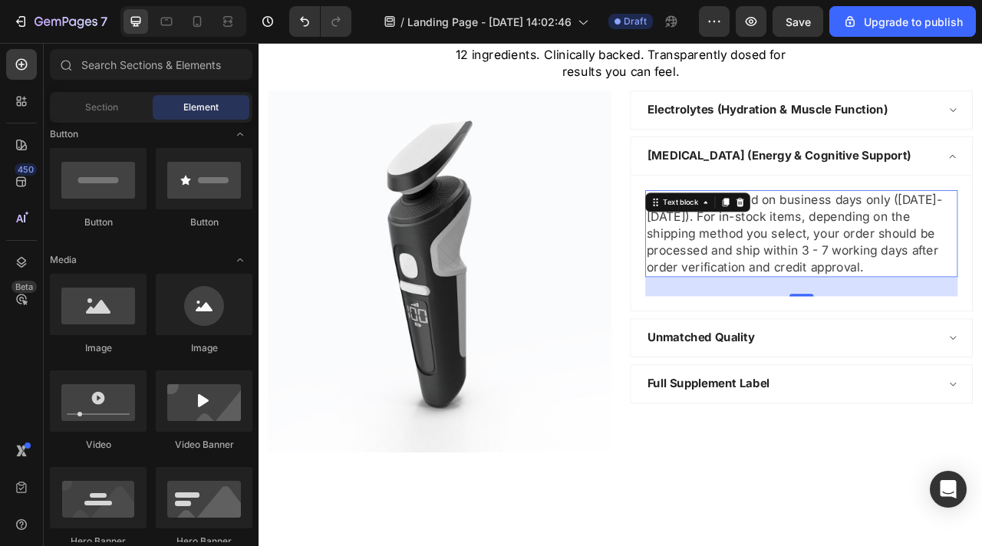
click at [840, 269] on p "Orders are shipped on business days only ([DATE]-[DATE]). For in-stock items, d…" at bounding box center [949, 285] width 394 height 107
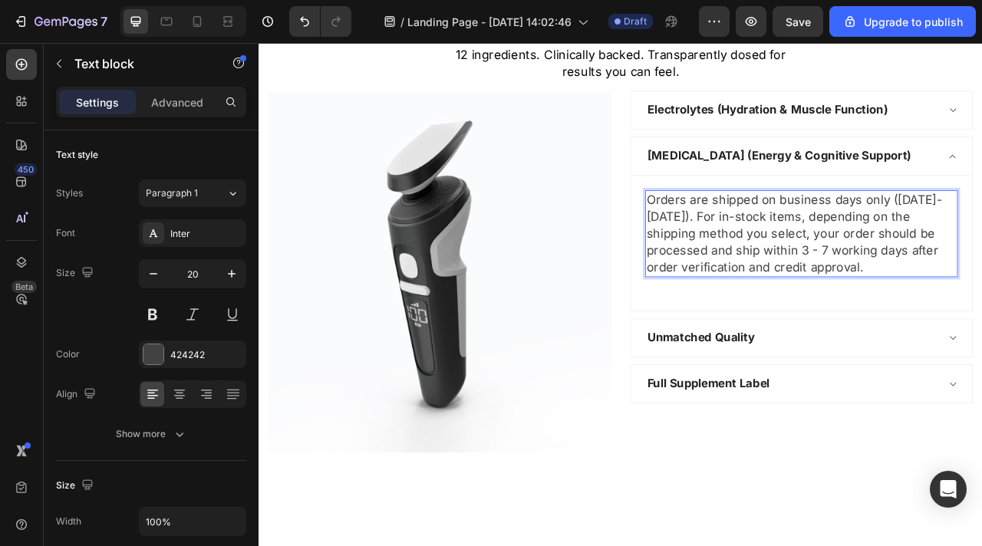
click at [840, 269] on p "Orders are shipped on business days only ([DATE]-[DATE]). For in-stock items, d…" at bounding box center [949, 285] width 394 height 107
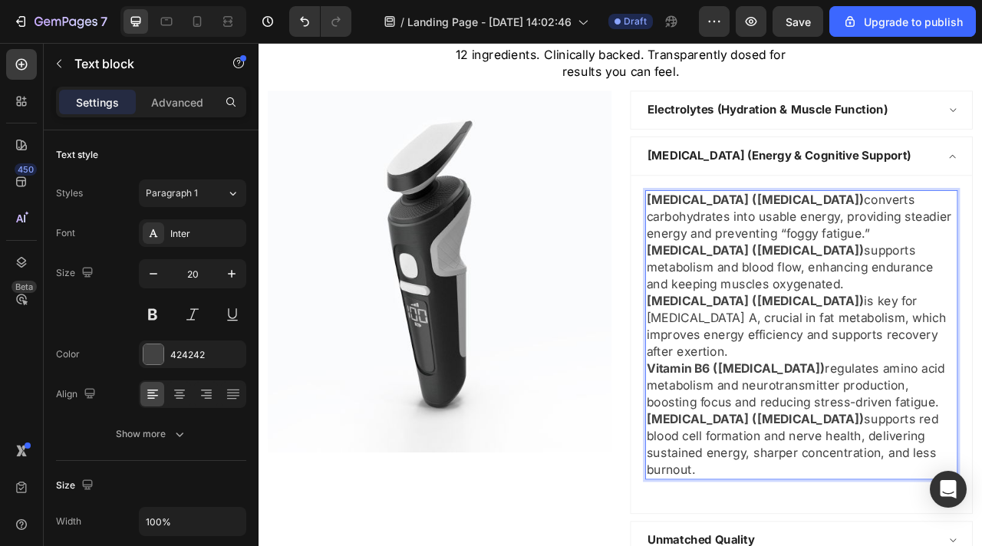
click at [981, 284] on p "[MEDICAL_DATA] ([MEDICAL_DATA]) converts carbohydrates into usable energy, prov…" at bounding box center [949, 264] width 394 height 64
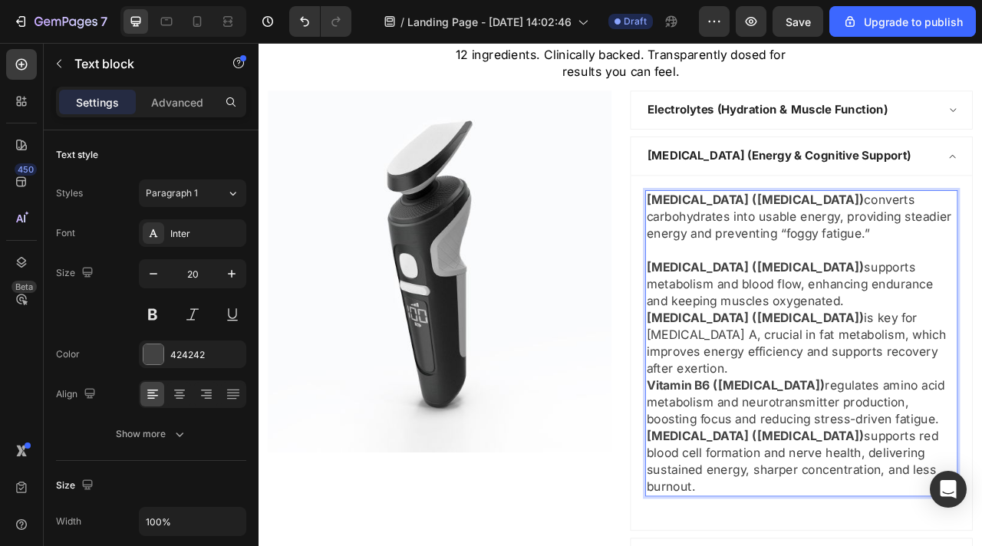
click at [862, 370] on p "[MEDICAL_DATA] ([MEDICAL_DATA]) supports metabolism and blood flow, enhancing e…" at bounding box center [949, 350] width 394 height 64
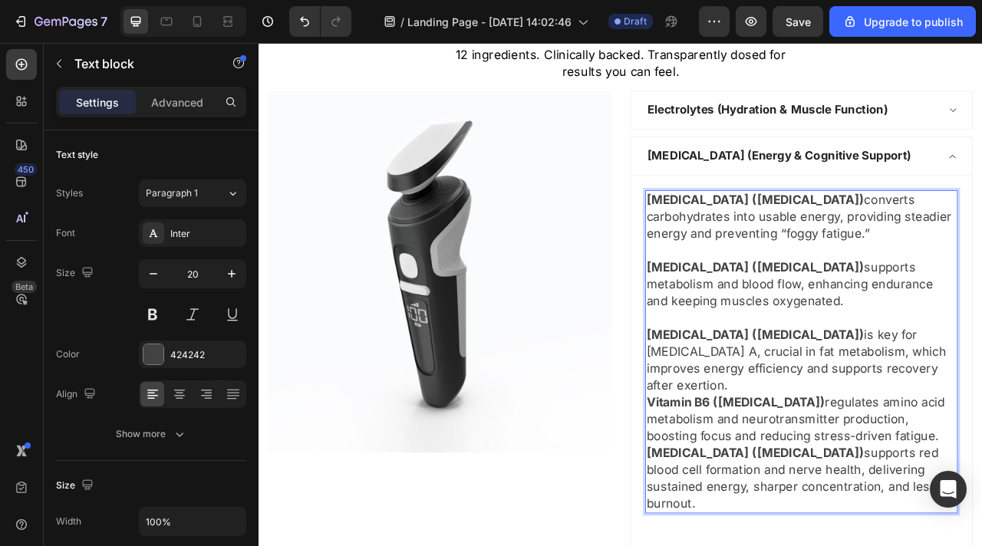
click at [981, 453] on p "[MEDICAL_DATA] ([MEDICAL_DATA]) is key for [MEDICAL_DATA] A, crucial in fat met…" at bounding box center [949, 447] width 394 height 86
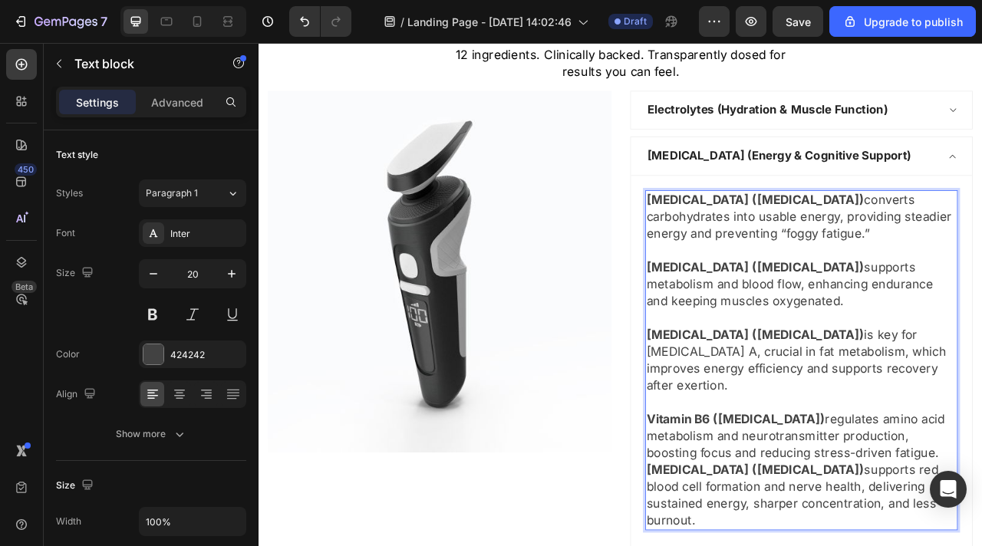
click at [981, 542] on p "Vitamin B6 ([MEDICAL_DATA]) regulates amino acid metabolism and neurotransmitte…" at bounding box center [949, 543] width 394 height 64
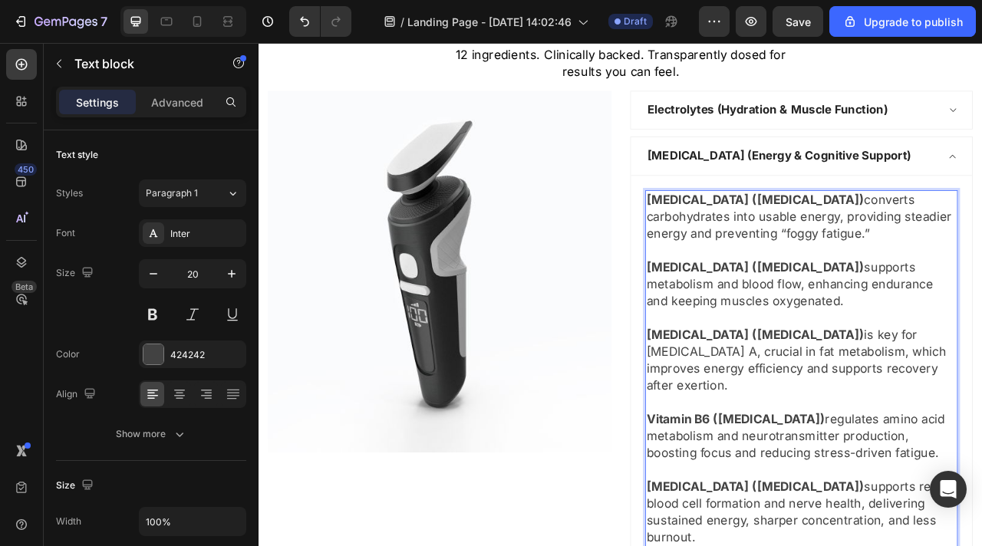
click at [920, 239] on p "[MEDICAL_DATA] ([MEDICAL_DATA]) converts carbohydrates into usable energy, prov…" at bounding box center [949, 264] width 394 height 64
click at [905, 331] on p "[MEDICAL_DATA] ([MEDICAL_DATA]) supports metabolism and blood flow, enhancing e…" at bounding box center [949, 350] width 394 height 64
click at [979, 414] on p "[MEDICAL_DATA] ([MEDICAL_DATA]) is key for [MEDICAL_DATA] A, crucial in fat met…" at bounding box center [949, 447] width 394 height 86
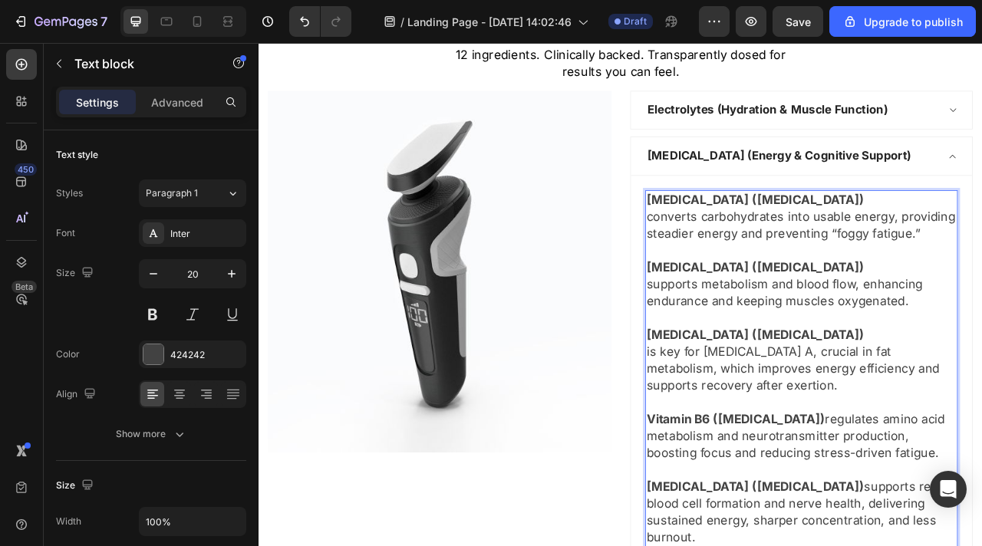
scroll to position [2891, 0]
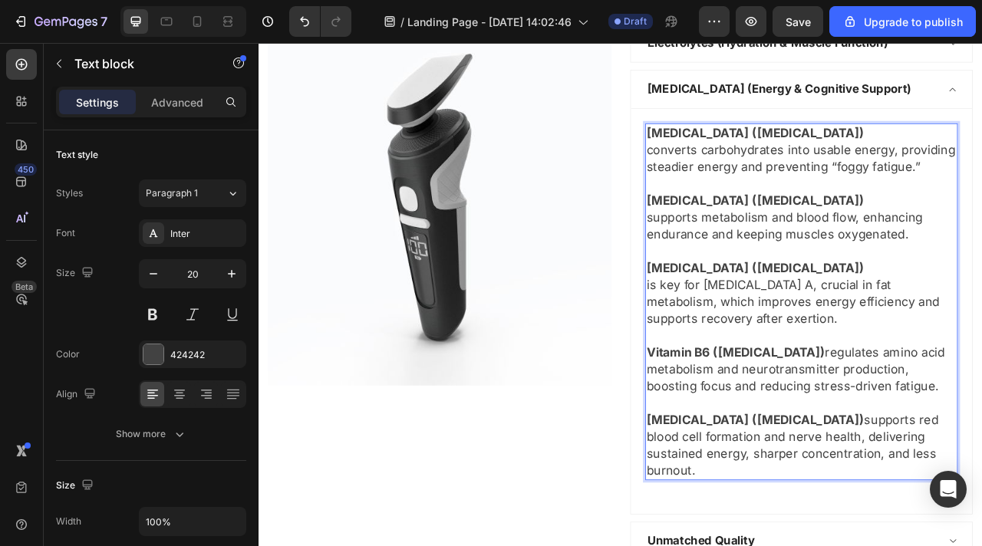
click at [936, 441] on p "Vitamin B6 ([MEDICAL_DATA]) regulates amino acid metabolism and neurotransmitte…" at bounding box center [949, 458] width 394 height 64
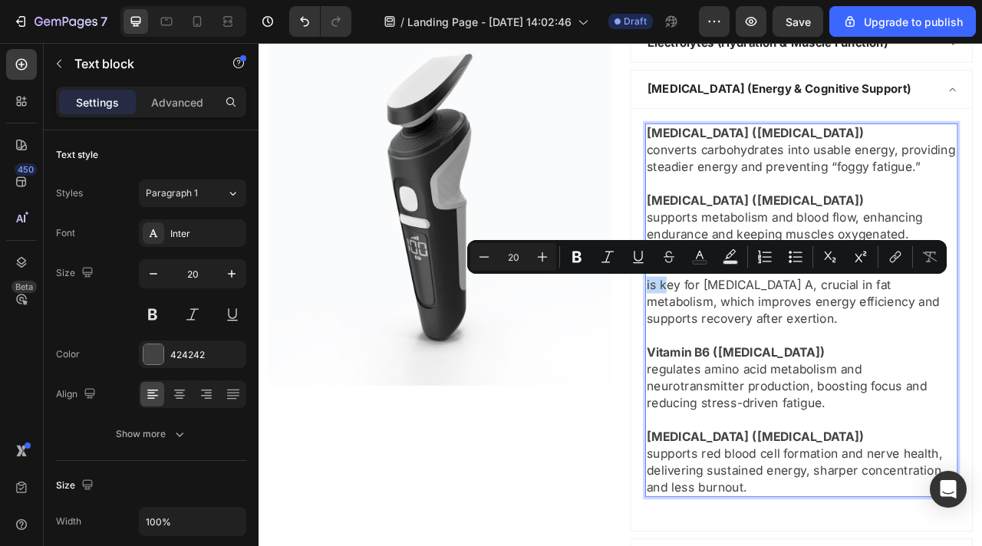
drag, startPoint x: 774, startPoint y: 351, endPoint x: 751, endPoint y: 354, distance: 23.2
click at [752, 354] on p "is key for [MEDICAL_DATA] A, crucial in fat metabolism, which improves energy e…" at bounding box center [949, 372] width 394 height 64
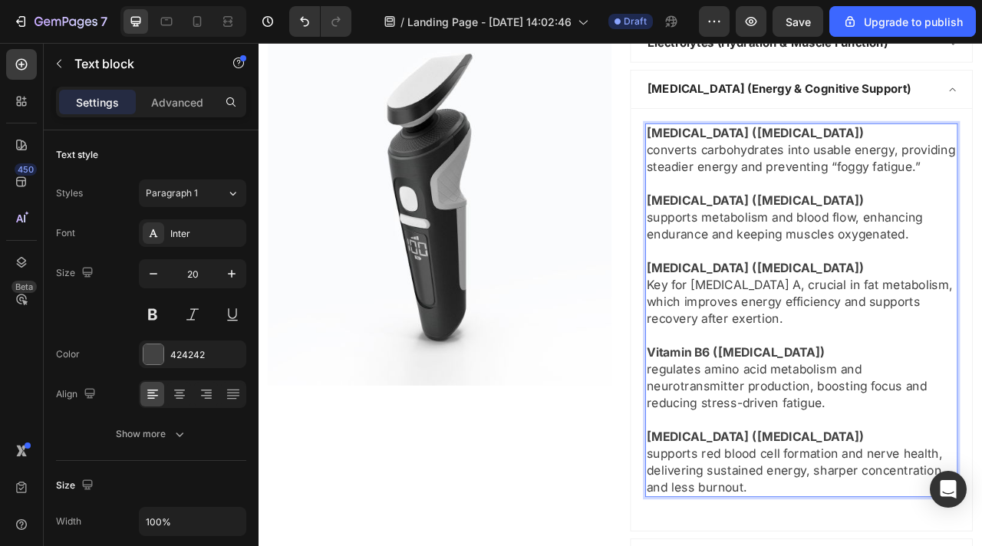
click at [757, 266] on p "supports metabolism and blood flow, enhancing endurance and keeping muscles oxy…" at bounding box center [949, 275] width 394 height 43
click at [762, 183] on p "converts carbohydrates into usable energy, providing steadier energy and preven…" at bounding box center [949, 189] width 394 height 43
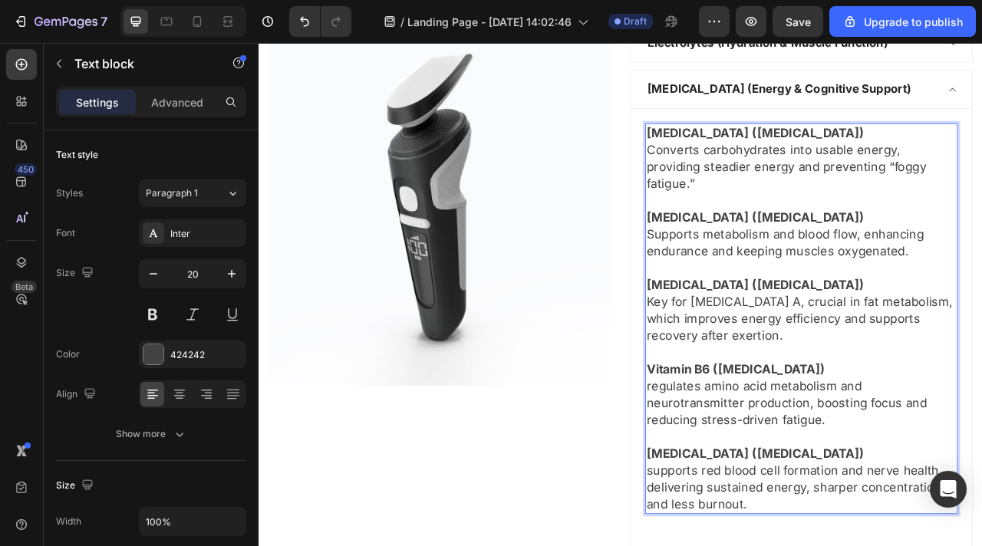
click at [759, 469] on p "regulates amino acid metabolism and neurotransmitter production, boosting focus…" at bounding box center [949, 501] width 394 height 64
drag, startPoint x: 1001, startPoint y: 543, endPoint x: 839, endPoint y: 542, distance: 161.9
drag, startPoint x: 929, startPoint y: 431, endPoint x: 834, endPoint y: 433, distance: 95.2
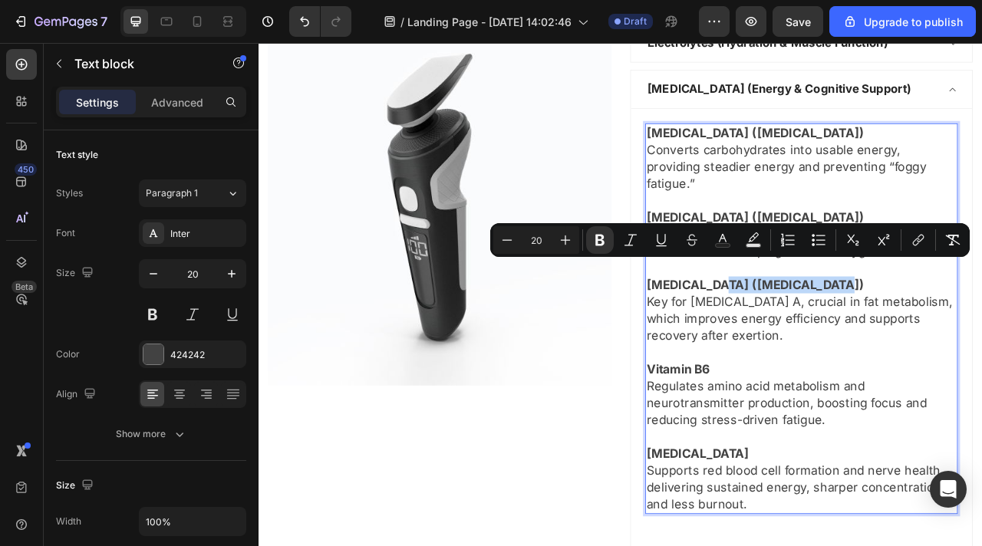
drag, startPoint x: 978, startPoint y: 329, endPoint x: 836, endPoint y: 331, distance: 142.0
click at [836, 340] on p "[MEDICAL_DATA] ([MEDICAL_DATA])" at bounding box center [949, 350] width 394 height 21
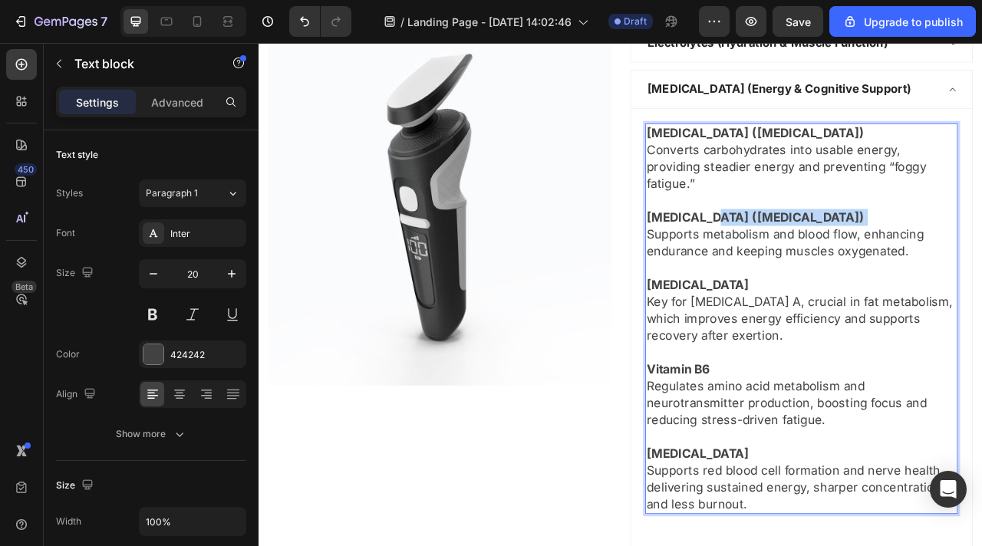
drag, startPoint x: 905, startPoint y: 237, endPoint x: 833, endPoint y: 240, distance: 71.4
click at [833, 254] on p "[MEDICAL_DATA] ([MEDICAL_DATA])" at bounding box center [949, 264] width 394 height 21
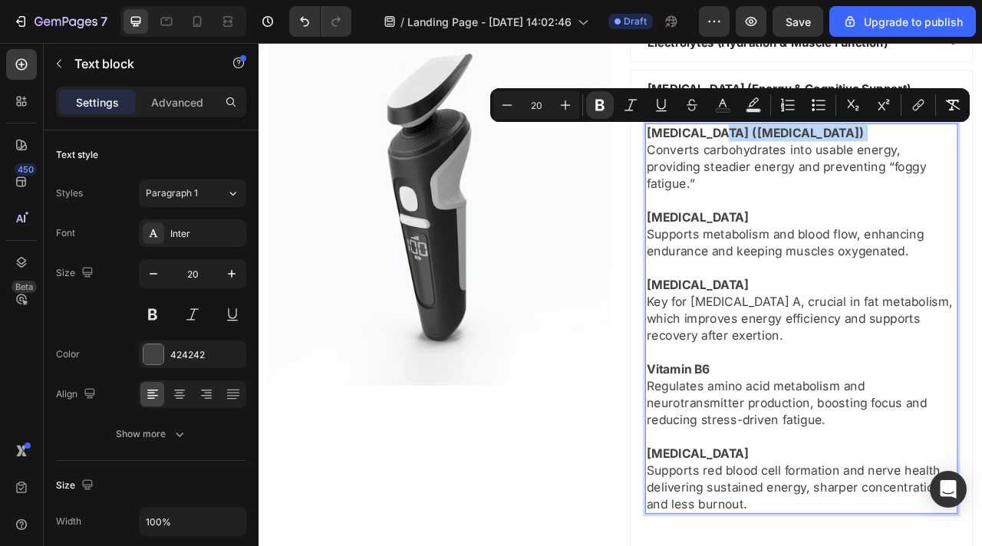
drag, startPoint x: 926, startPoint y: 157, endPoint x: 836, endPoint y: 155, distance: 90.6
click at [836, 155] on p "[MEDICAL_DATA] ([MEDICAL_DATA])" at bounding box center [949, 157] width 394 height 21
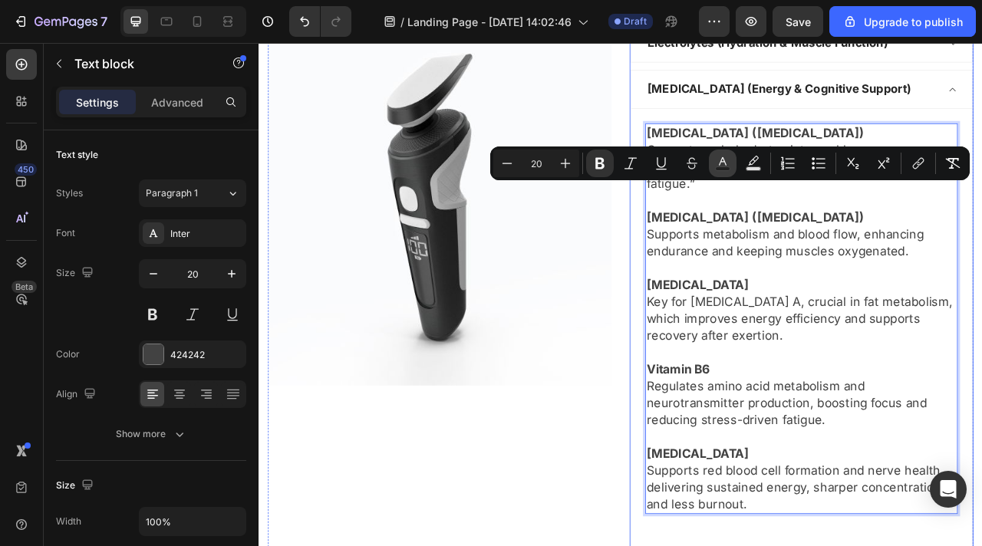
scroll to position [2903, 0]
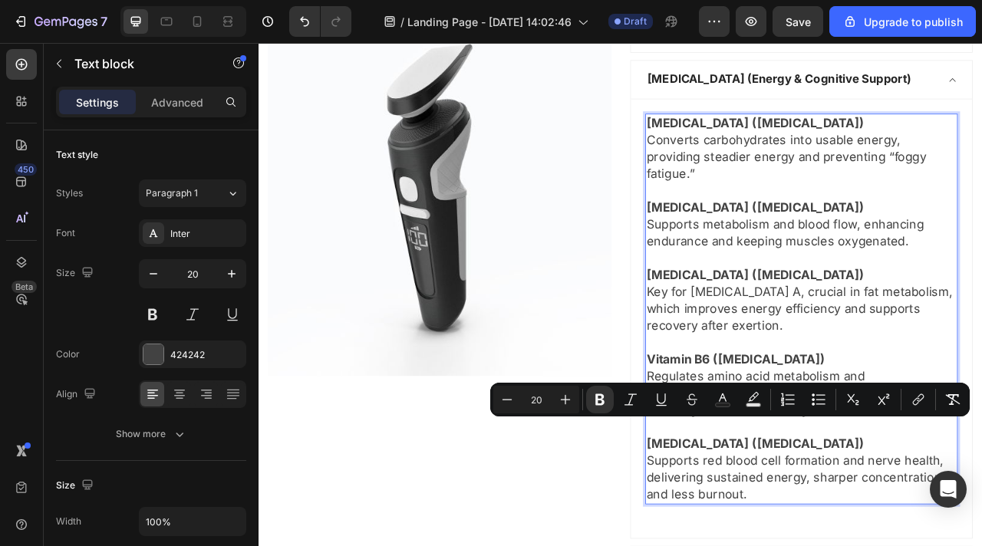
click at [981, 187] on p "Converts carbohydrates into usable energy, providing steadier energy and preven…" at bounding box center [949, 188] width 394 height 64
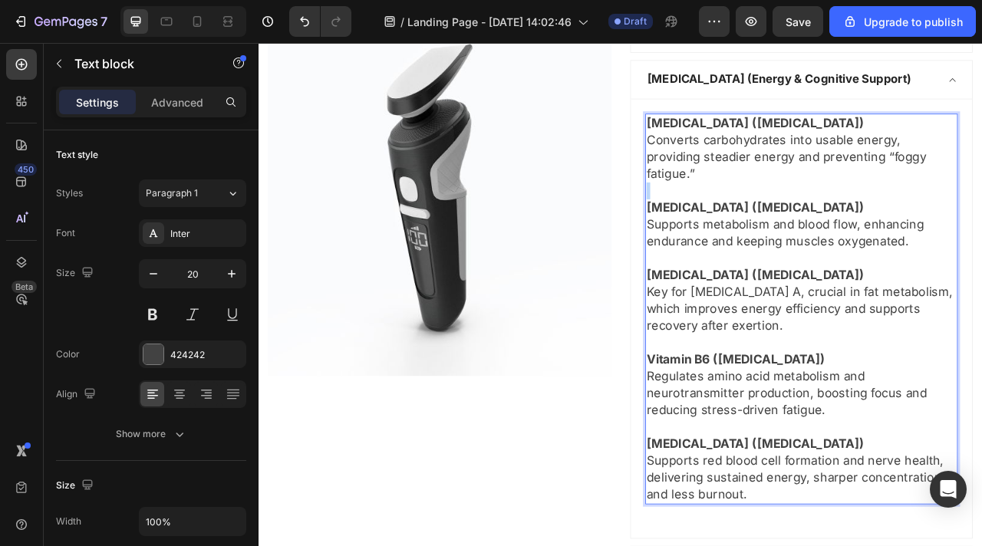
click at [981, 187] on p "Converts carbohydrates into usable energy, providing steadier energy and preven…" at bounding box center [949, 188] width 394 height 64
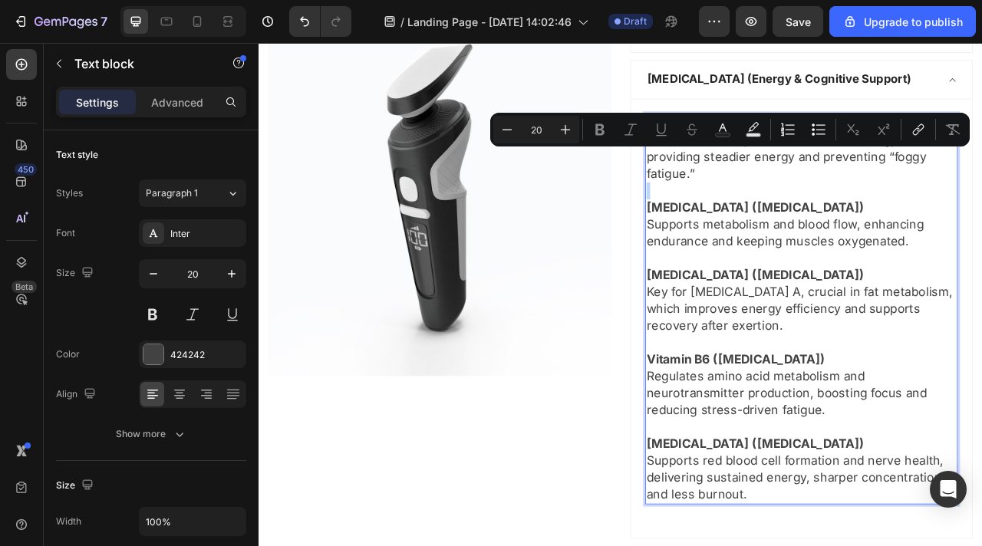
click at [981, 187] on p "Converts carbohydrates into usable energy, providing steadier energy and preven…" at bounding box center [949, 188] width 394 height 64
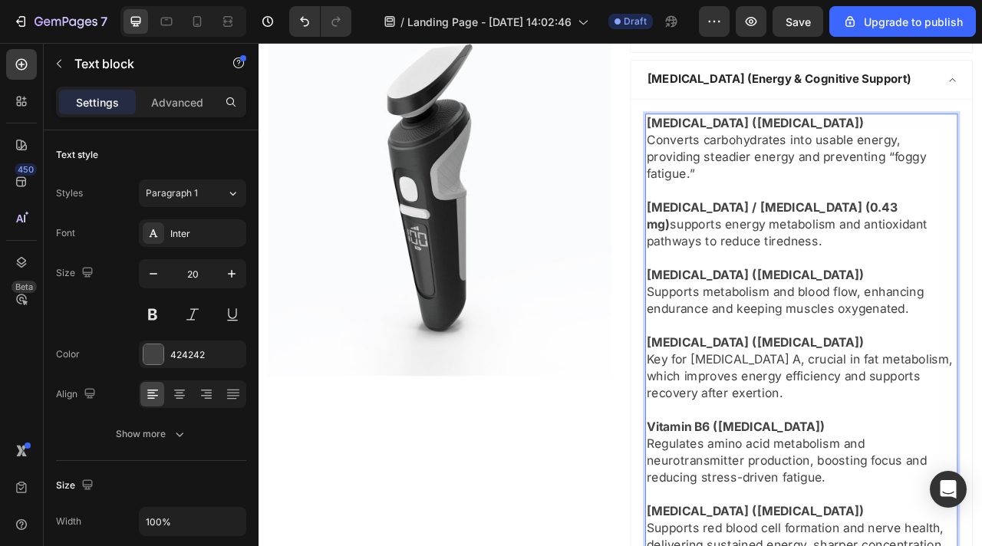
click at [981, 242] on p "[MEDICAL_DATA] / [MEDICAL_DATA] (0.43 mg) supports energy metabolism and antiox…" at bounding box center [949, 274] width 394 height 64
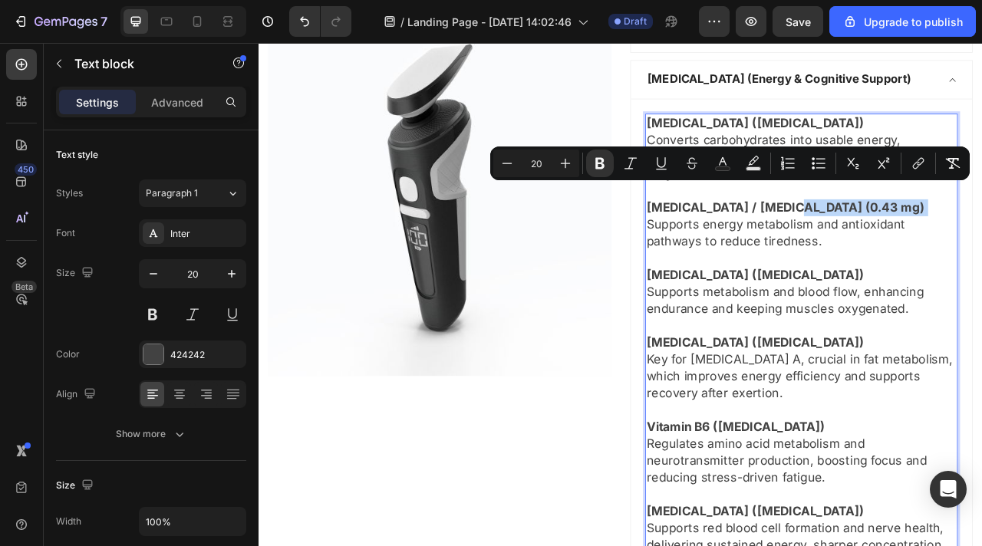
drag, startPoint x: 1003, startPoint y: 232, endPoint x: 922, endPoint y: 226, distance: 81.6
click at [922, 242] on p "[MEDICAL_DATA] / [MEDICAL_DATA] (0.43 mg)" at bounding box center [949, 252] width 394 height 21
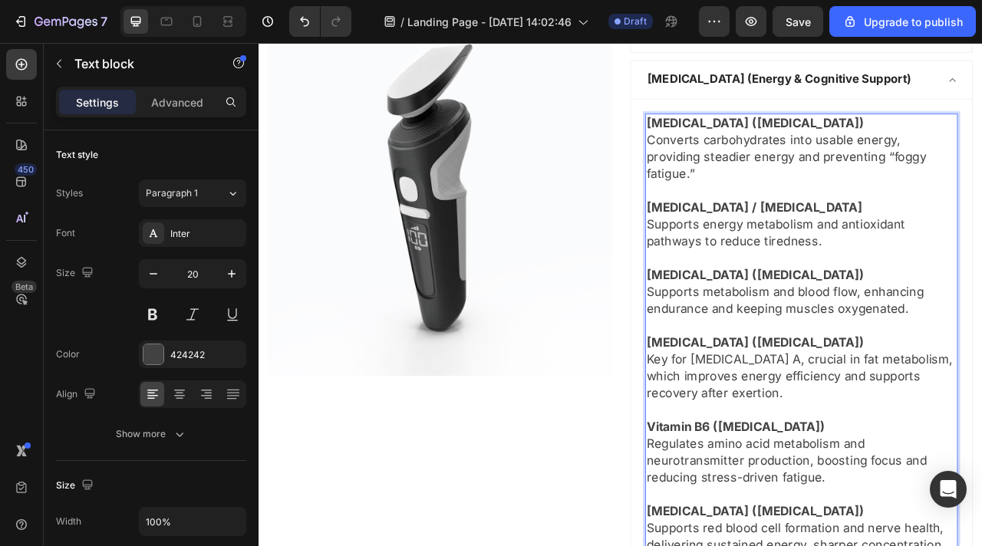
click at [846, 243] on strong "[MEDICAL_DATA] / [MEDICAL_DATA]" at bounding box center [889, 252] width 275 height 18
click at [919, 242] on p "[MEDICAL_DATA] ([MEDICAL_DATA]" at bounding box center [949, 252] width 394 height 21
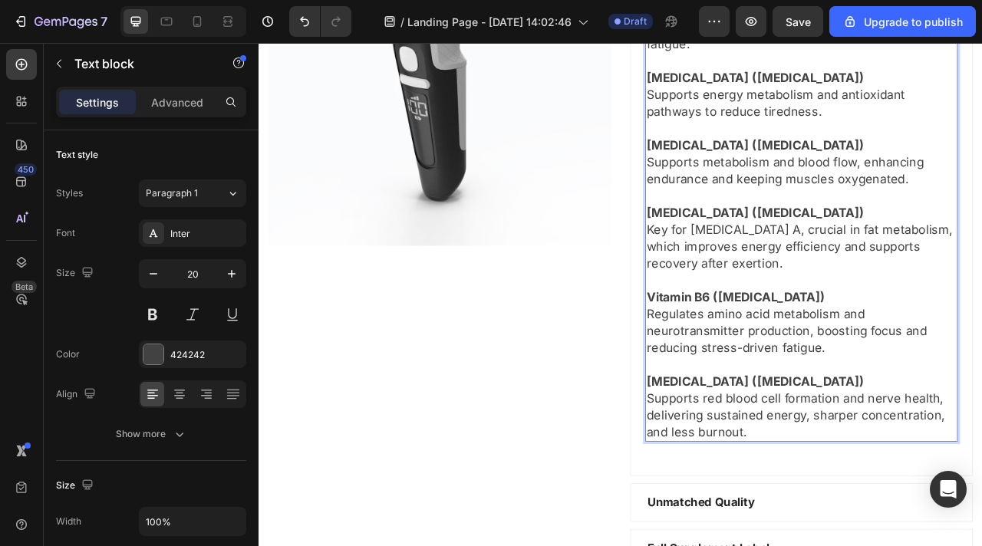
scroll to position [3070, 0]
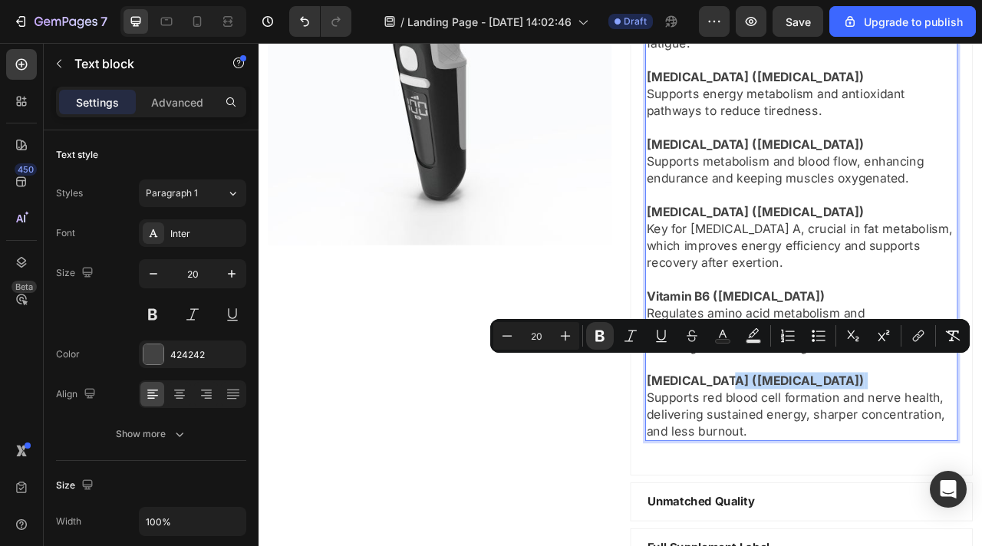
drag, startPoint x: 994, startPoint y: 454, endPoint x: 843, endPoint y: 449, distance: 150.5
click at [843, 462] on p "[MEDICAL_DATA] ([MEDICAL_DATA])" at bounding box center [949, 472] width 394 height 21
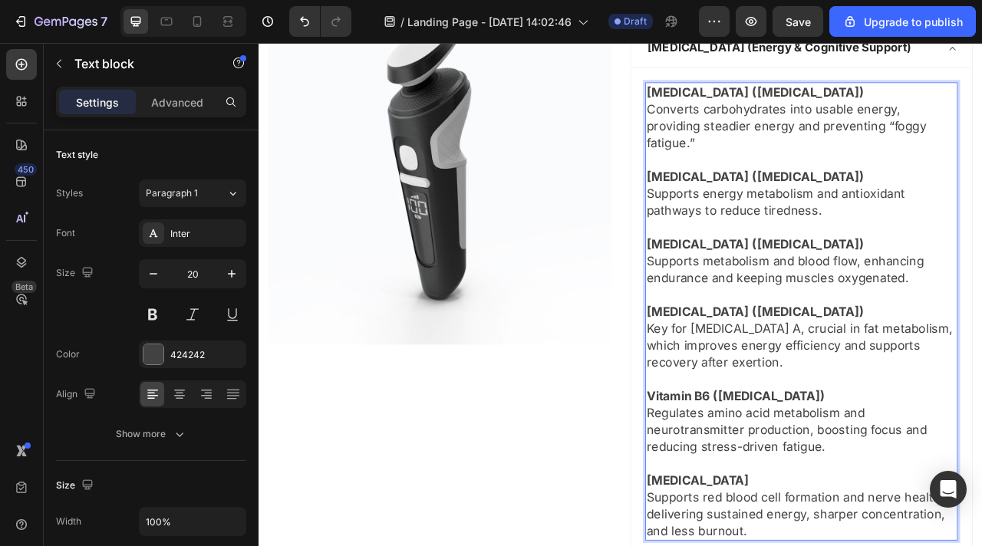
scroll to position [3112, 0]
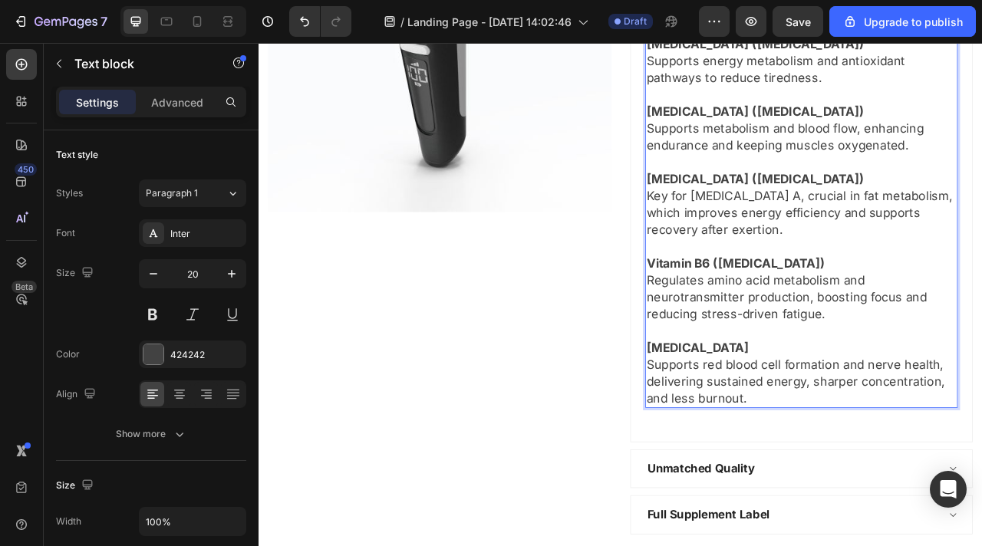
click at [895, 468] on p "Supports red blood cell formation and nerve health, delivering sustained energy…" at bounding box center [949, 473] width 394 height 64
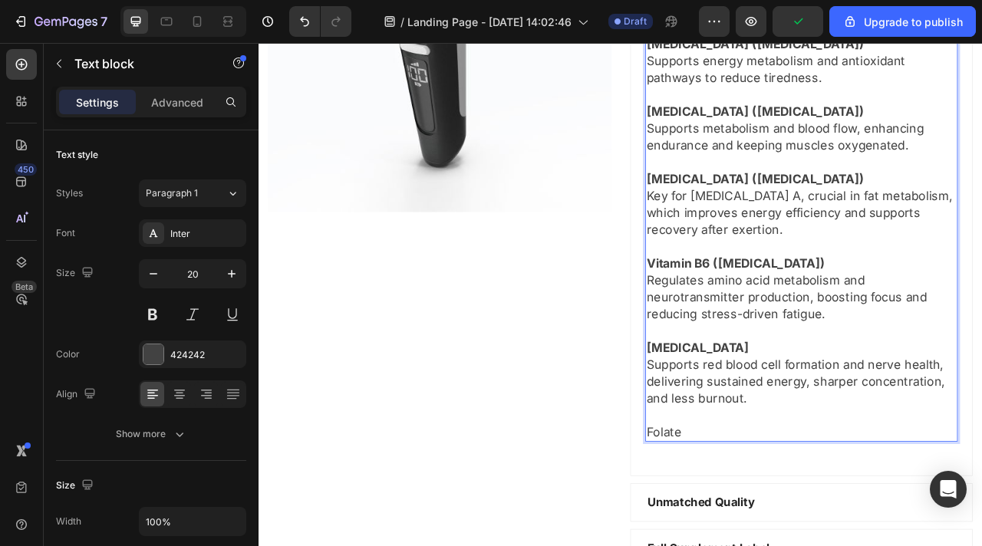
click at [869, 527] on p "Folate" at bounding box center [949, 537] width 394 height 21
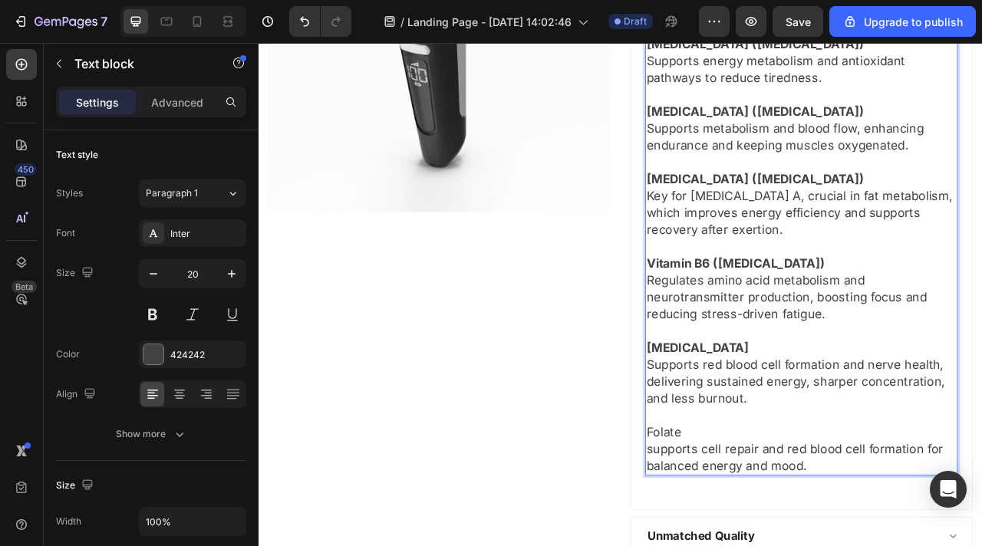
click at [781, 527] on p "Folate" at bounding box center [949, 537] width 394 height 21
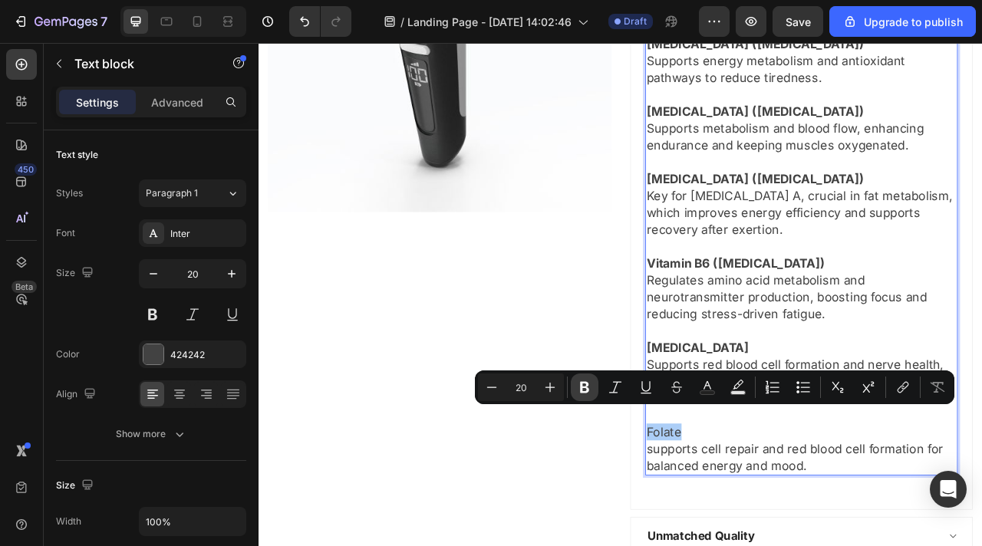
click at [587, 381] on icon "Editor contextual toolbar" at bounding box center [584, 387] width 15 height 15
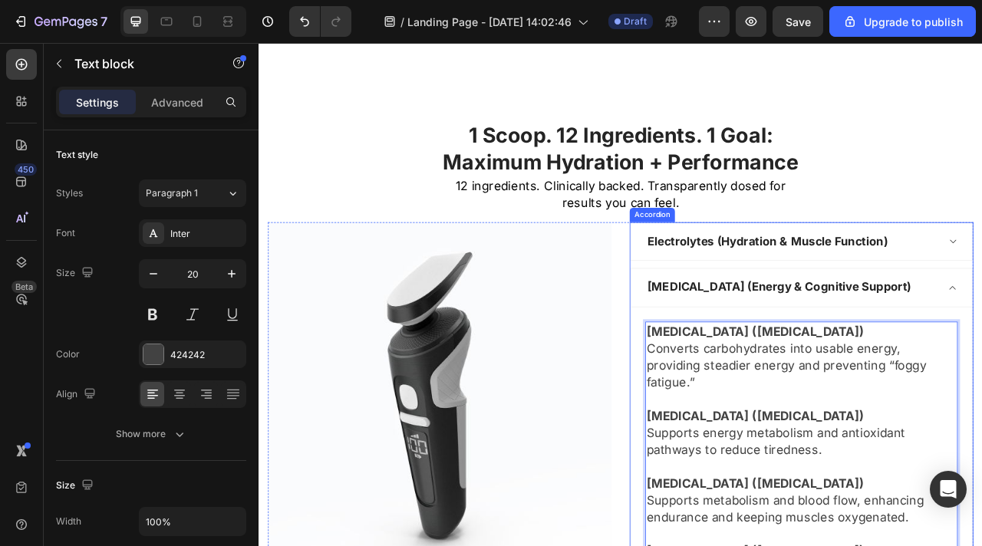
scroll to position [2628, 0]
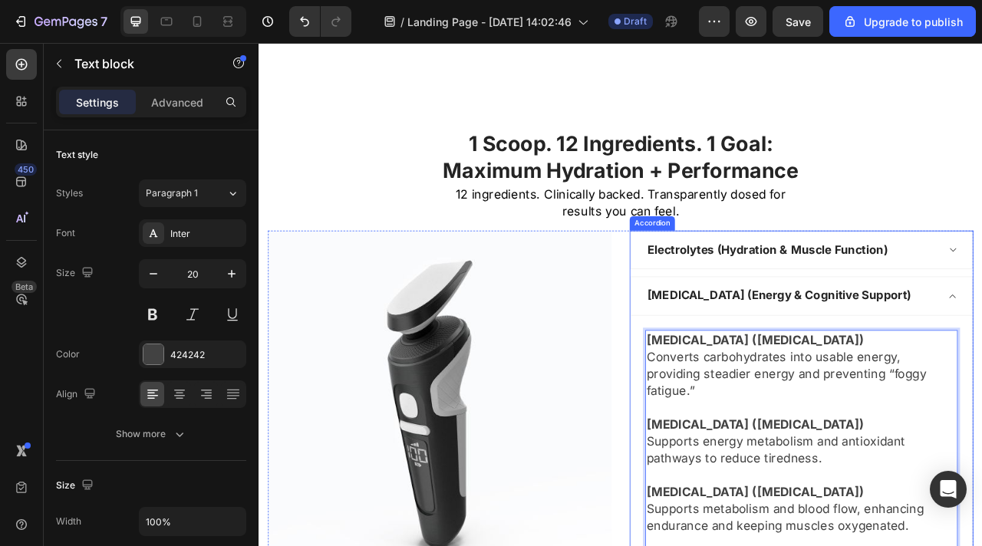
click at [981, 362] on div "[MEDICAL_DATA] (Energy & Cognitive Support)" at bounding box center [949, 365] width 434 height 49
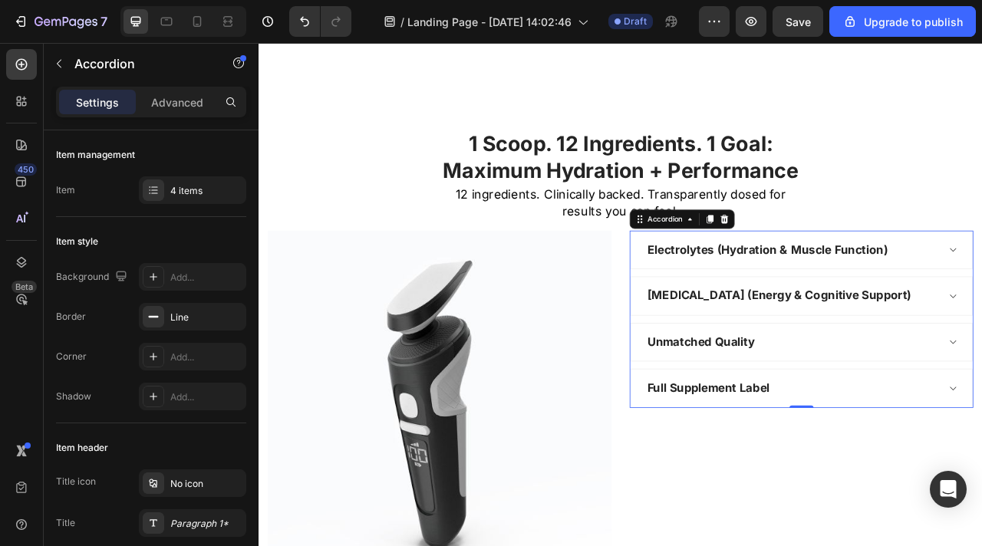
click at [981, 474] on div "Full Supplement Label" at bounding box center [949, 482] width 434 height 48
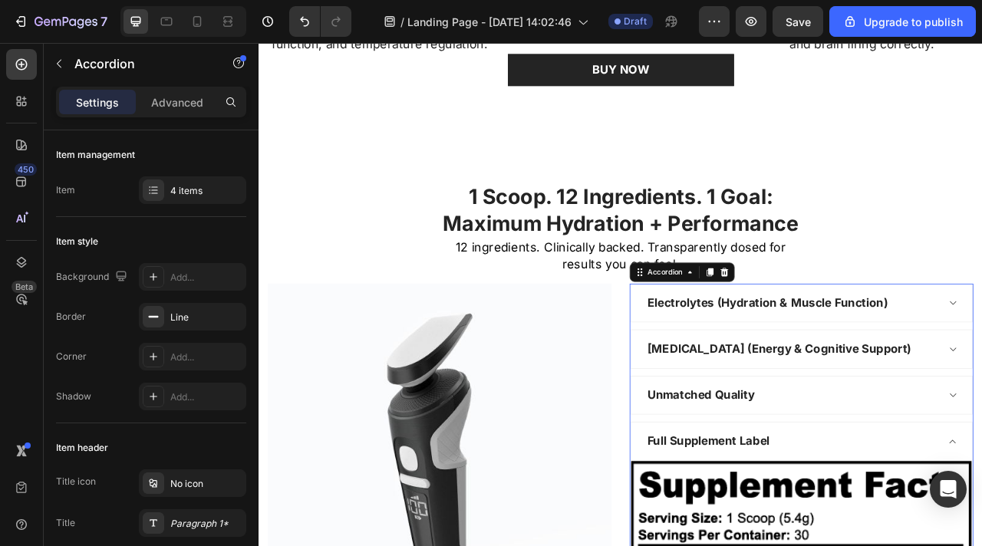
scroll to position [2560, 0]
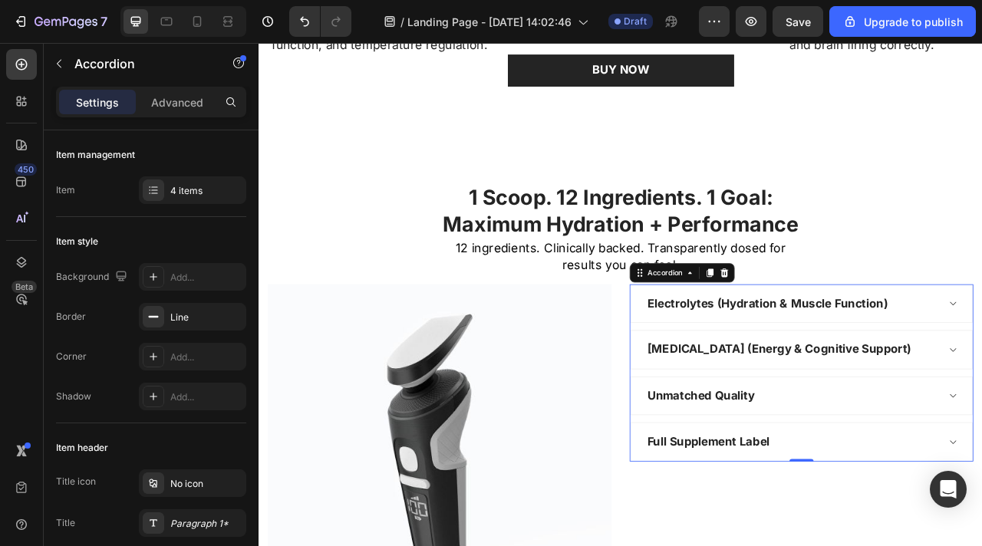
click at [981, 442] on div "[MEDICAL_DATA] (Energy & Cognitive Support)" at bounding box center [949, 433] width 434 height 48
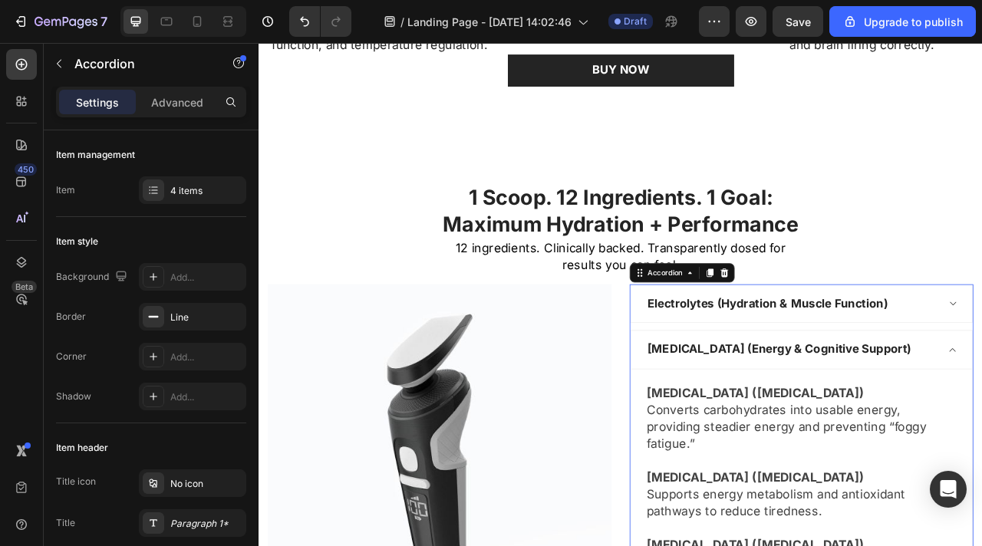
click at [981, 396] on div "Electrolytes (Hydration & Muscle Function)" at bounding box center [949, 375] width 434 height 48
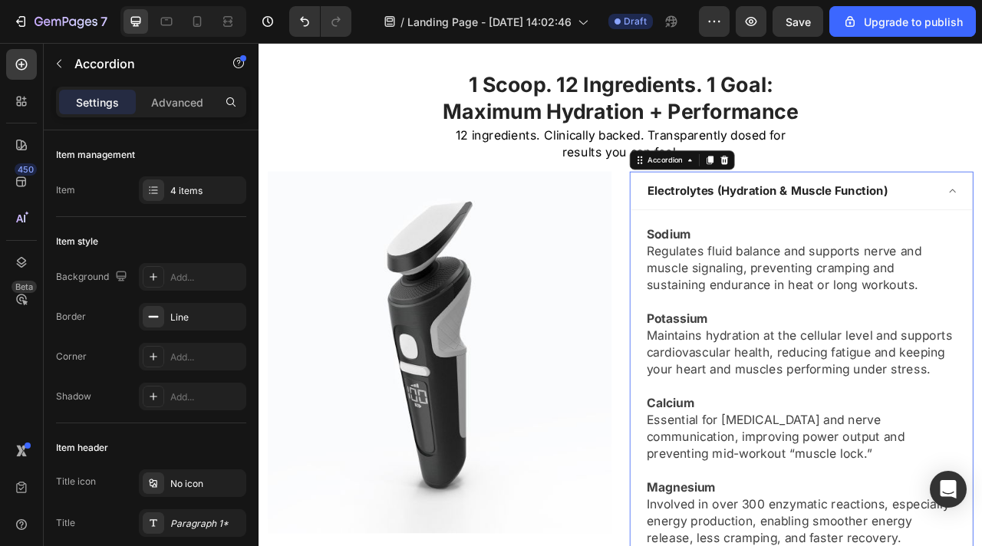
scroll to position [2705, 0]
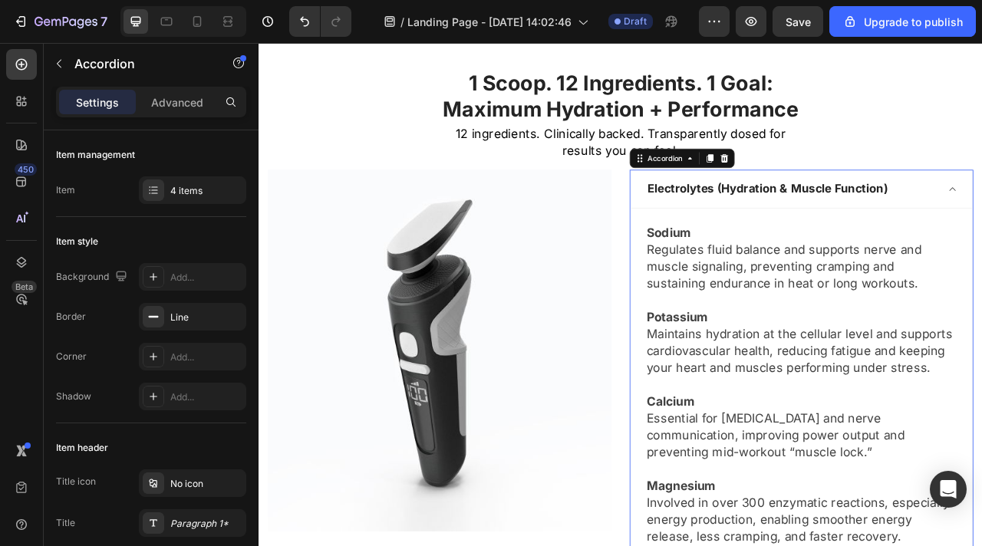
click at [981, 243] on div "Electrolytes (Hydration & Muscle Function)" at bounding box center [949, 229] width 434 height 49
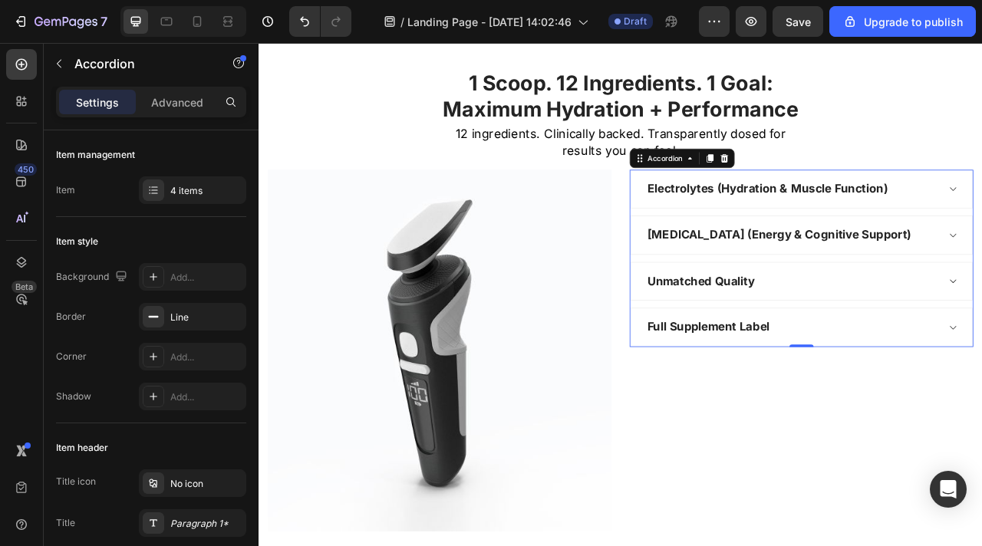
click at [981, 361] on div "Unmatched Quality" at bounding box center [949, 346] width 434 height 48
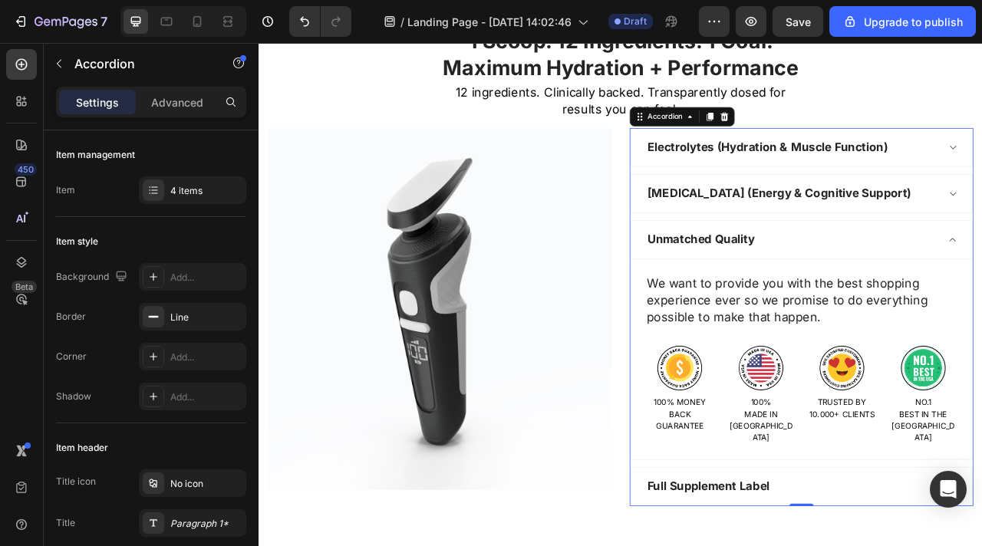
scroll to position [2781, 0]
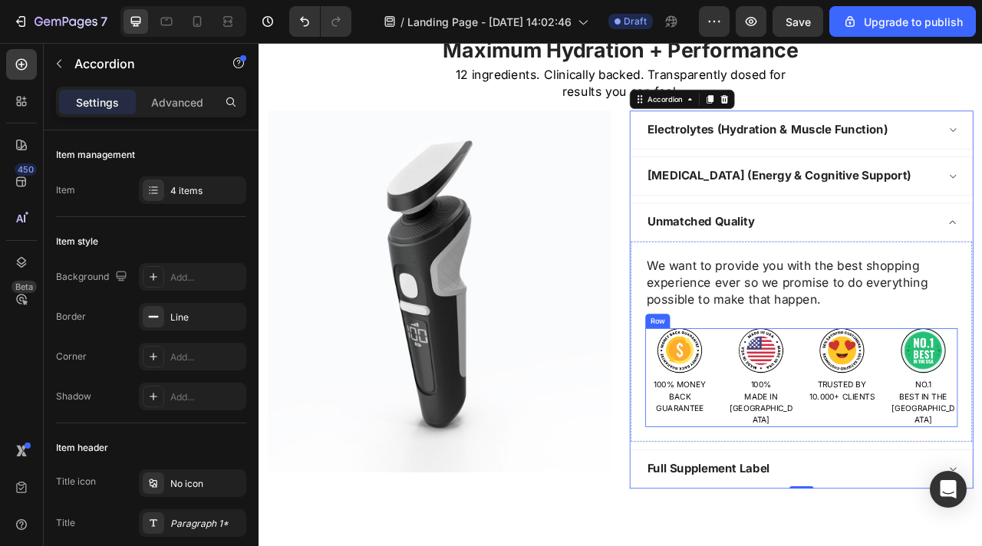
click at [981, 413] on div "Image 100% MONEY BACK GUARANTEE Text block Image 100% MADE IN [GEOGRAPHIC_DATA]…" at bounding box center [948, 469] width 397 height 126
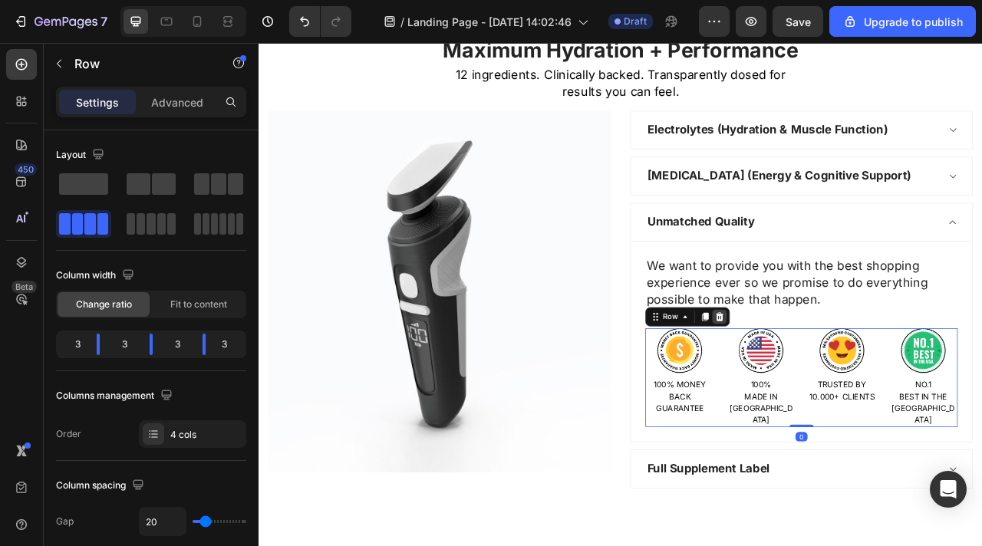
click at [839, 389] on icon at bounding box center [845, 391] width 12 height 12
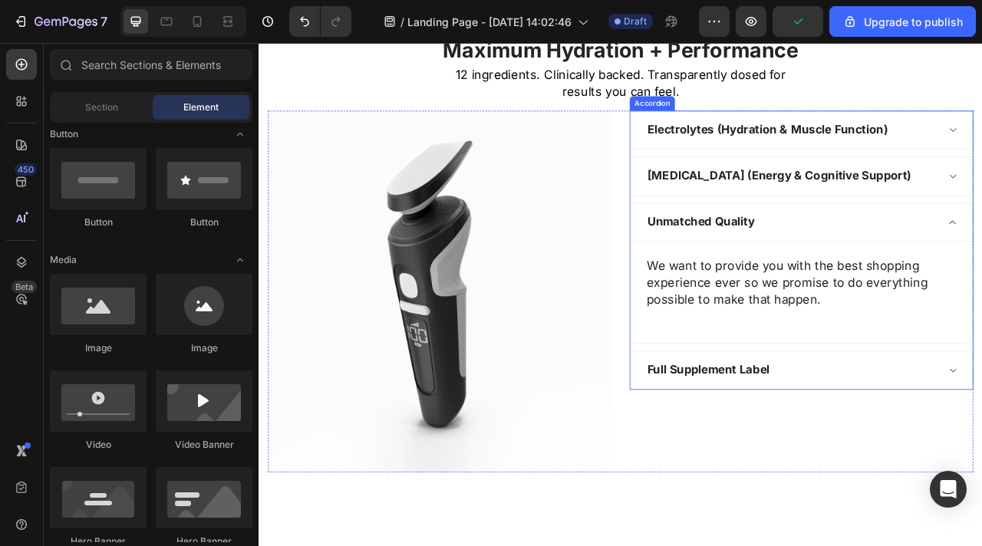
click at [887, 275] on p "Unmatched Quality" at bounding box center [821, 271] width 137 height 22
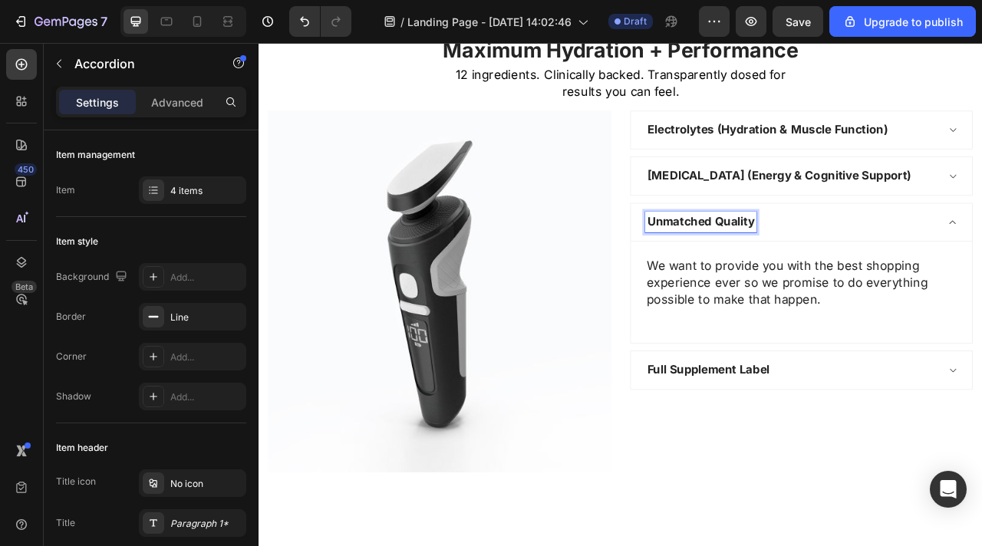
click at [889, 274] on div "Unmatched Quality" at bounding box center [820, 271] width 141 height 27
click at [905, 272] on p "Unmatched Quality -Zero Compromise." at bounding box center [893, 271] width 281 height 22
click at [981, 269] on div "Unmatched Quality - Zero Compromise." at bounding box center [894, 271] width 289 height 27
click at [915, 357] on p "We want to provide you with the best shopping experience ever so we promise to …" at bounding box center [949, 347] width 394 height 64
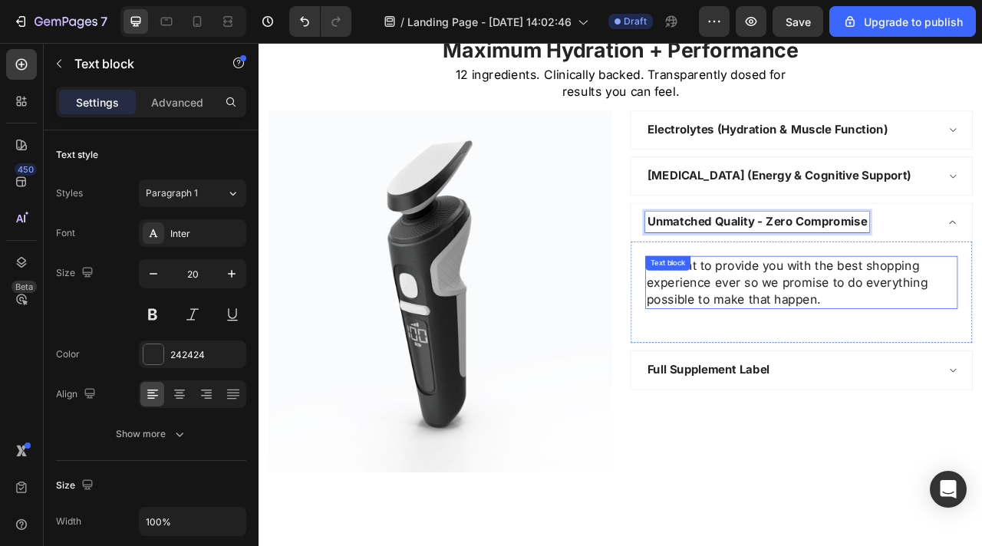
click at [915, 357] on p "We want to provide you with the best shopping experience ever so we promise to …" at bounding box center [949, 347] width 394 height 64
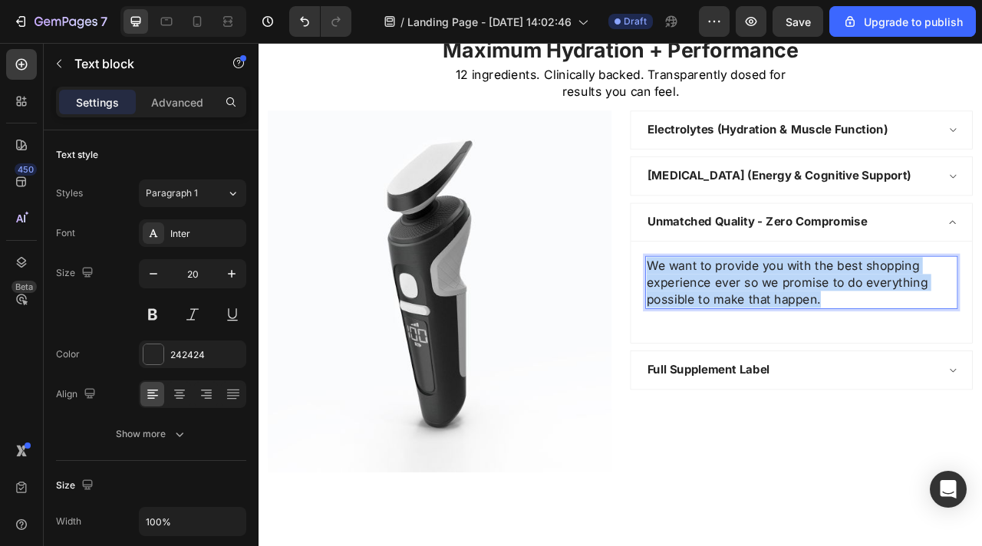
click at [915, 357] on p "We want to provide you with the best shopping experience ever so we promise to …" at bounding box center [949, 347] width 394 height 64
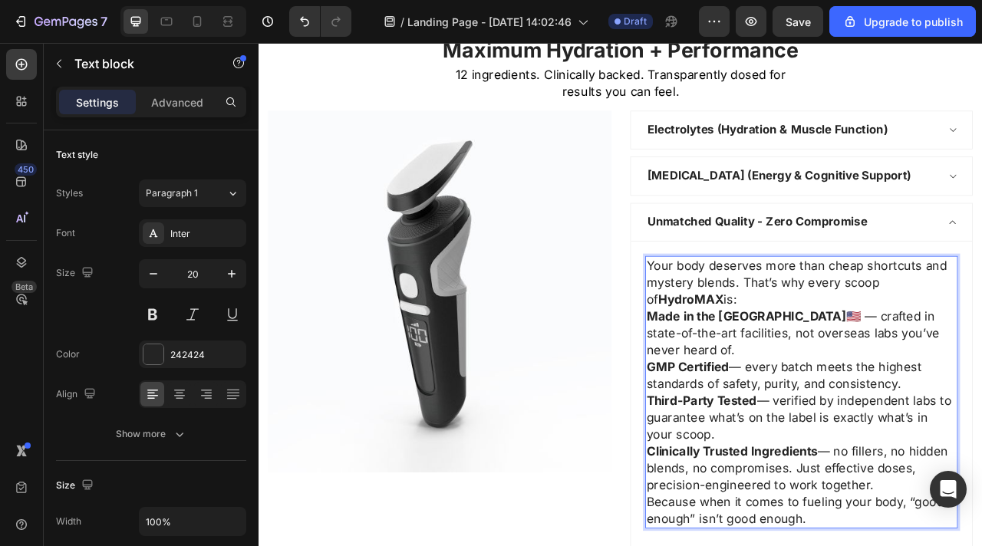
click at [908, 365] on p "Your body deserves more than cheap shortcuts and mystery blends. That’s why eve…" at bounding box center [949, 347] width 394 height 64
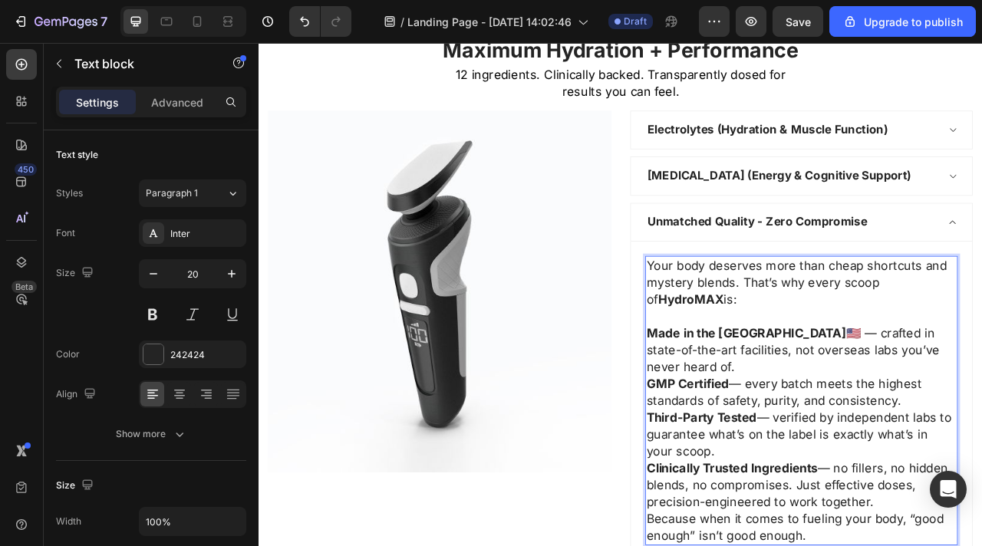
scroll to position [2804, 0]
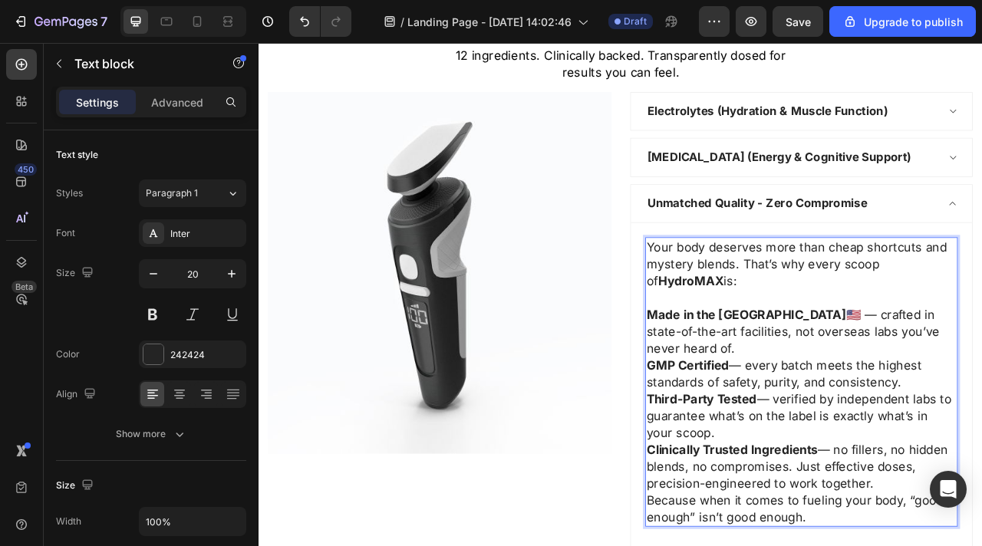
click at [981, 413] on p "Made in the [GEOGRAPHIC_DATA] 🇺🇸 — crafted in state-of-the-art facilities, not …" at bounding box center [949, 410] width 394 height 64
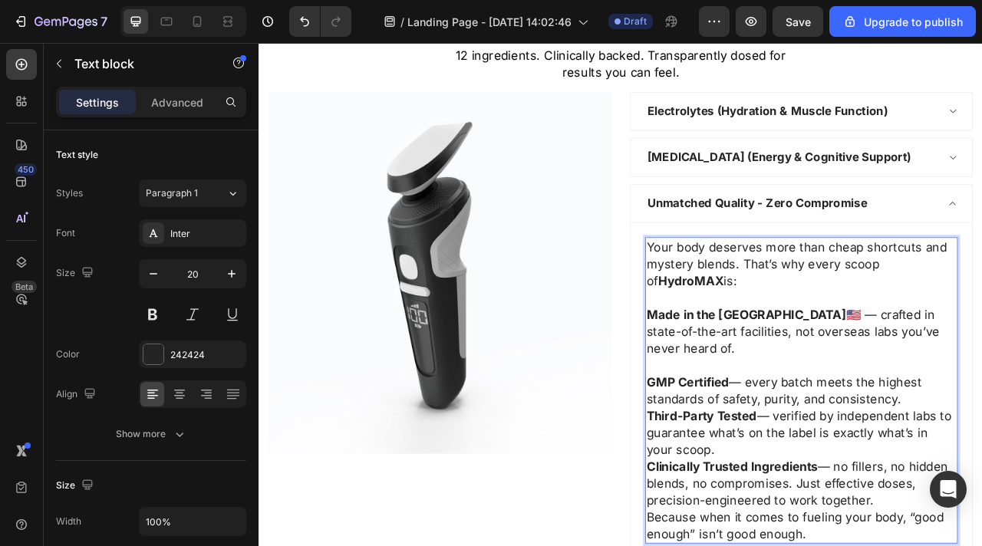
click at [981, 463] on p "GMP Certified — every batch meets the highest standards of safety, purity, and …" at bounding box center [949, 484] width 394 height 43
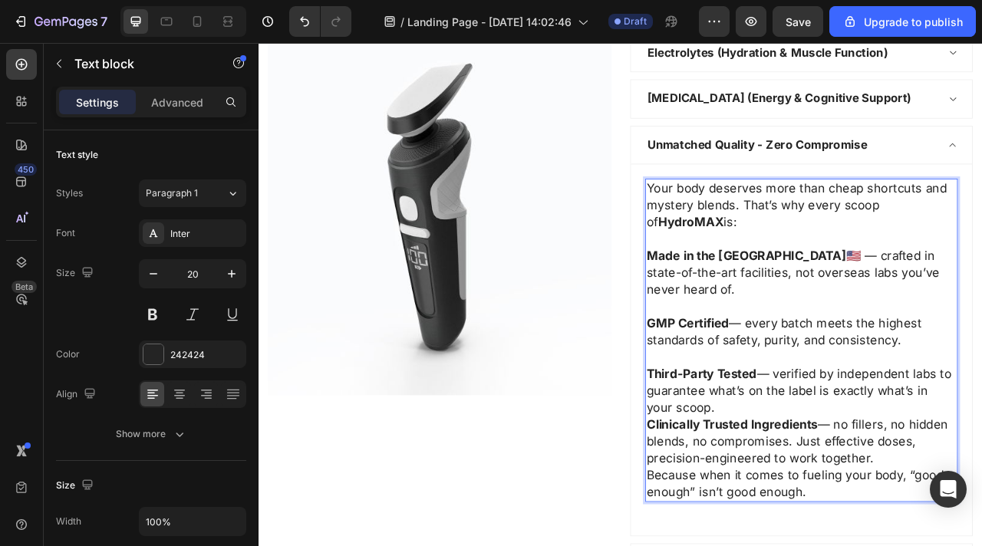
scroll to position [2882, 0]
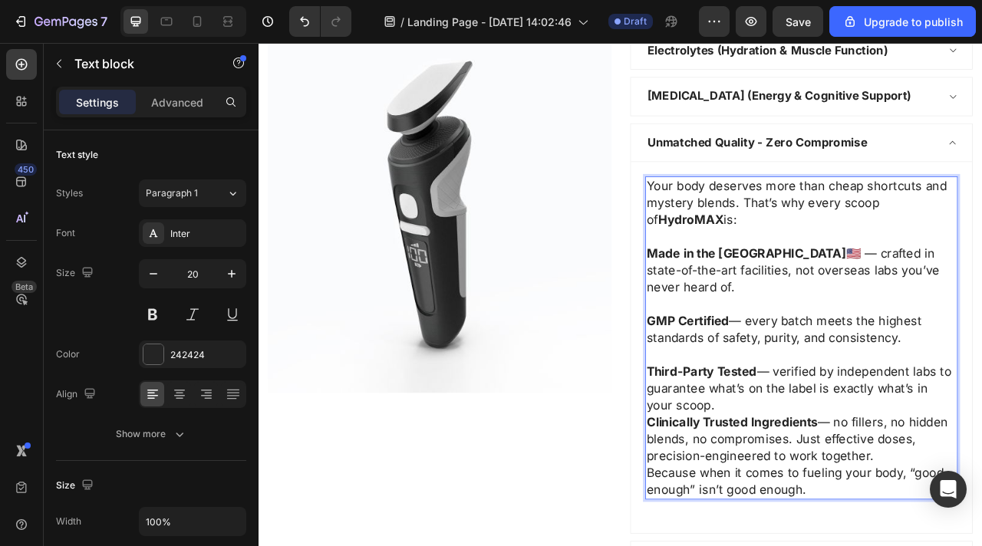
click at [939, 490] on p "Third-Party Tested — verified by independent labs to guarantee what’s on the la…" at bounding box center [949, 482] width 394 height 64
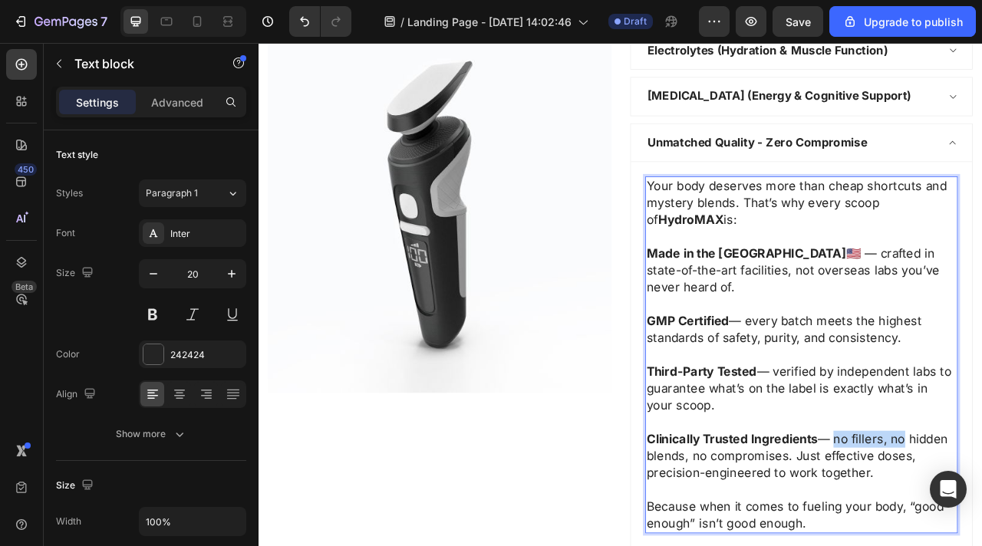
drag, startPoint x: 992, startPoint y: 524, endPoint x: 1073, endPoint y: 531, distance: 80.9
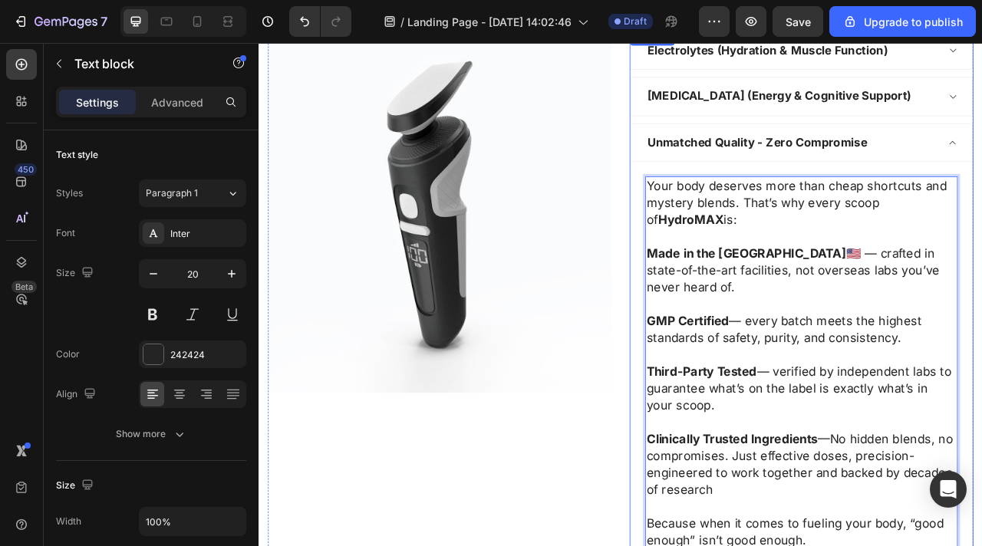
click at [981, 169] on div "Unmatched Quality - Zero Compromise" at bounding box center [936, 170] width 373 height 27
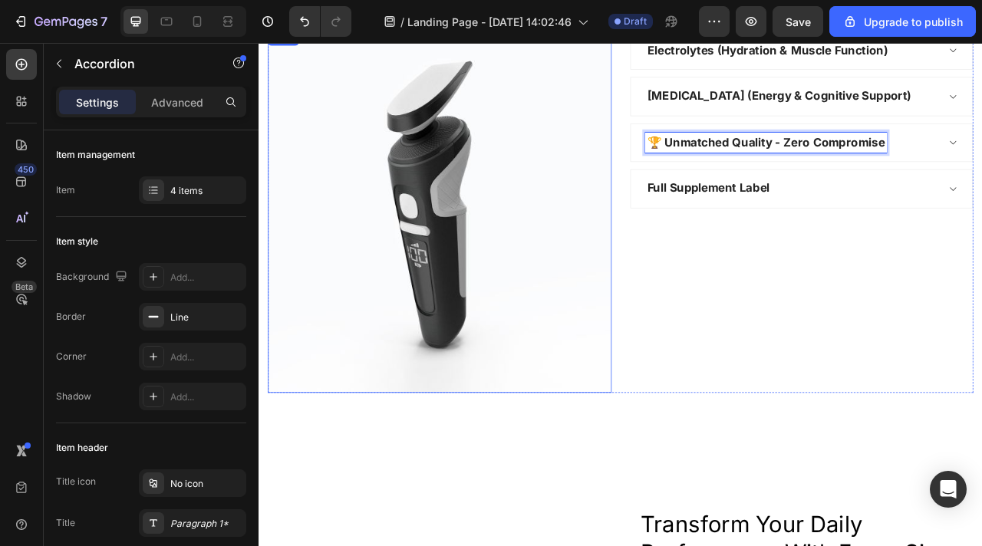
scroll to position [2748, 0]
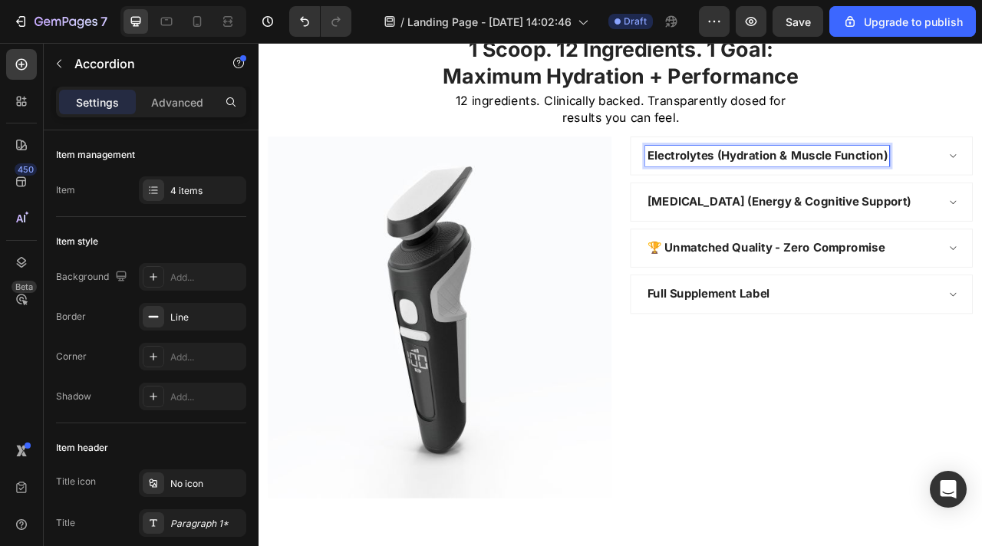
click at [750, 182] on div "Electrolytes (Hydration & Muscle Function)" at bounding box center [905, 186] width 311 height 27
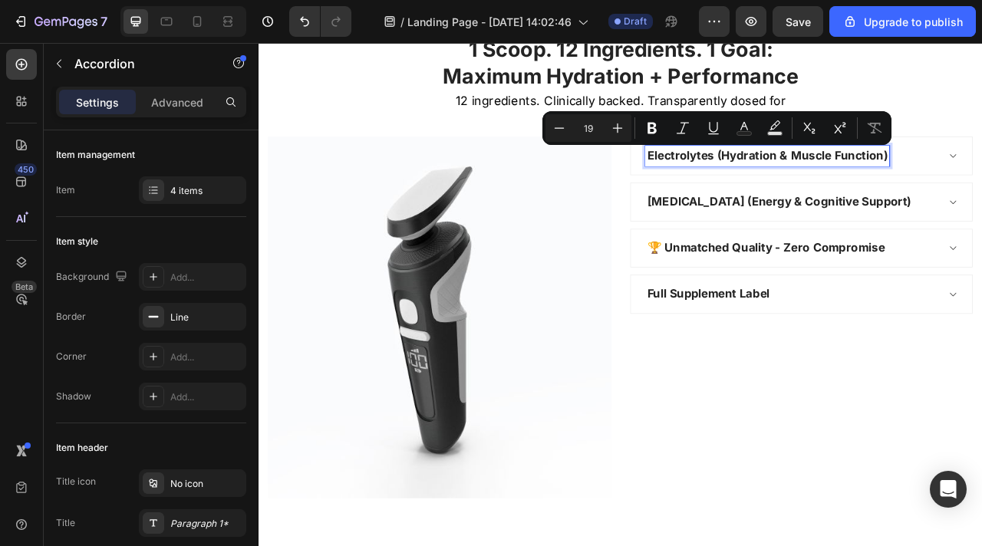
click at [750, 182] on div "Electrolytes (Hydration & Muscle Function)" at bounding box center [905, 186] width 311 height 27
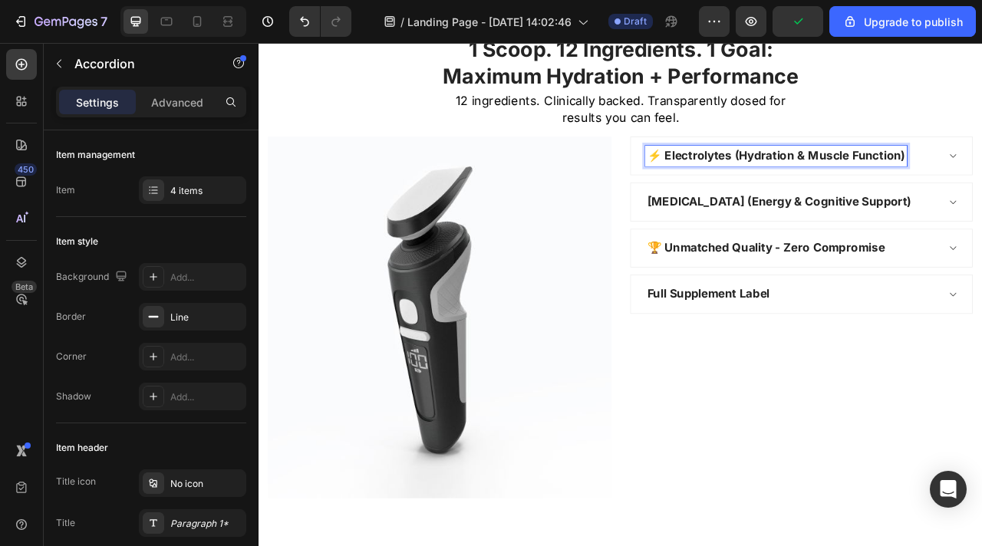
click at [754, 241] on p "[MEDICAL_DATA] (Energy & Cognitive Support)" at bounding box center [921, 245] width 336 height 22
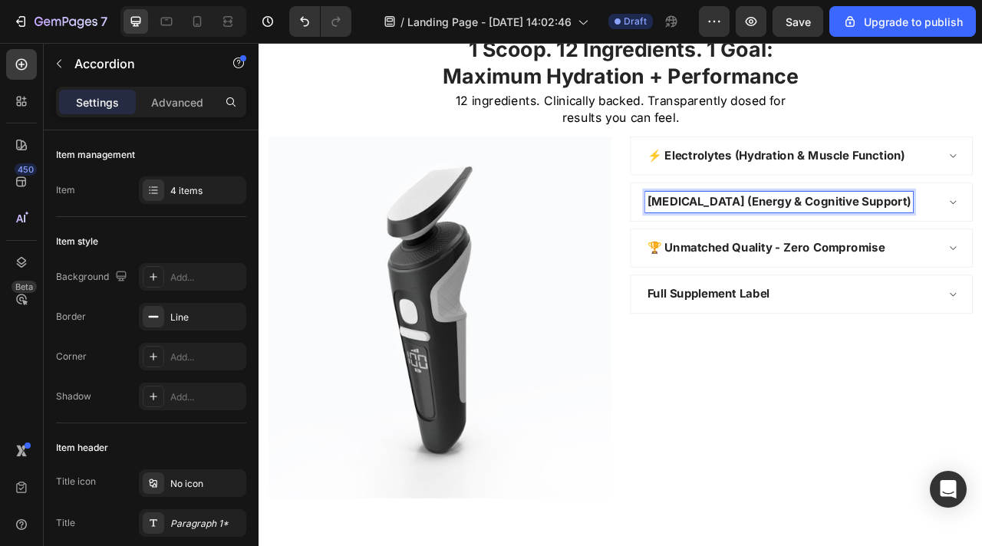
click at [754, 242] on p "[MEDICAL_DATA] (Energy & Cognitive Support)" at bounding box center [921, 245] width 336 height 22
click at [753, 374] on p "Full Supplement Label" at bounding box center [831, 362] width 156 height 22
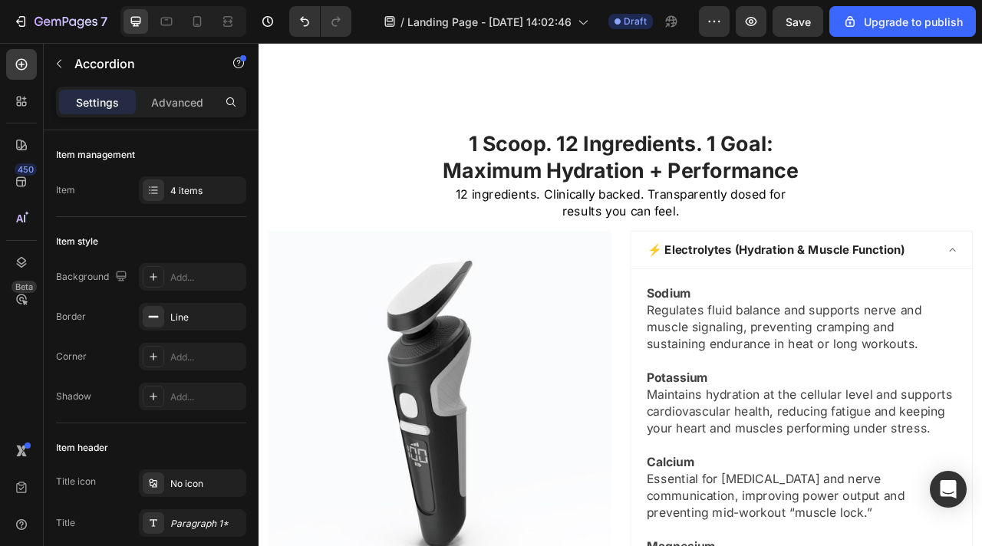
scroll to position [2581, 0]
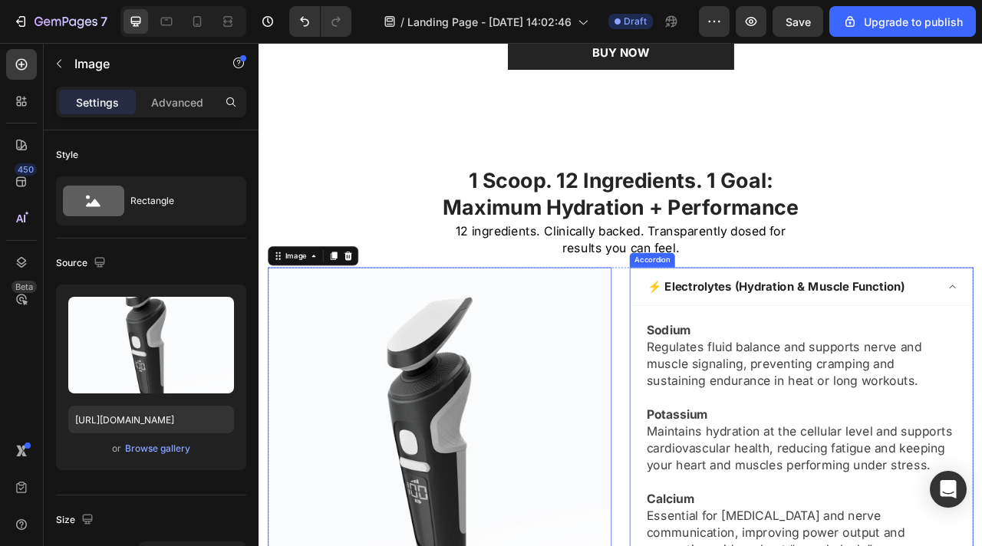
click at [981, 354] on div "⚡ Electrolytes (Hydration & Muscle Function)" at bounding box center [949, 353] width 434 height 49
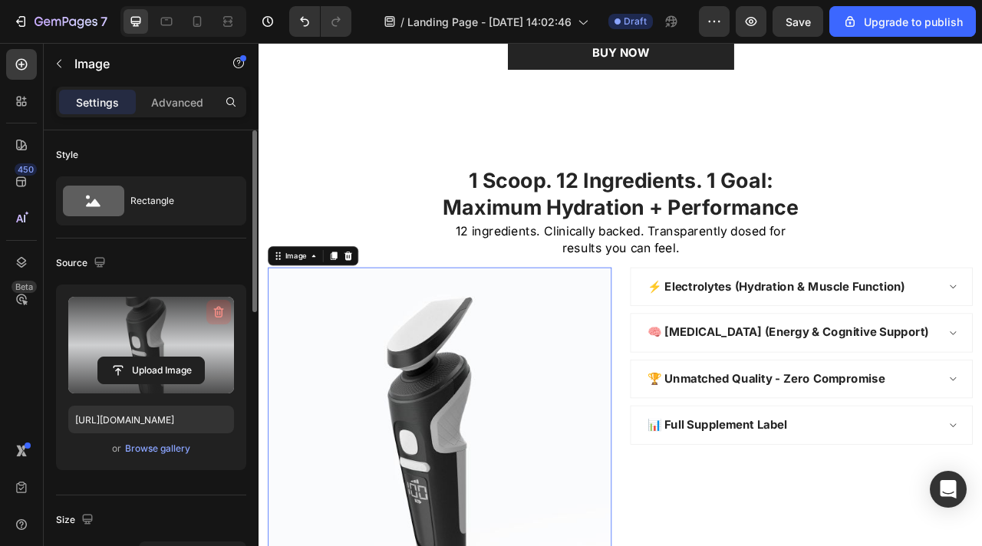
click at [213, 311] on icon "button" at bounding box center [218, 312] width 15 height 15
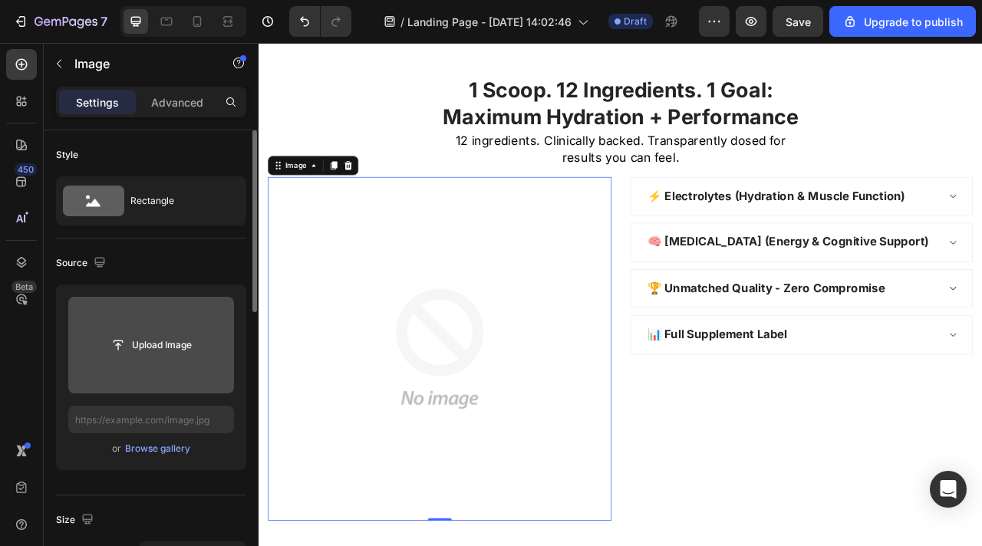
scroll to position [2702, 0]
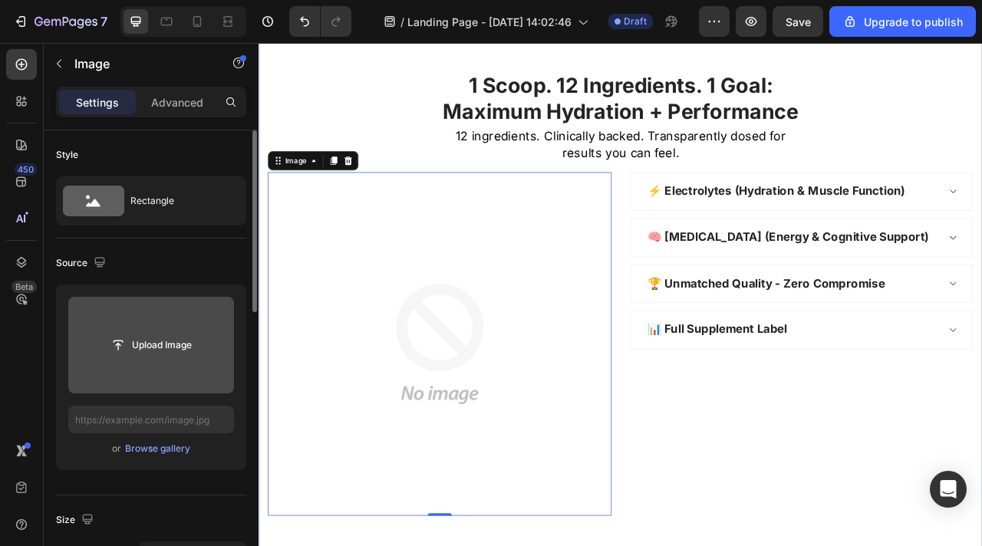
click at [378, 58] on div "1 Scoop. 12 Ingredients. 1 Goal: Maximum Hydration + Performance Heading 12 ing…" at bounding box center [719, 361] width 921 height 689
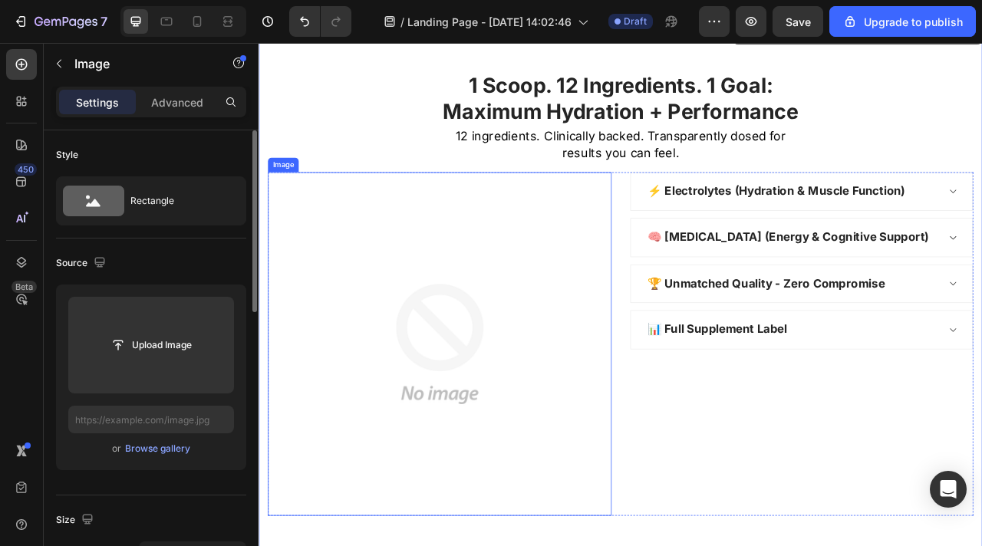
click at [624, 315] on img at bounding box center [488, 425] width 437 height 437
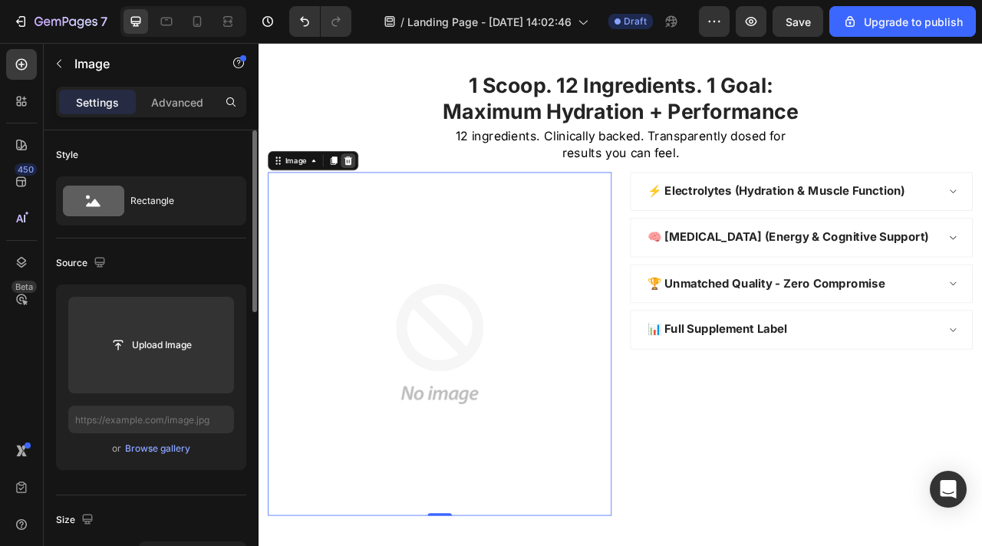
click at [376, 199] on div at bounding box center [372, 192] width 18 height 18
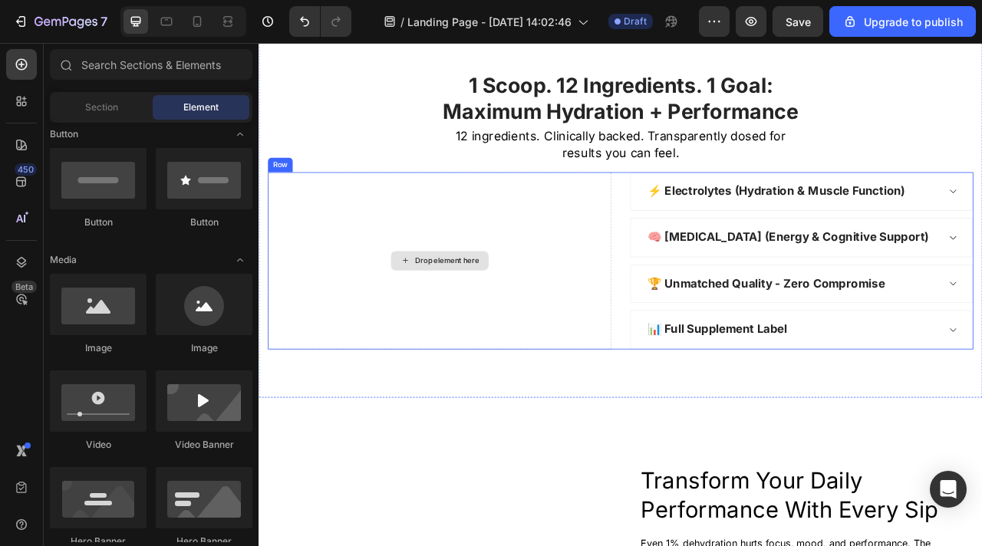
scroll to position [2782, 0]
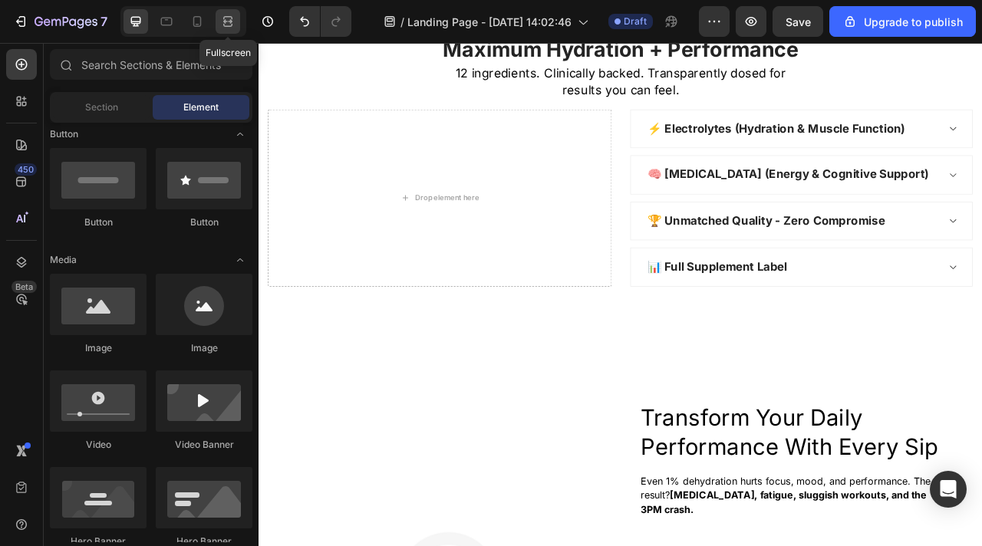
click at [235, 27] on icon at bounding box center [227, 21] width 15 height 15
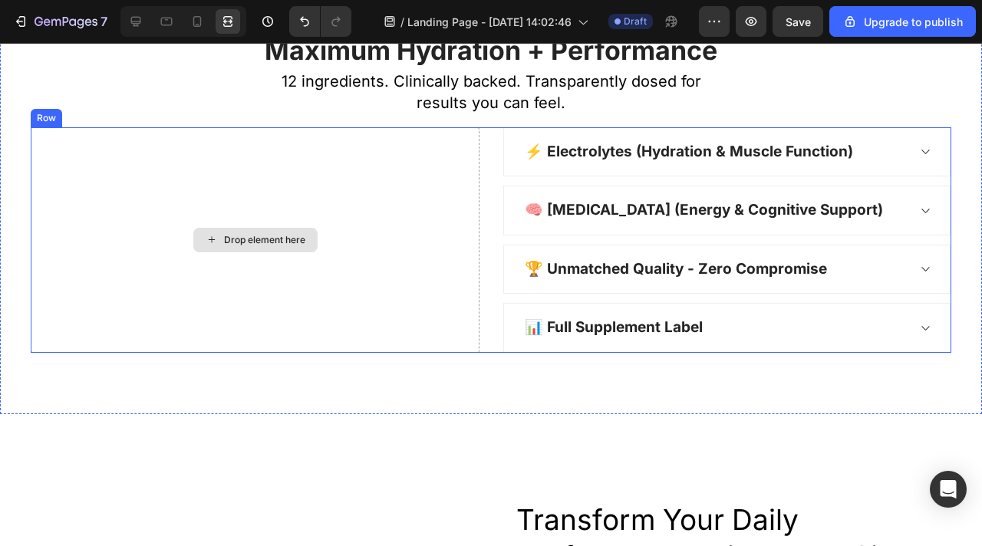
scroll to position [2680, 0]
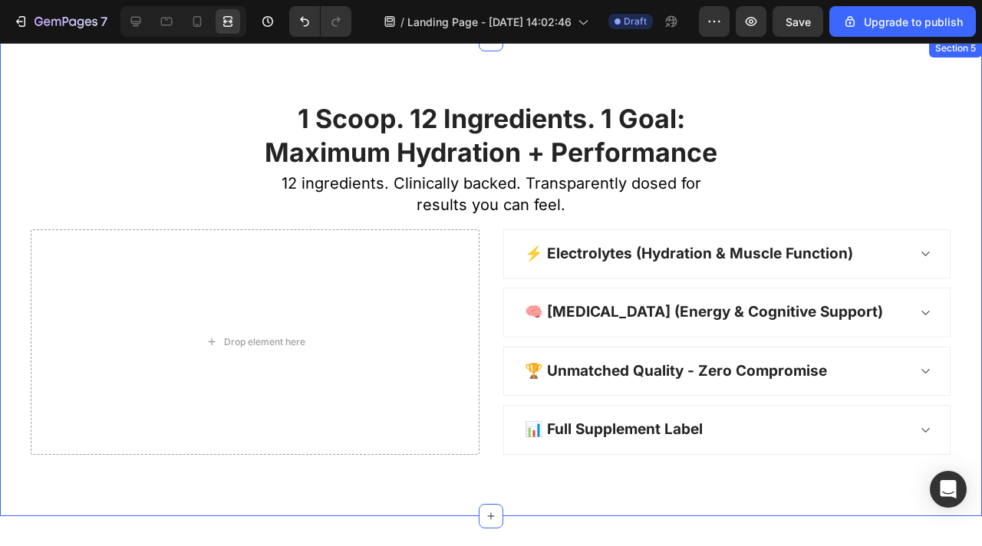
click at [783, 147] on div "1 Scoop. 12 Ingredients. 1 Goal: Maximum Hydration + Performance Heading 12 ing…" at bounding box center [491, 278] width 959 height 354
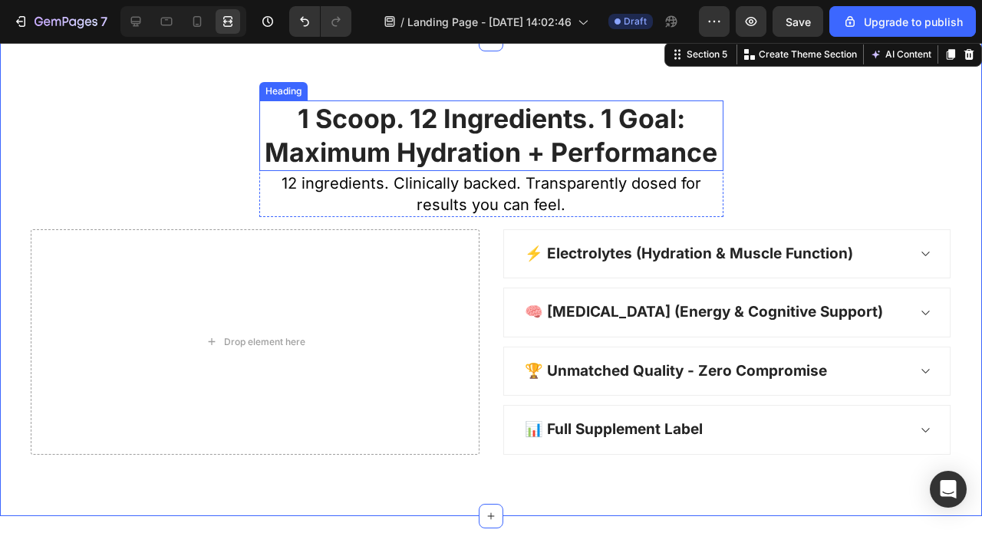
scroll to position [2601, 0]
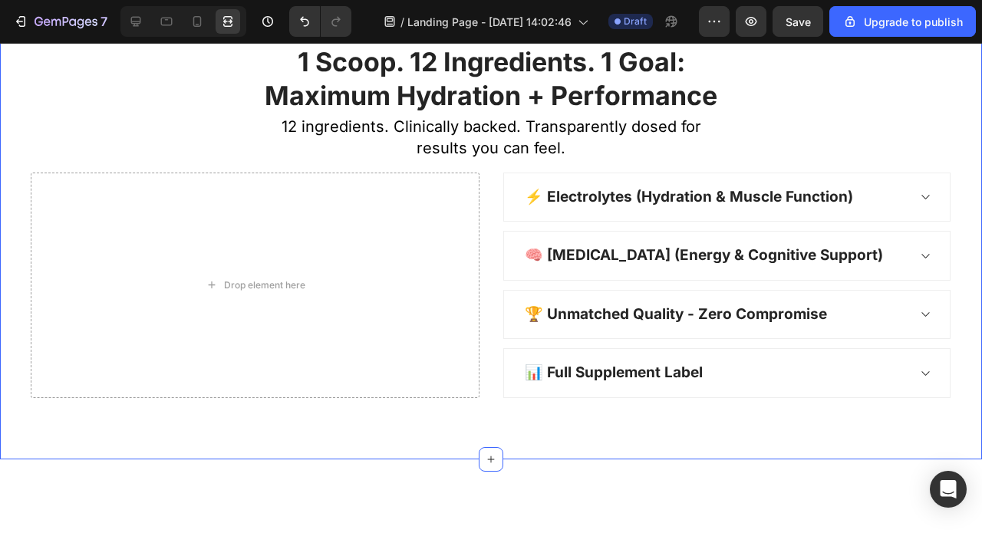
click at [568, 427] on div "1 Scoop. 12 Ingredients. 1 Goal: Maximum Hydration + Performance Heading 12 ing…" at bounding box center [491, 220] width 982 height 477
click at [137, 30] on div at bounding box center [136, 21] width 25 height 25
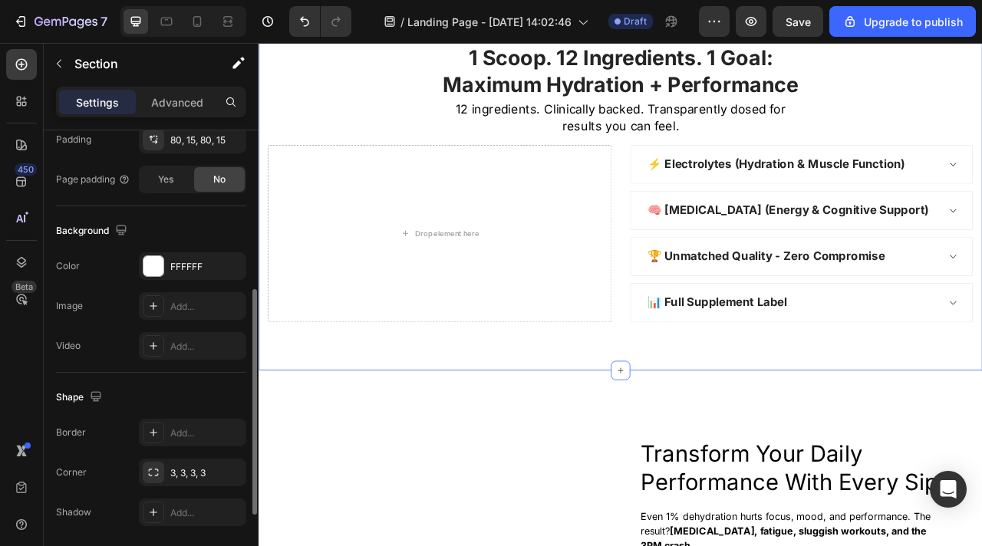
scroll to position [476, 0]
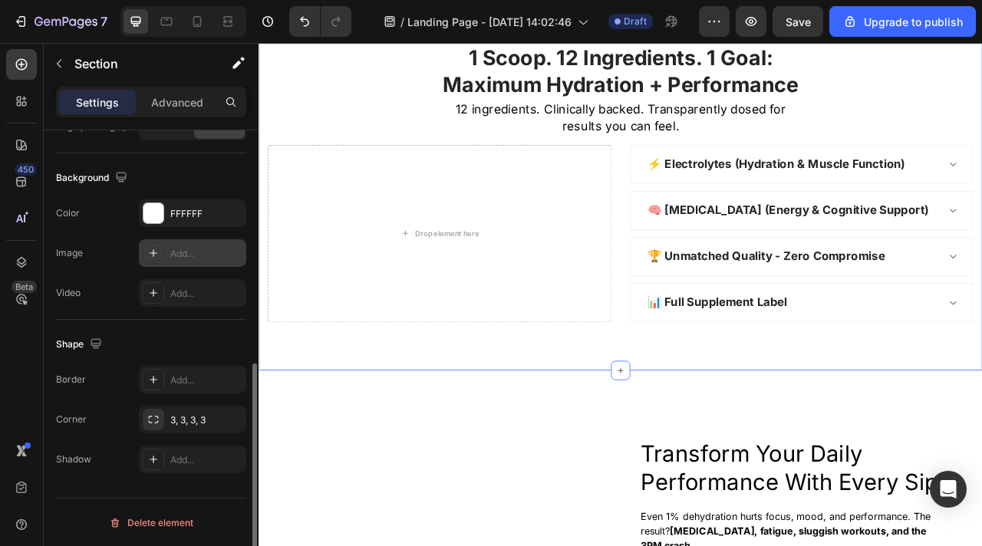
drag, startPoint x: 191, startPoint y: 246, endPoint x: 293, endPoint y: 100, distance: 178.6
click at [191, 247] on div "Add..." at bounding box center [206, 254] width 72 height 14
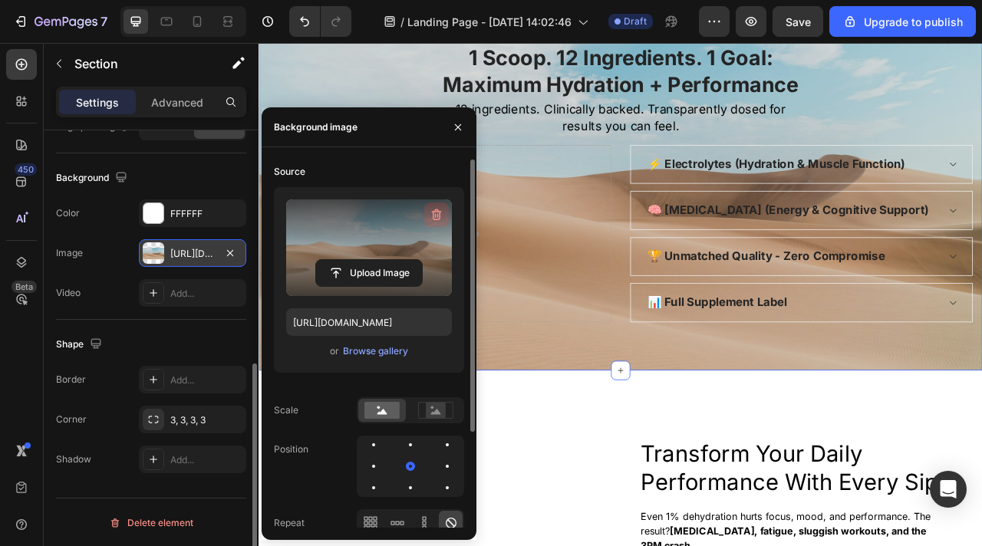
click at [438, 212] on icon "button" at bounding box center [436, 214] width 15 height 15
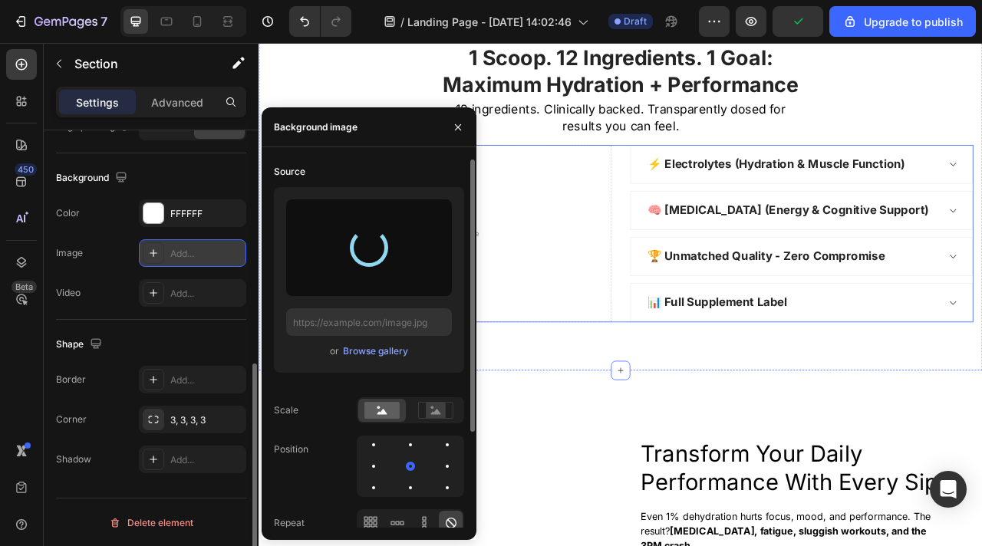
type input "[URL][DOMAIN_NAME]"
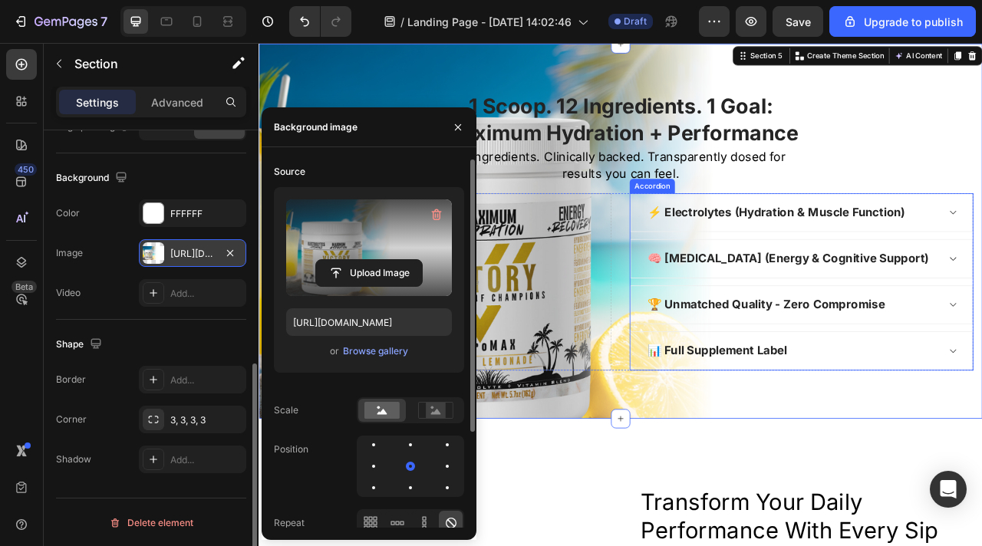
scroll to position [2487, 0]
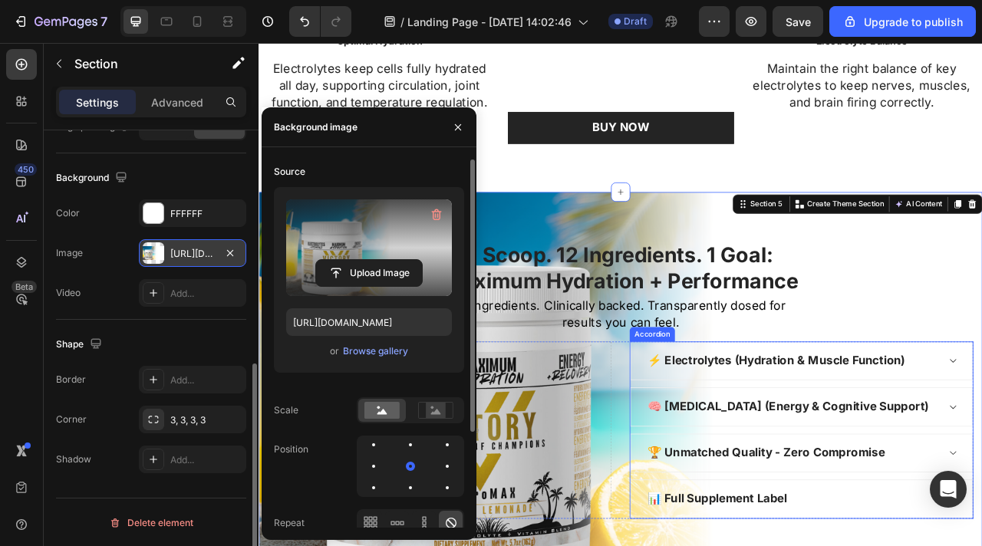
click at [745, 460] on div "⚡ Electrolytes (Hydration & Muscle Function)" at bounding box center [949, 448] width 434 height 48
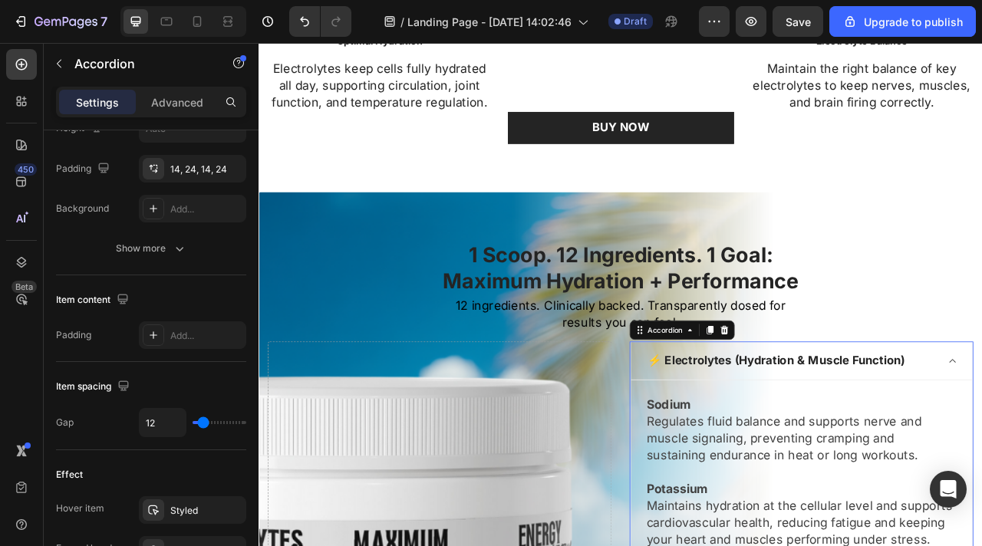
scroll to position [0, 0]
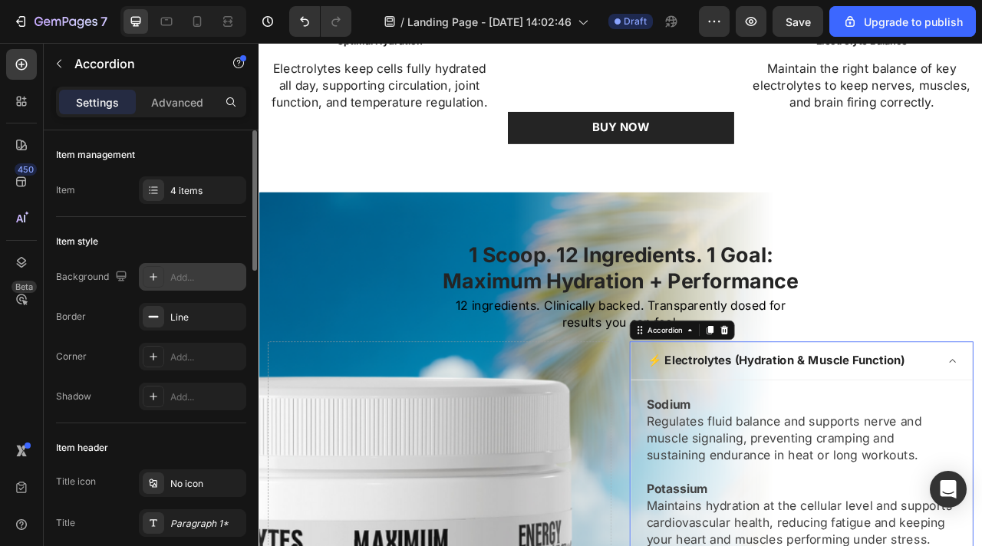
click at [183, 281] on div "Add..." at bounding box center [206, 278] width 72 height 14
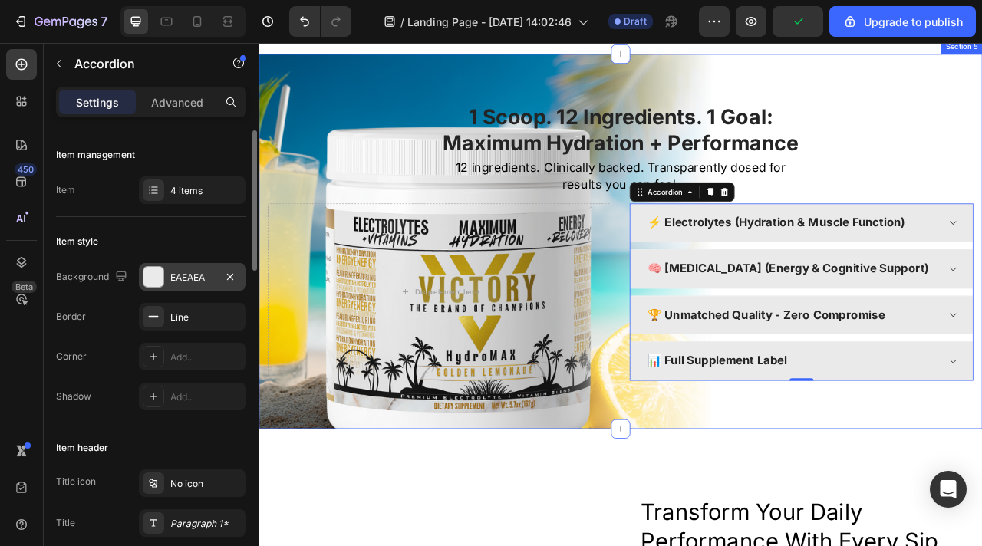
scroll to position [2686, 0]
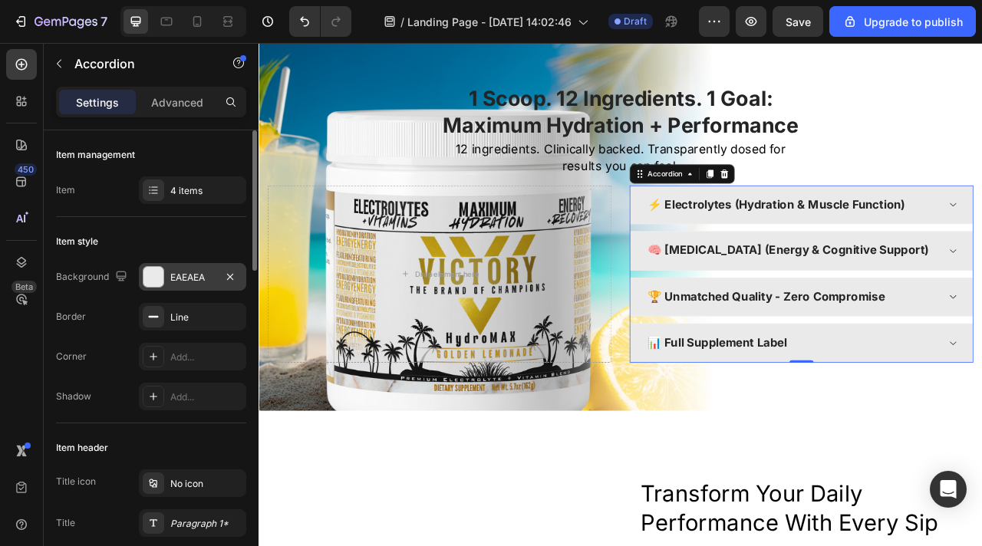
click at [183, 282] on div "EAEAEA" at bounding box center [192, 278] width 45 height 14
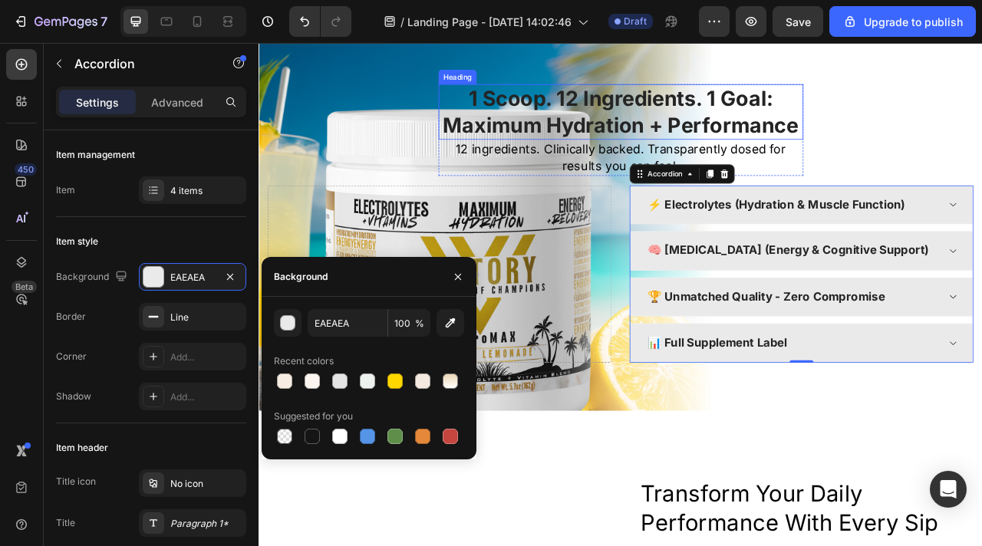
click at [674, 140] on h2 "1 Scoop. 12 Ingredients. 1 Goal: Maximum Hydration + Performance" at bounding box center [719, 130] width 464 height 71
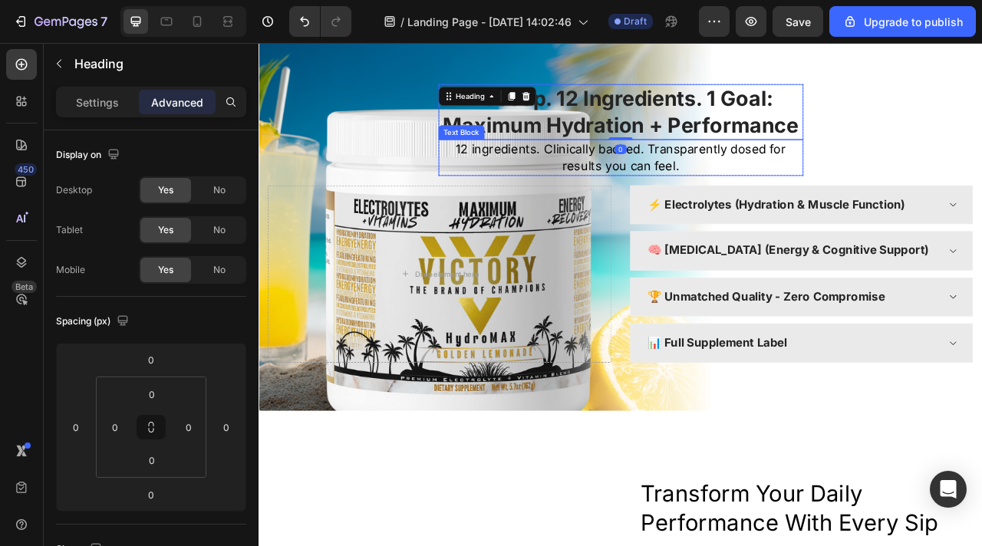
click at [709, 198] on p "12 ingredients. Clinically backed. Transparently dosed for results you can feel." at bounding box center [719, 188] width 461 height 43
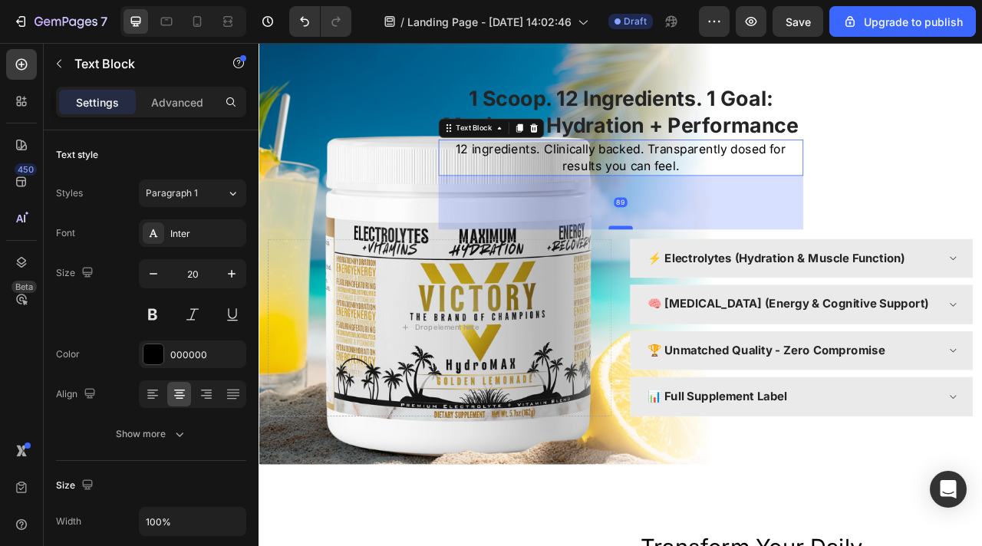
drag, startPoint x: 717, startPoint y: 211, endPoint x: 717, endPoint y: 277, distance: 66.0
click at [717, 277] on div at bounding box center [719, 277] width 31 height 5
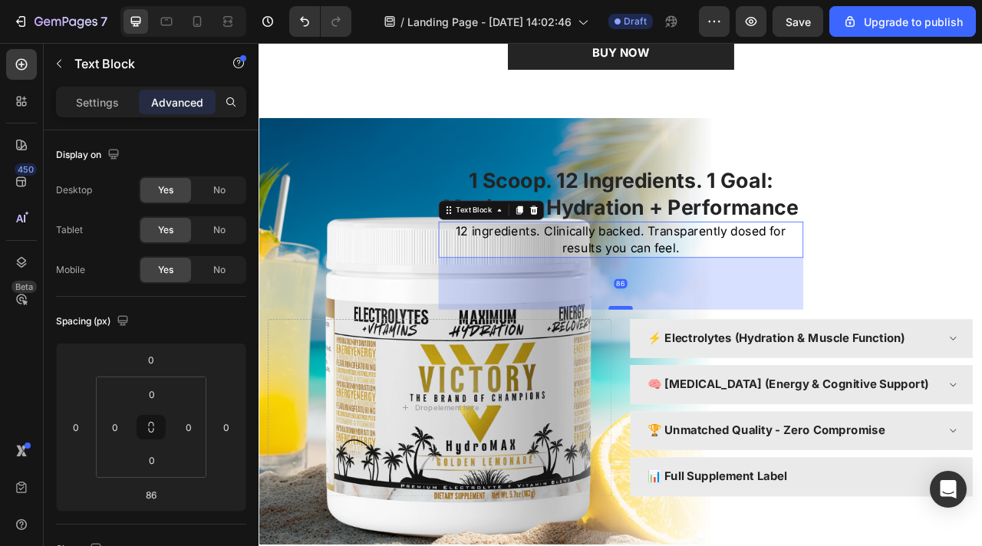
scroll to position [2658, 0]
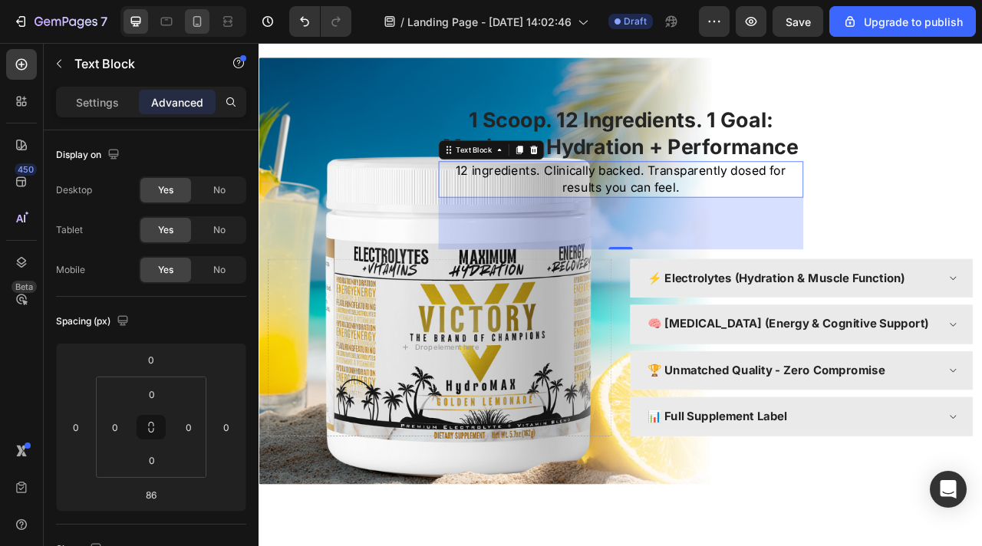
click at [191, 30] on div at bounding box center [197, 21] width 25 height 25
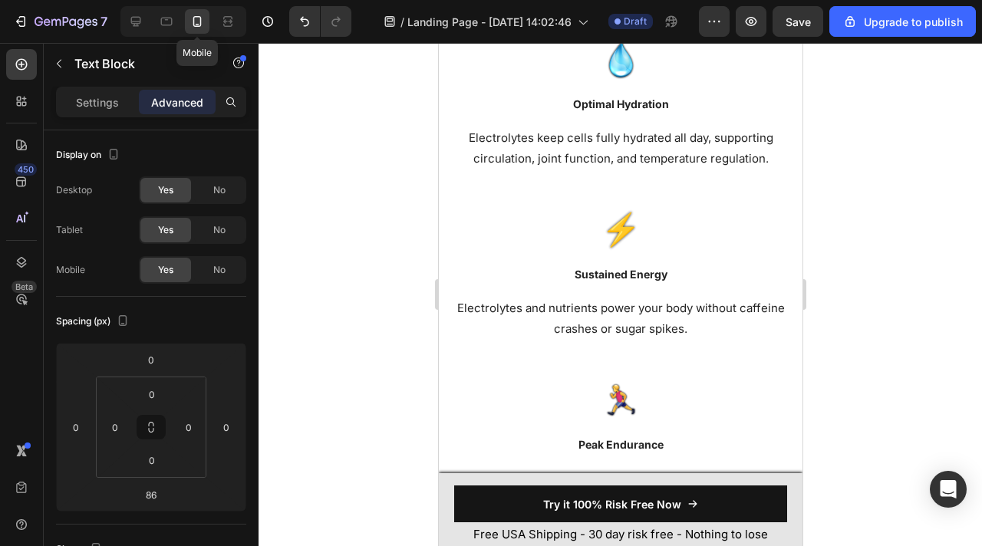
type input "40"
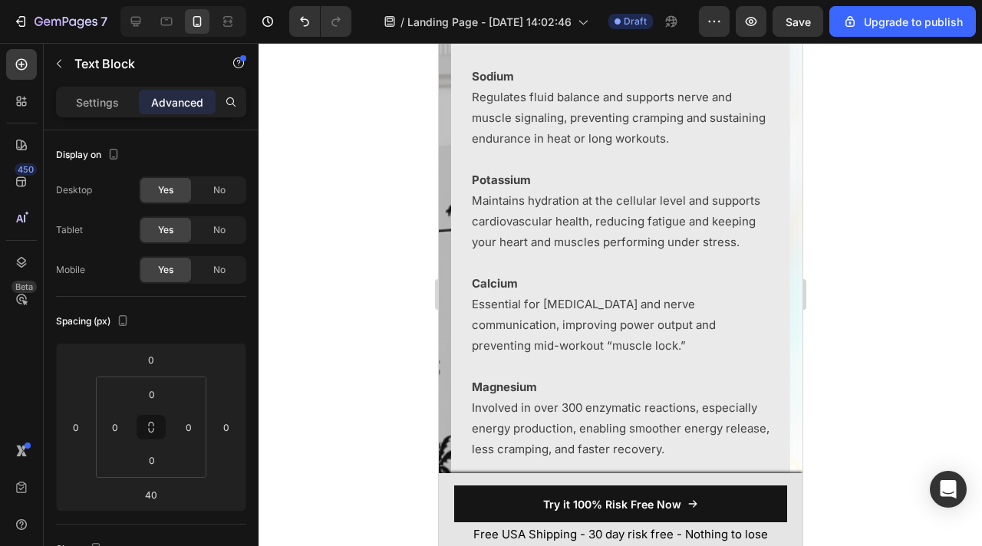
scroll to position [3543, 0]
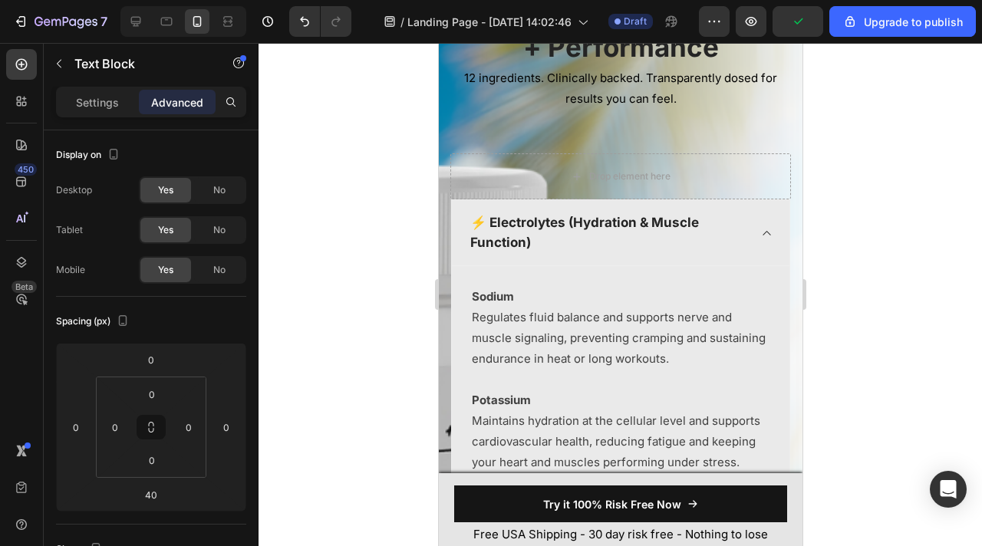
click at [756, 236] on div "⚡ Electrolytes (Hydration & Muscle Function)" at bounding box center [620, 233] width 338 height 66
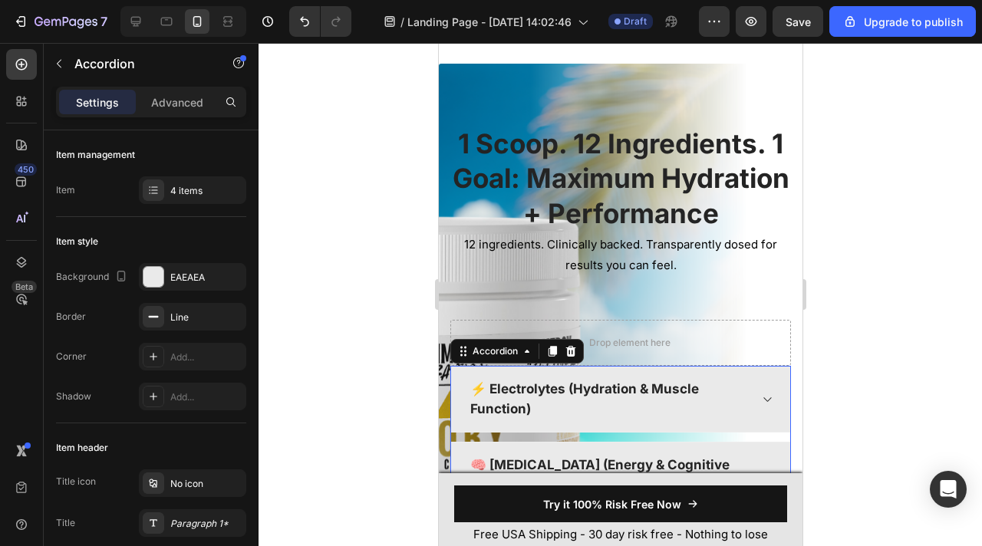
scroll to position [3321, 0]
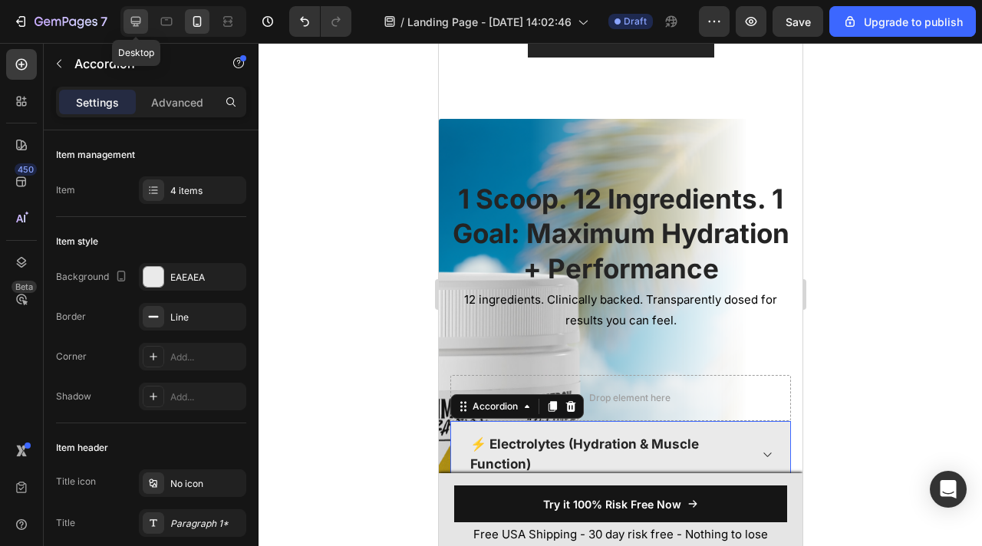
click at [135, 25] on icon at bounding box center [136, 22] width 10 height 10
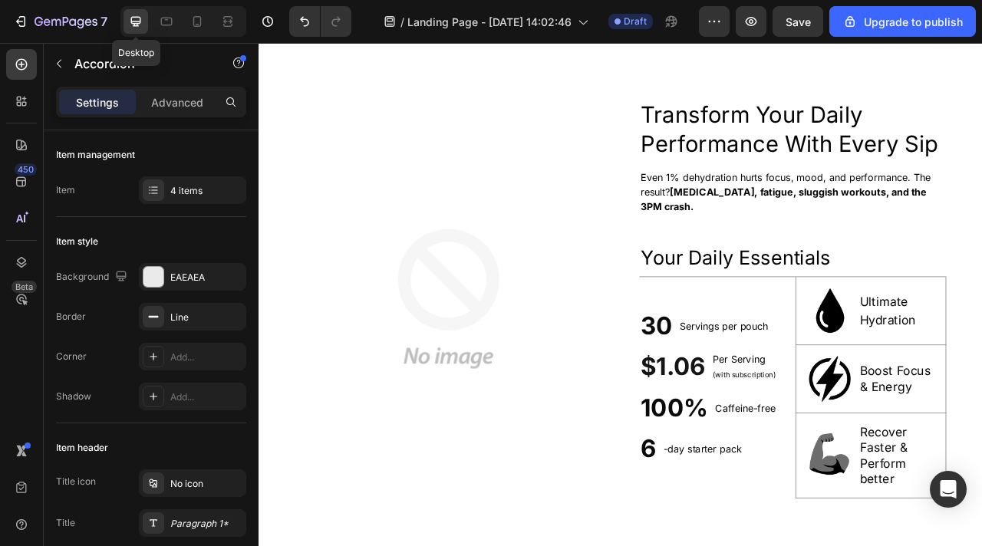
scroll to position [3360, 0]
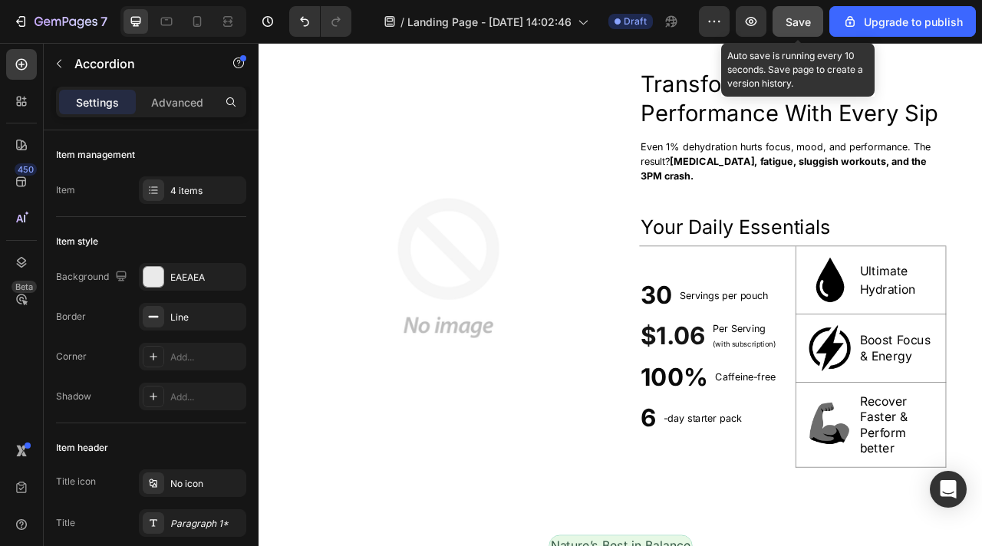
click at [780, 18] on button "Save" at bounding box center [798, 21] width 51 height 31
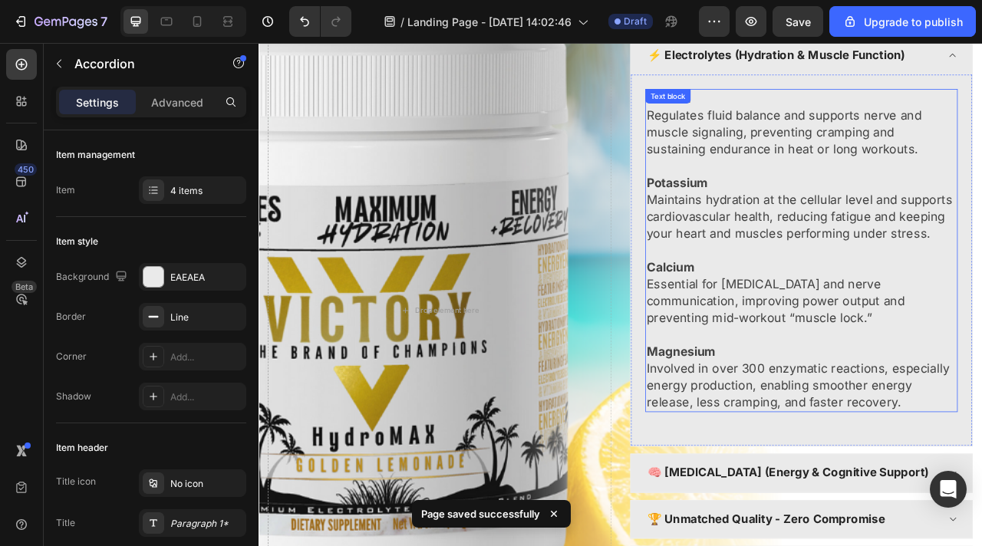
scroll to position [2906, 0]
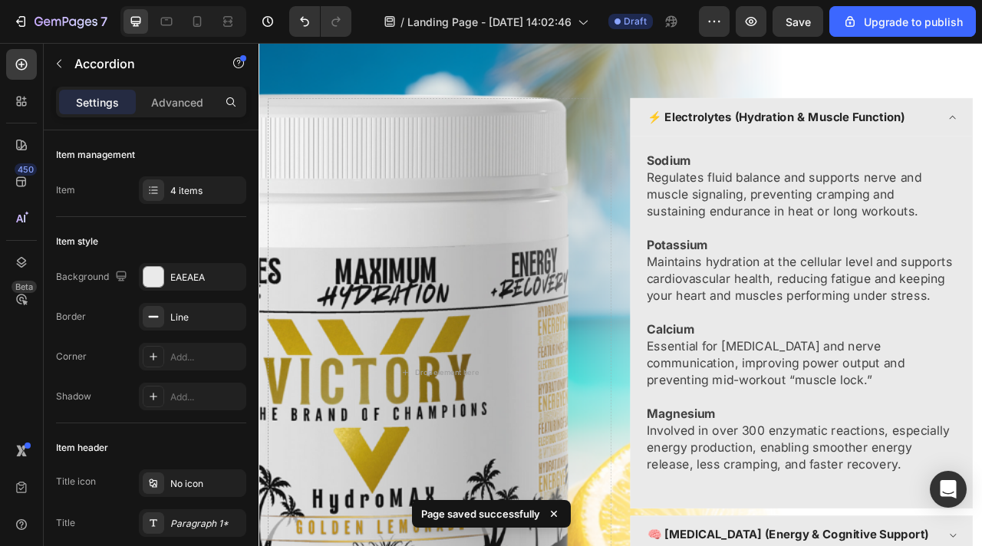
click at [981, 137] on div "⚡ Electrolytes (Hydration & Muscle Function)" at bounding box center [949, 138] width 434 height 49
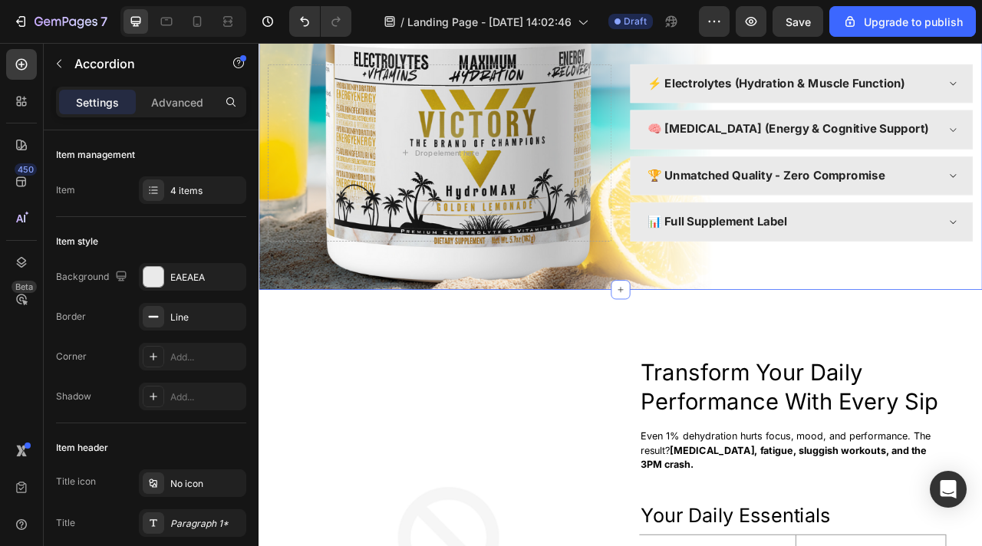
scroll to position [2646, 0]
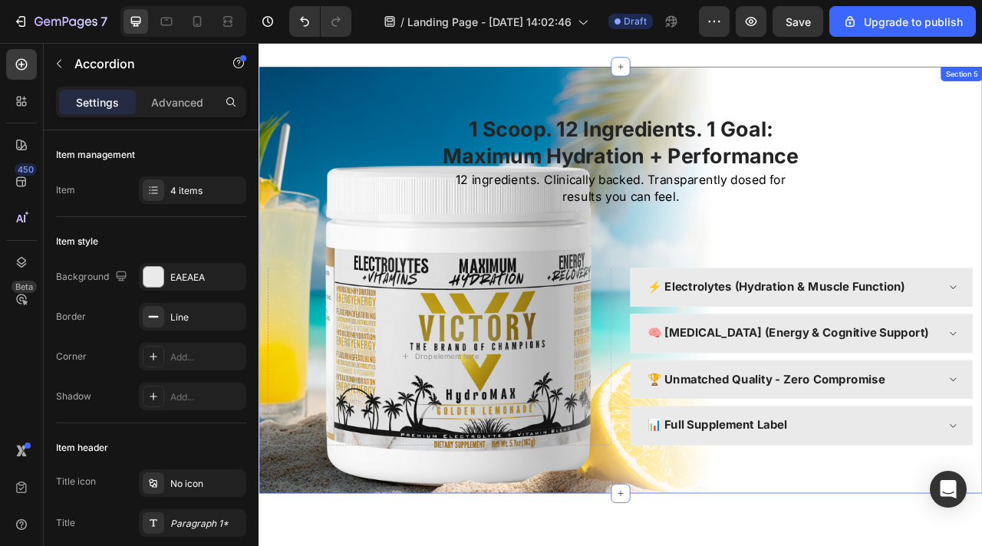
click at [335, 211] on div "1 Scoop. 12 Ingredients. 1 Goal: Maximum Hydration + Performance Heading 12 ing…" at bounding box center [719, 344] width 898 height 420
